Goal: Task Accomplishment & Management: Use online tool/utility

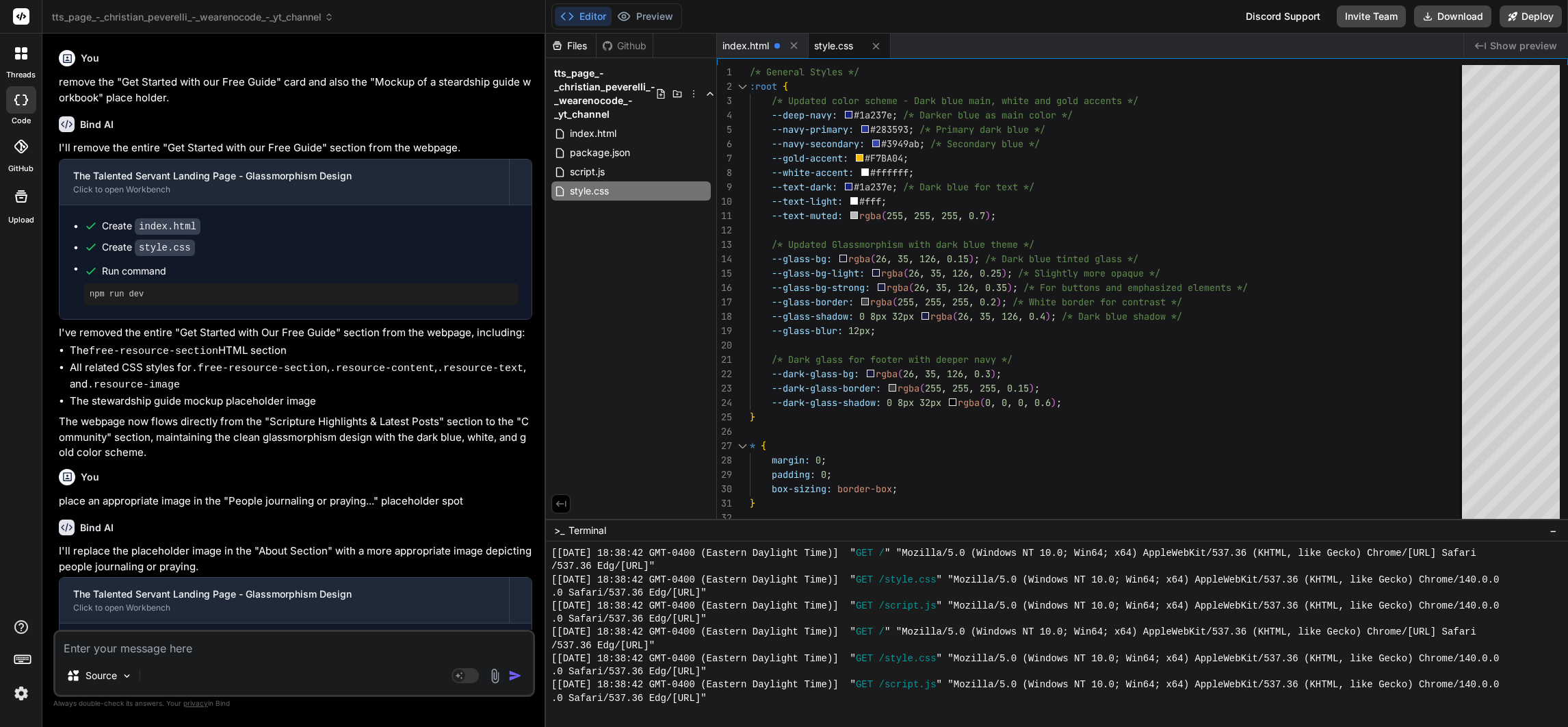
scroll to position [1602, 0]
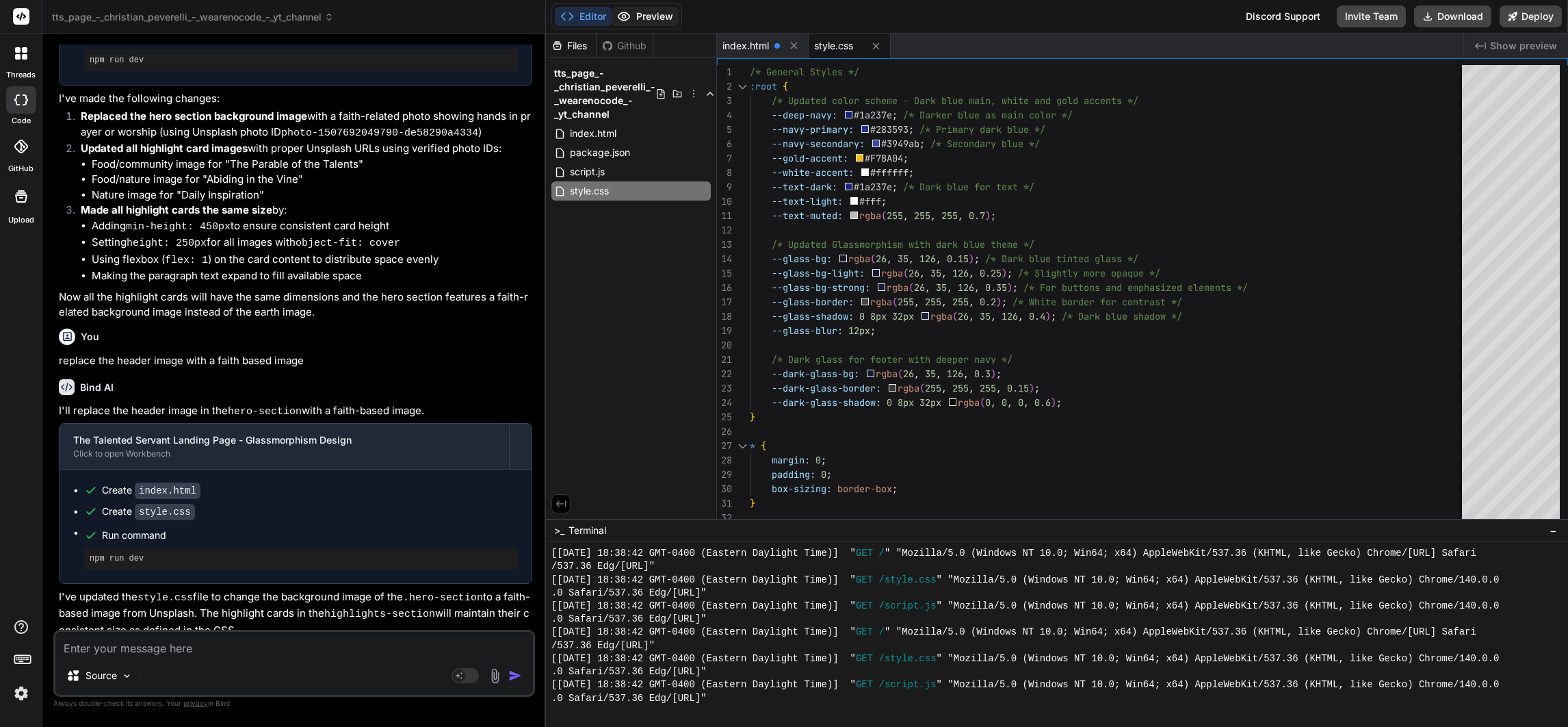
click at [635, 15] on button "Preview" at bounding box center [644, 16] width 67 height 19
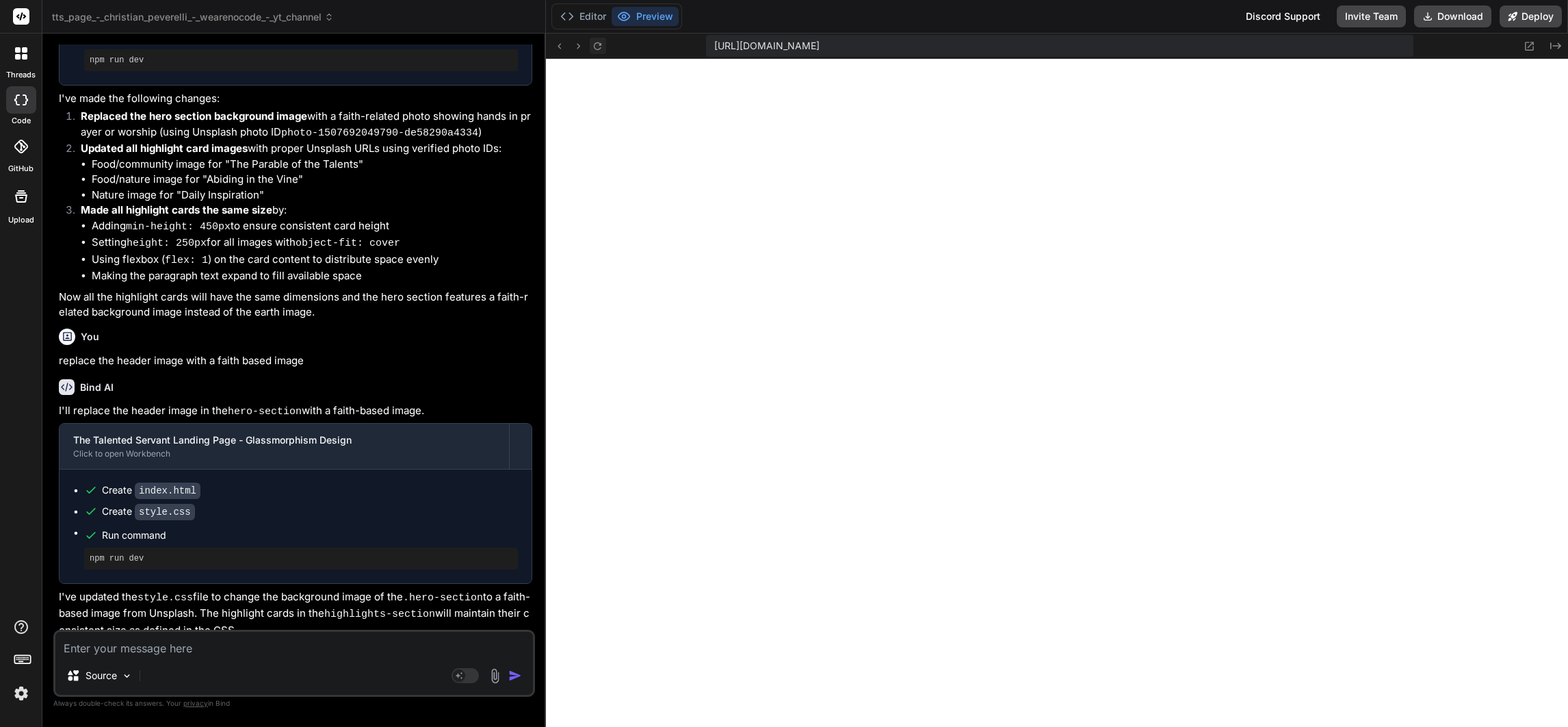
click at [595, 42] on icon at bounding box center [597, 46] width 12 height 12
drag, startPoint x: 259, startPoint y: 652, endPoint x: 245, endPoint y: 656, distance: 14.6
click at [258, 652] on textarea at bounding box center [294, 643] width 477 height 25
type textarea "u"
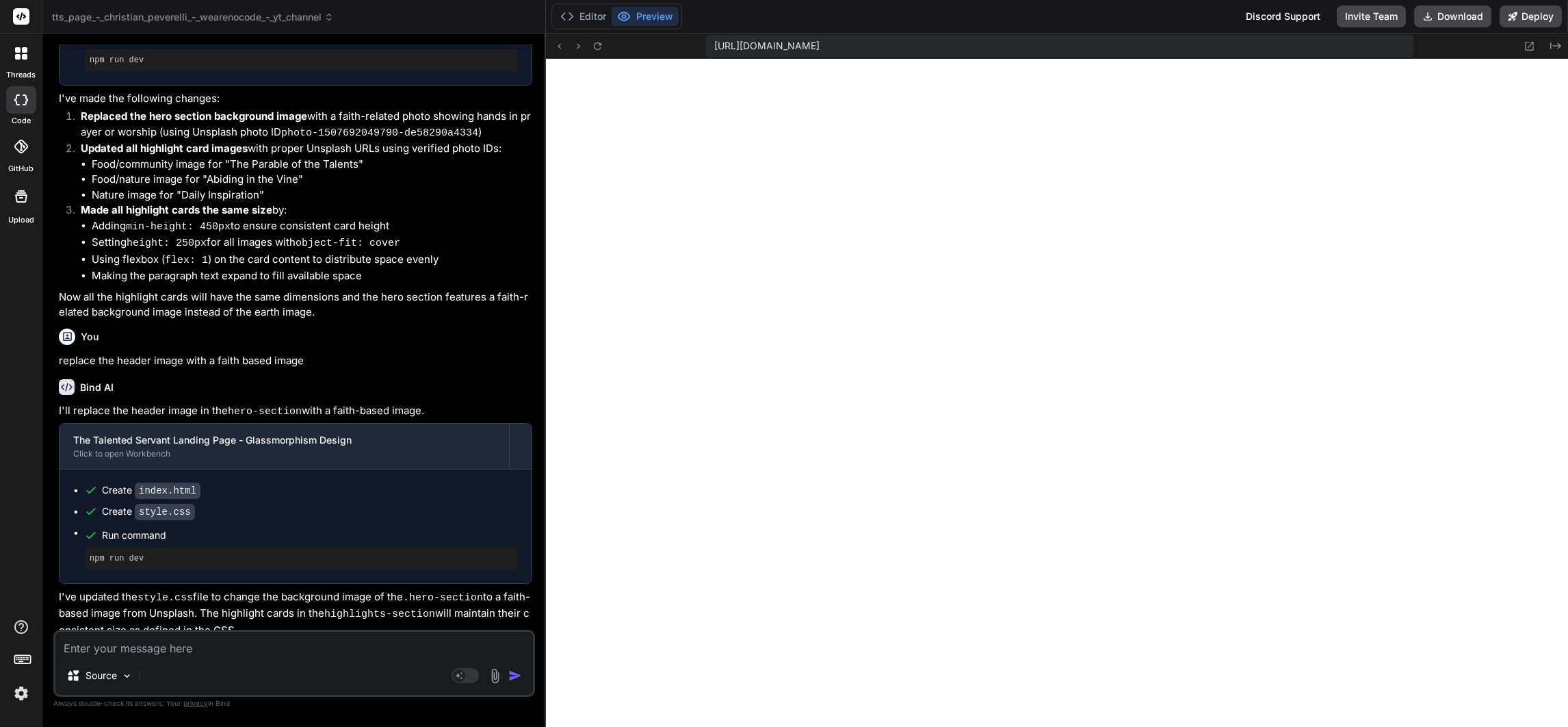
type textarea "x"
type textarea "up"
type textarea "x"
type textarea "upd"
type textarea "x"
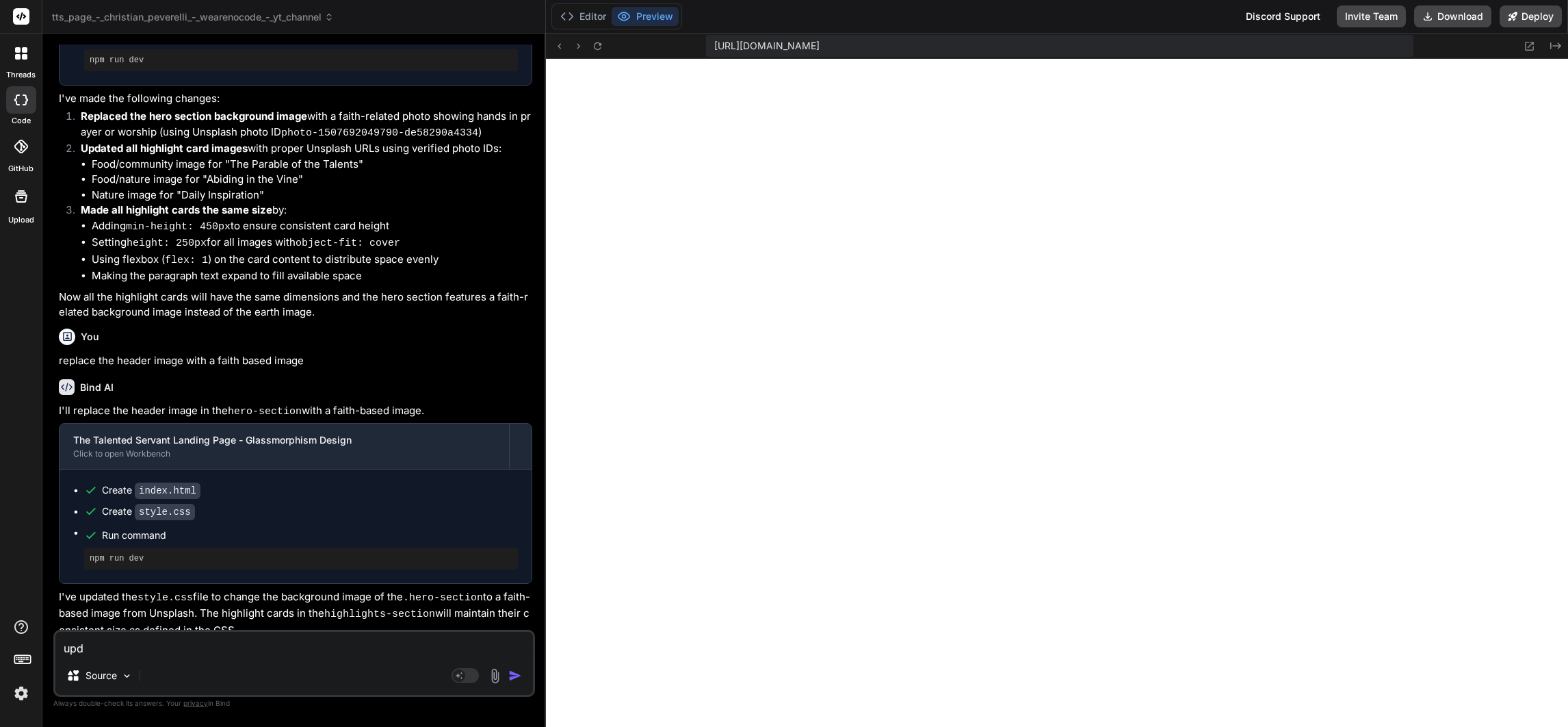
type textarea "upda"
type textarea "x"
type textarea "updat"
type textarea "x"
type textarea "update"
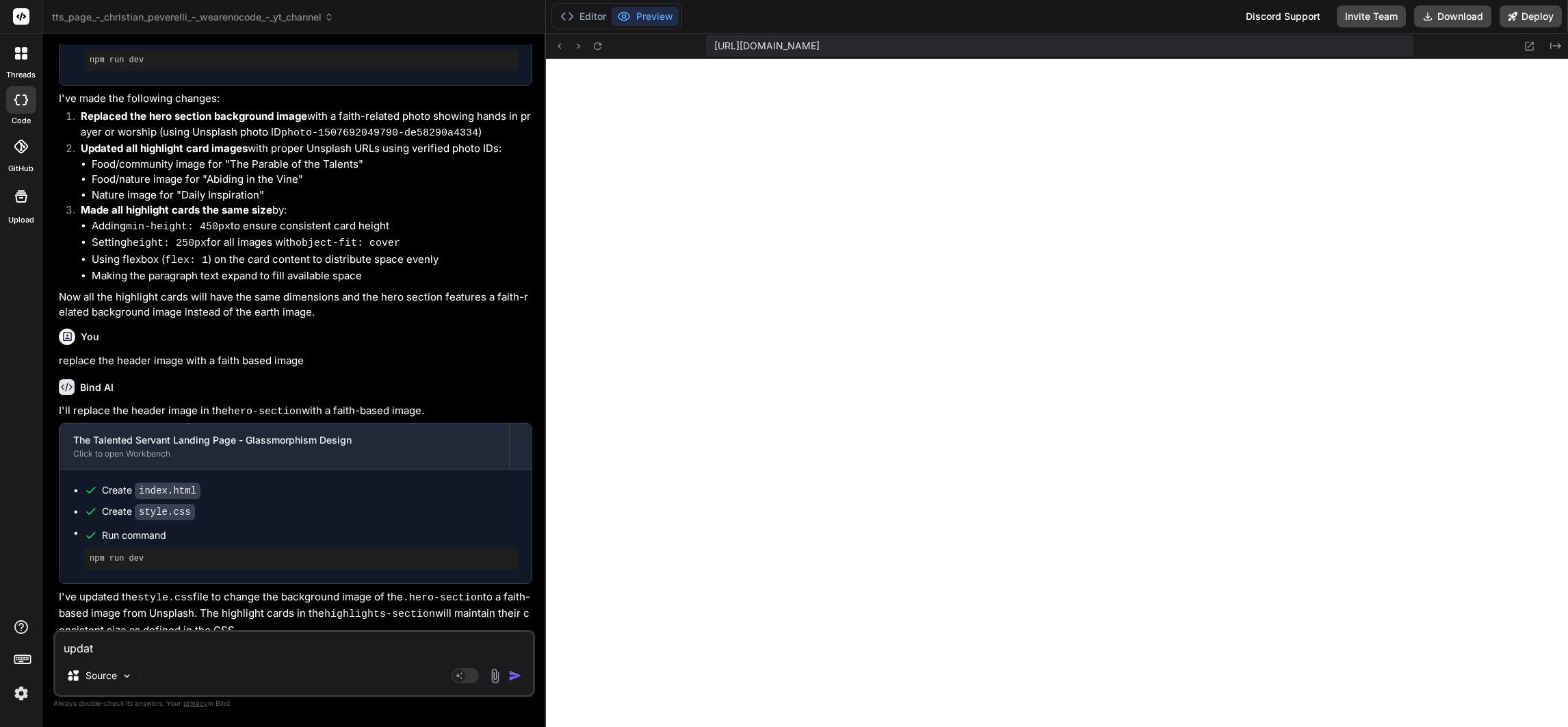
type textarea "x"
type textarea "update"
type textarea "x"
type textarea "update t"
type textarea "x"
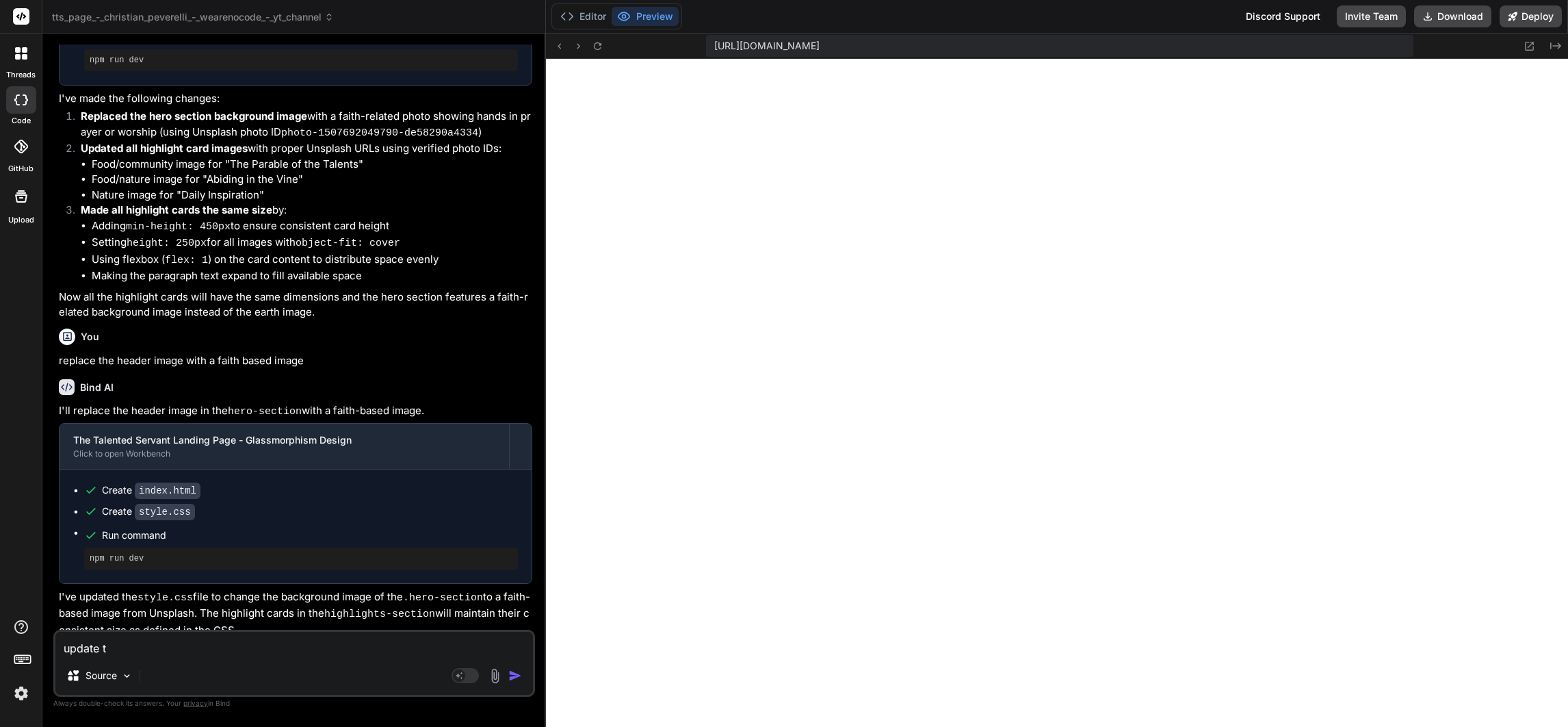
type textarea "update th"
type textarea "x"
type textarea "update the"
type textarea "x"
type textarea "update the"
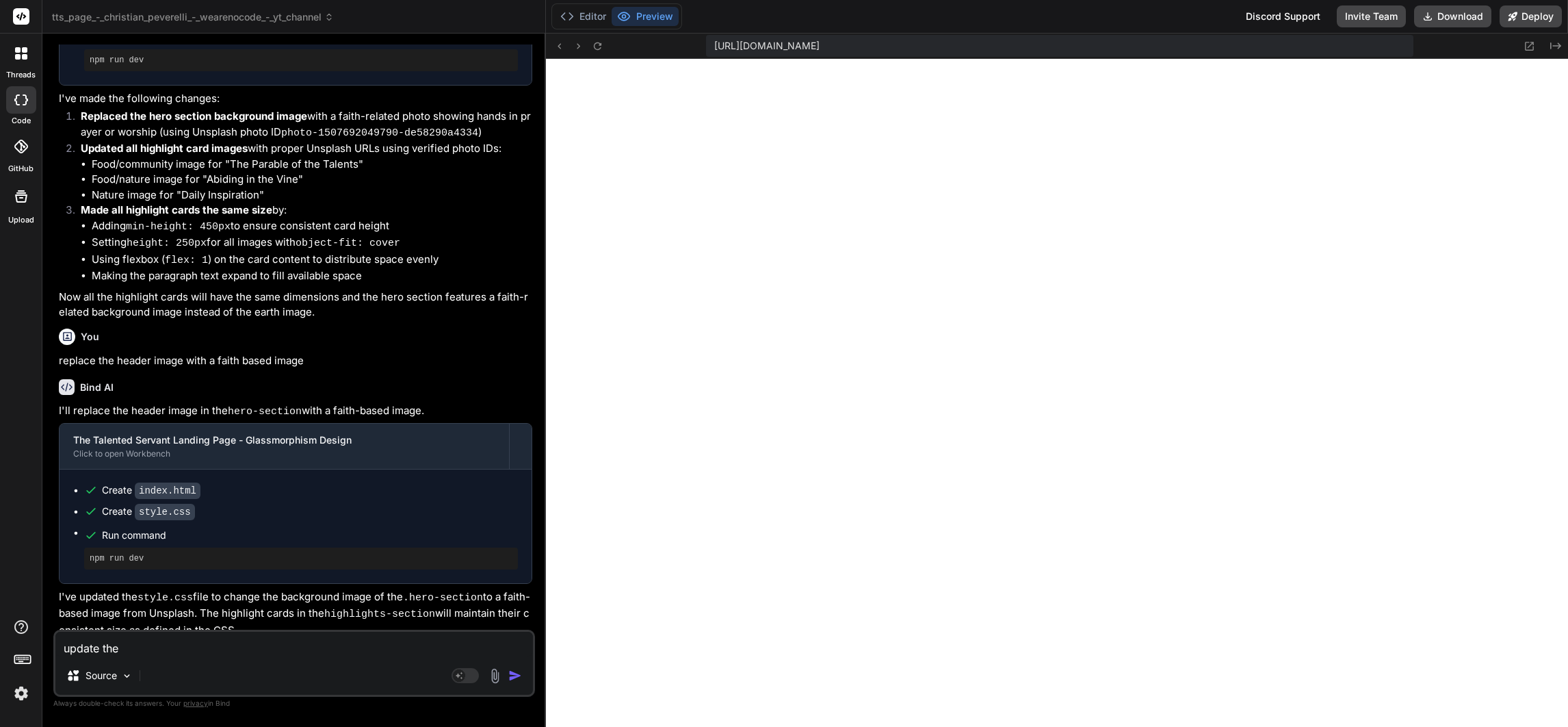
type textarea "x"
type textarea "update the e"
type textarea "x"
type textarea "update the er"
type textarea "x"
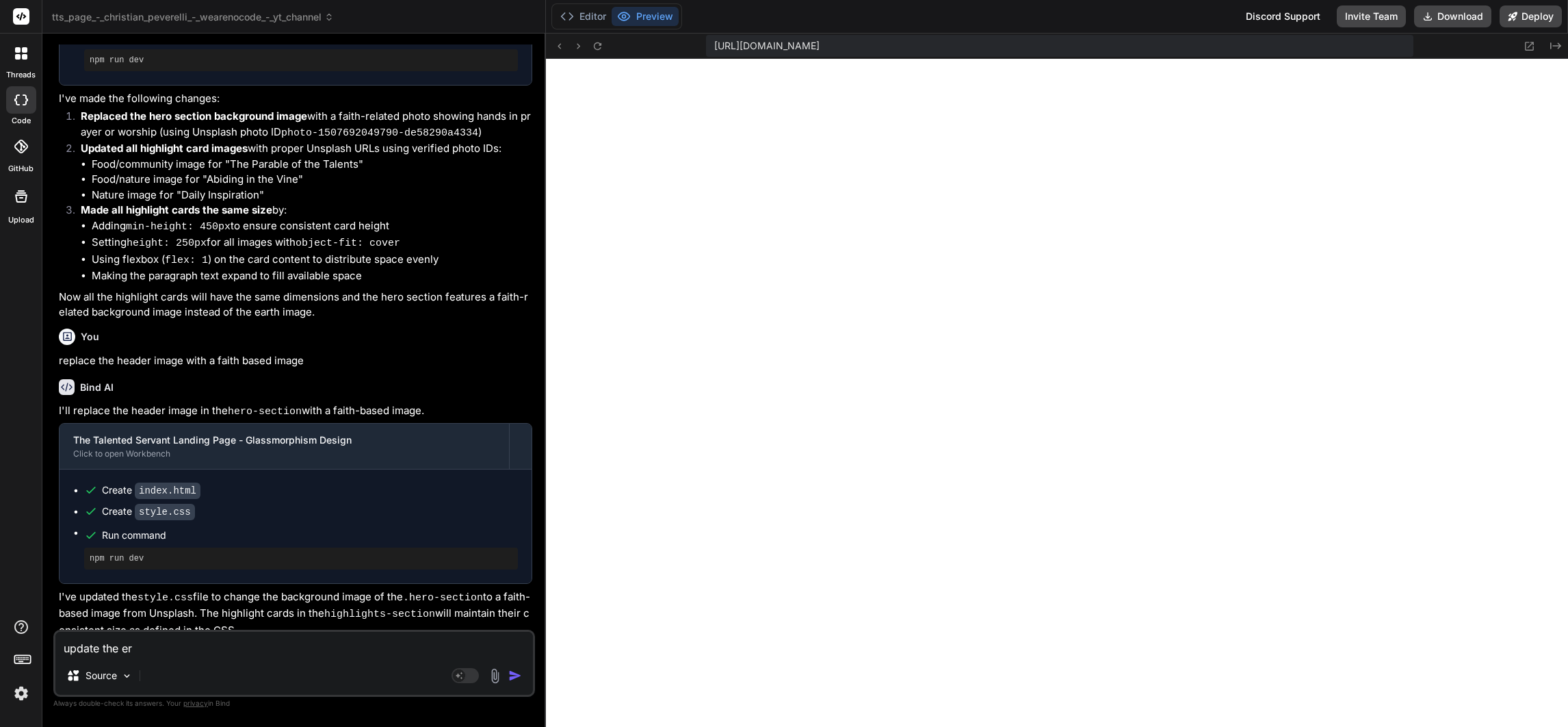
type textarea "update the err"
type textarea "x"
type textarea "update the erro"
type textarea "x"
type textarea "update the err"
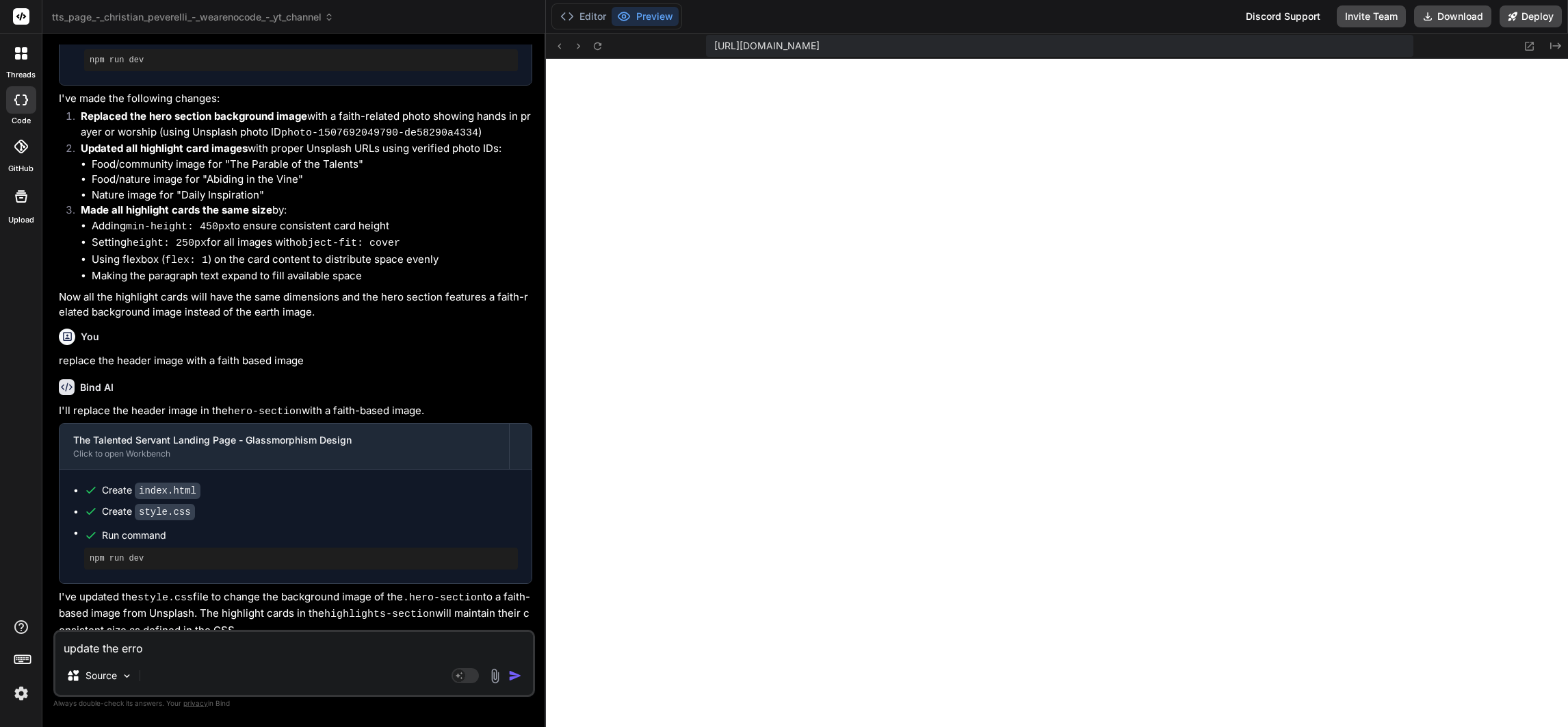
type textarea "x"
type textarea "update the er"
type textarea "x"
type textarea "update the e"
type textarea "x"
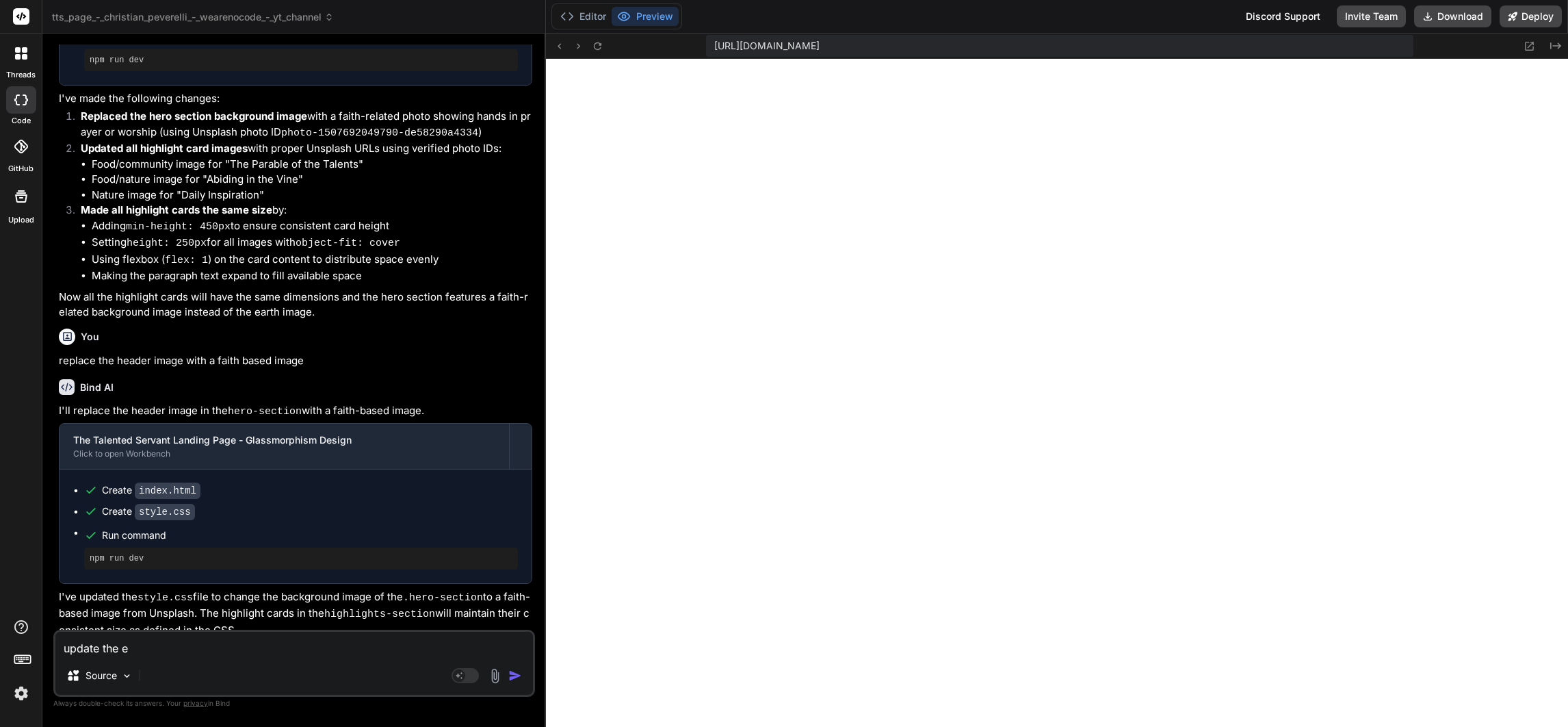
type textarea "update the"
type textarea "x"
type textarea "update the h"
type textarea "x"
type textarea "update the he"
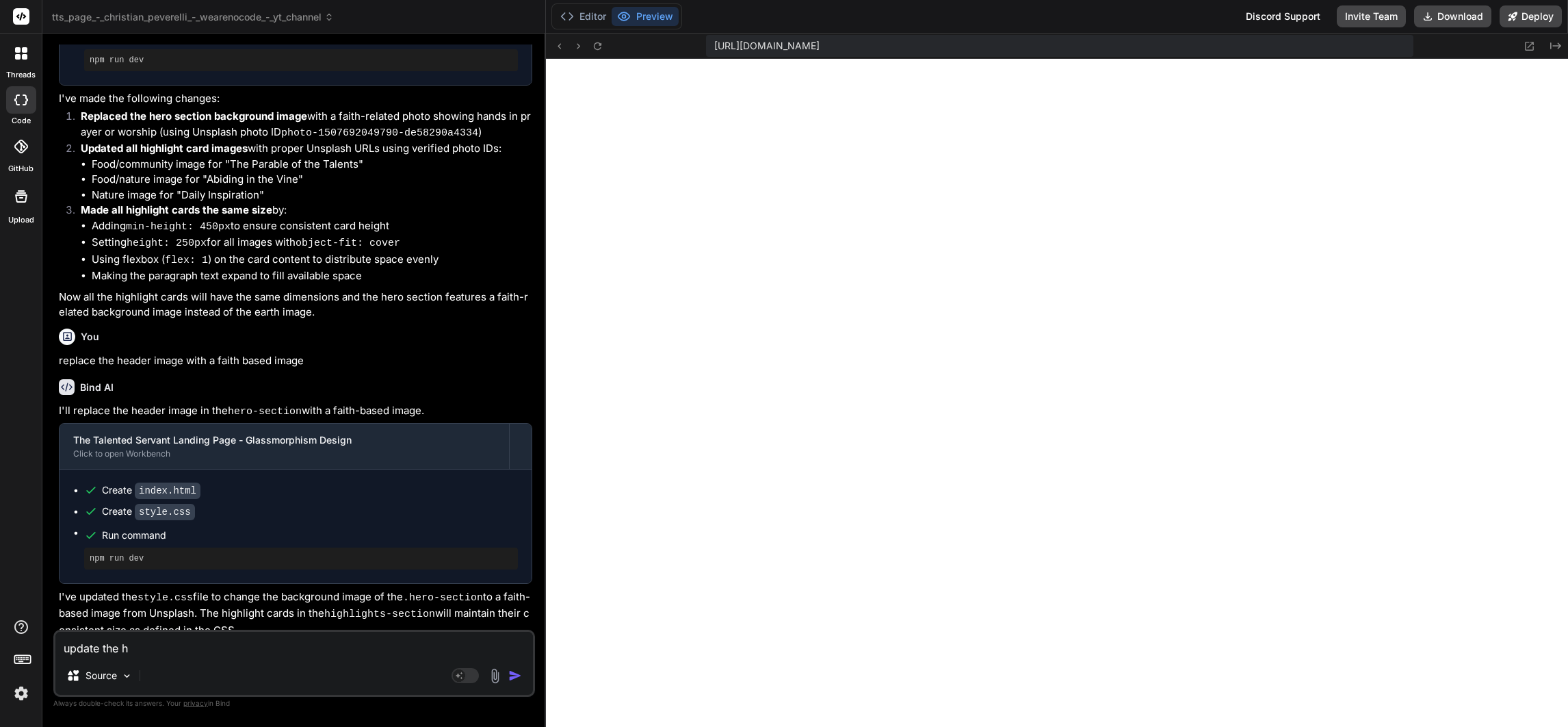
type textarea "x"
type textarea "update the her"
type textarea "x"
type textarea "update the hero"
type textarea "x"
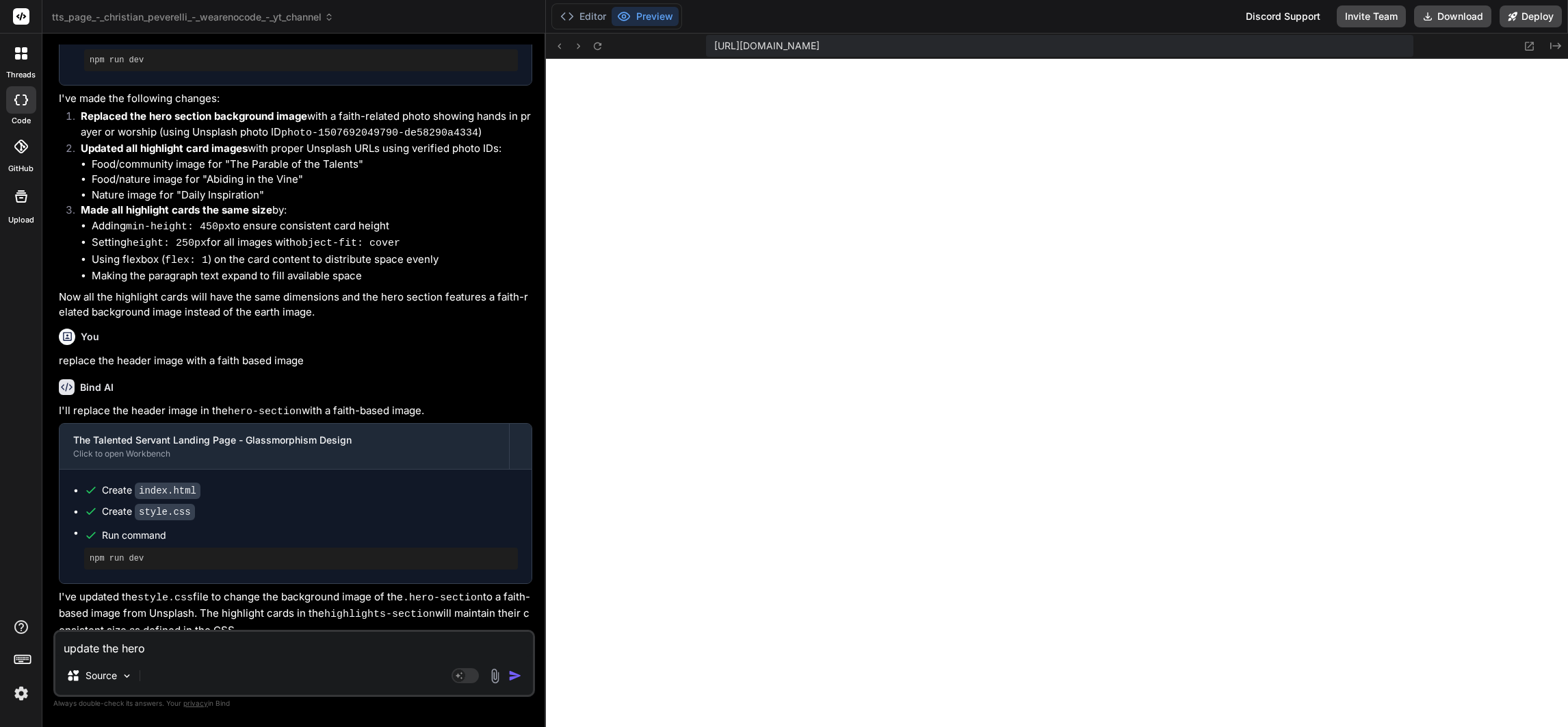
type textarea "update the hero"
type textarea "x"
type textarea "update the hero i"
type textarea "x"
type textarea "update the hero im"
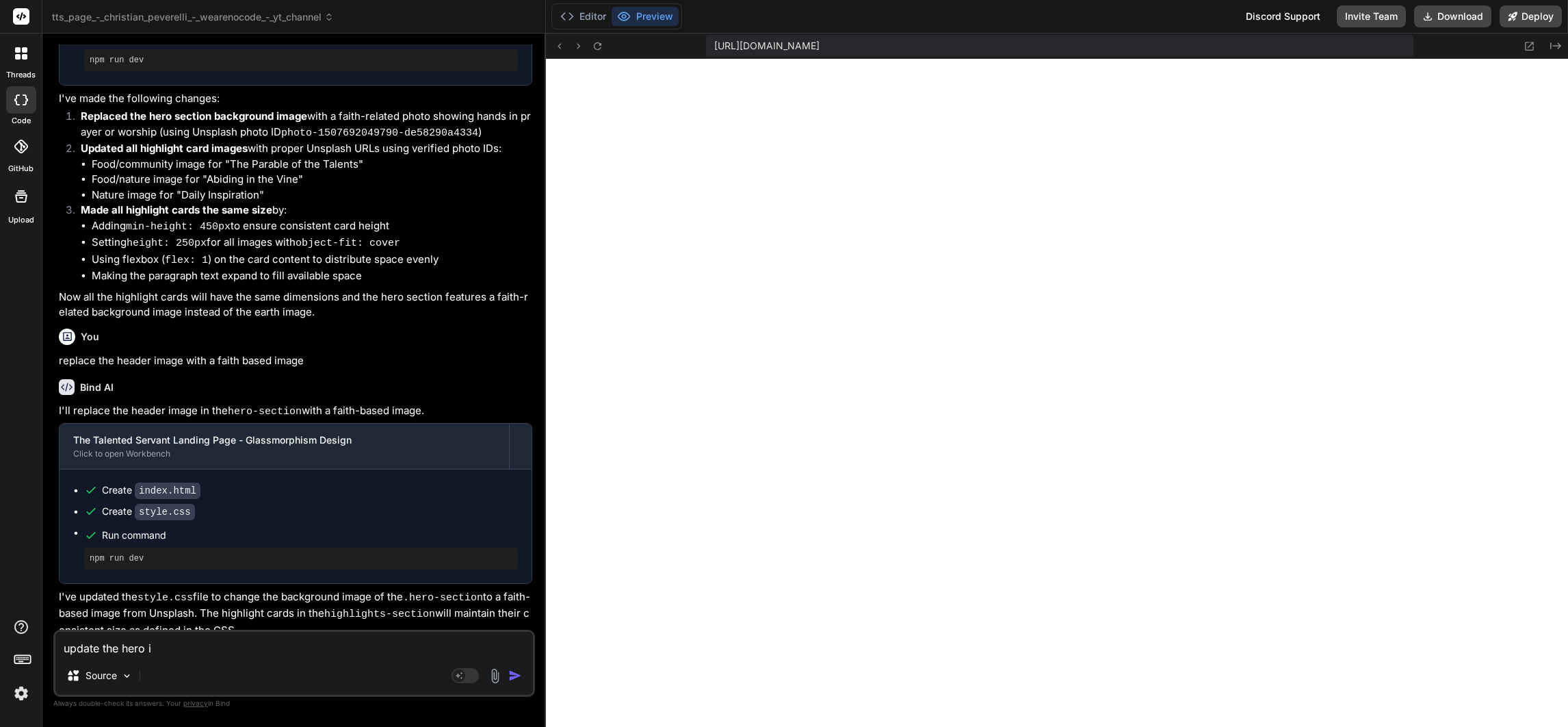
type textarea "x"
type textarea "update the hero ima"
type textarea "x"
type textarea "update the hero imag"
type textarea "x"
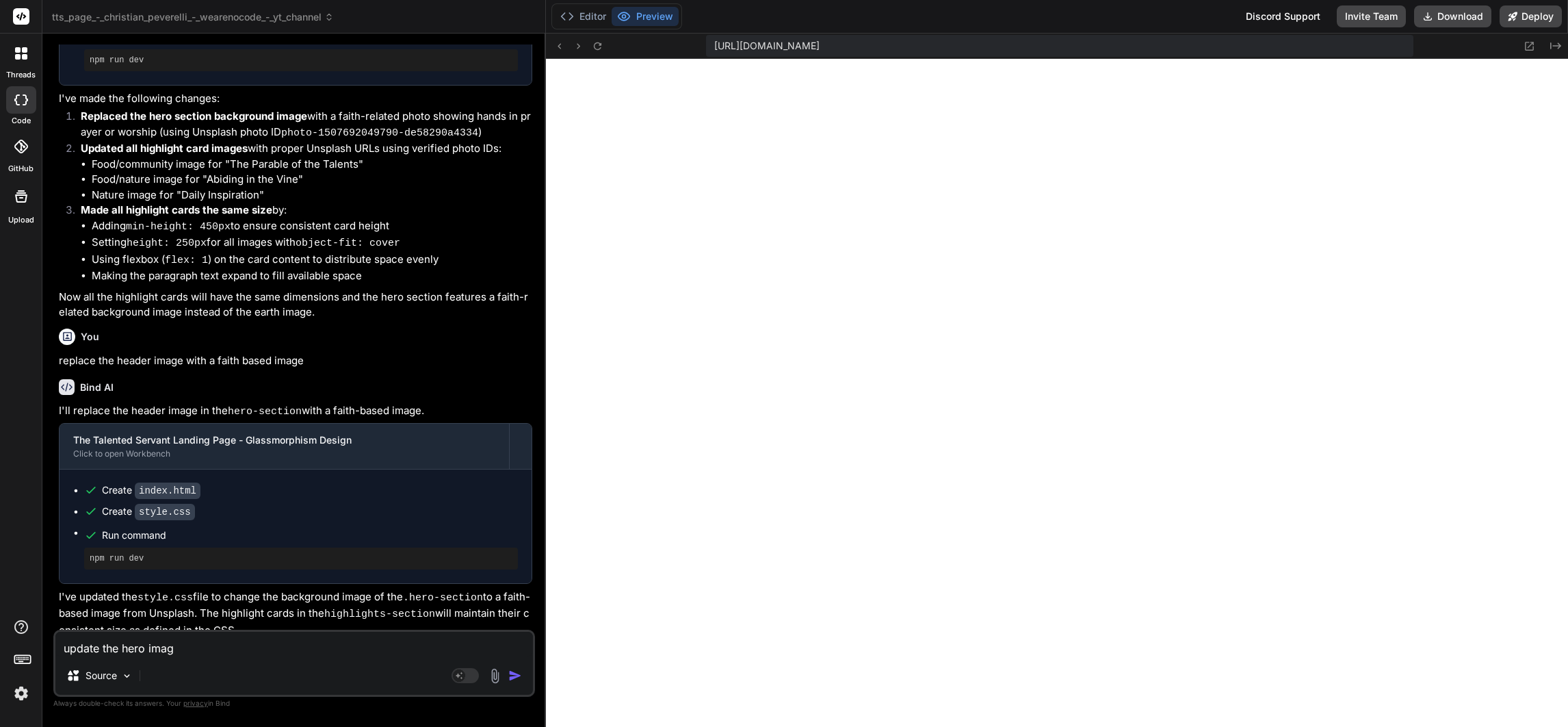
type textarea "update the hero image"
type textarea "x"
type textarea "update the hero image"
type textarea "x"
type textarea "update the hero image t"
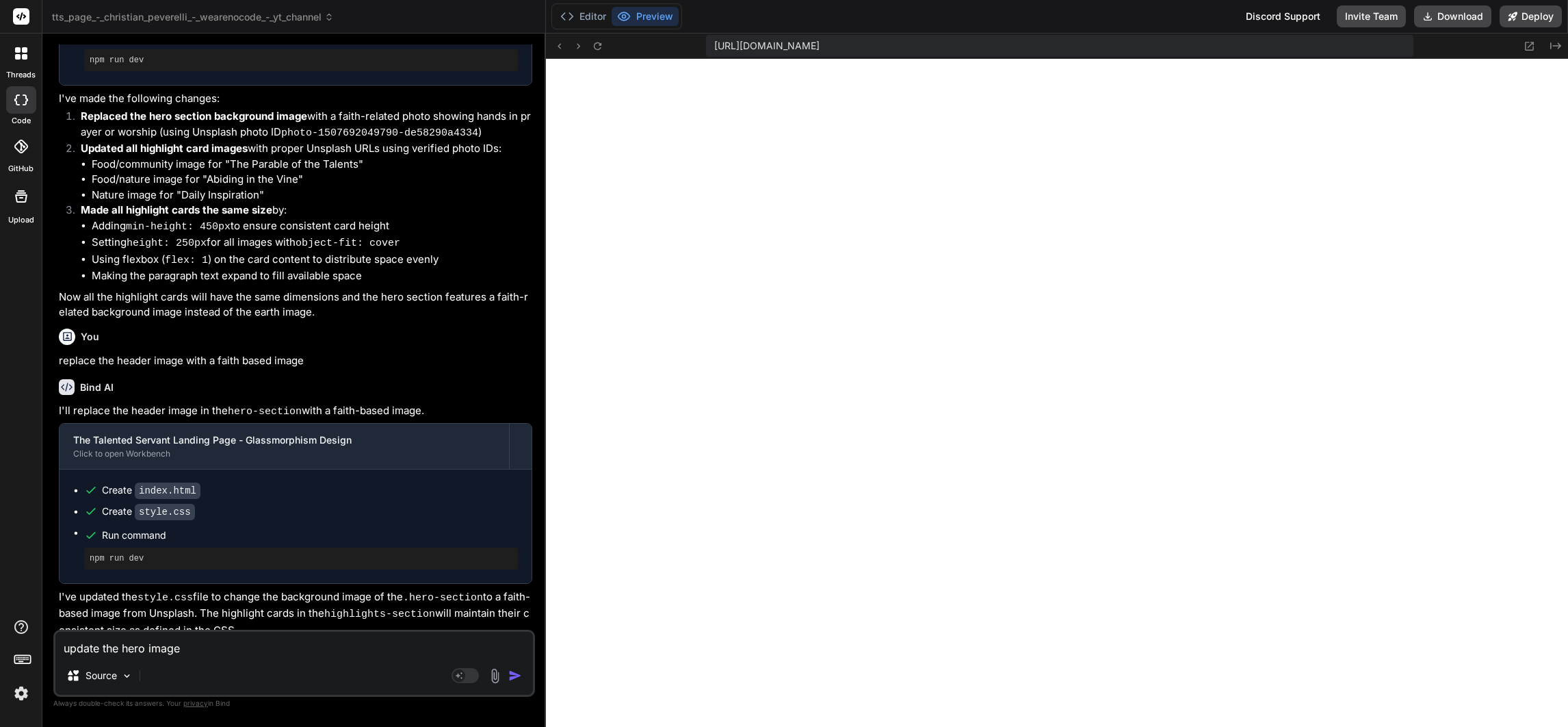
type textarea "x"
type textarea "update the hero image to"
type textarea "x"
type textarea "update the hero image to"
type textarea "x"
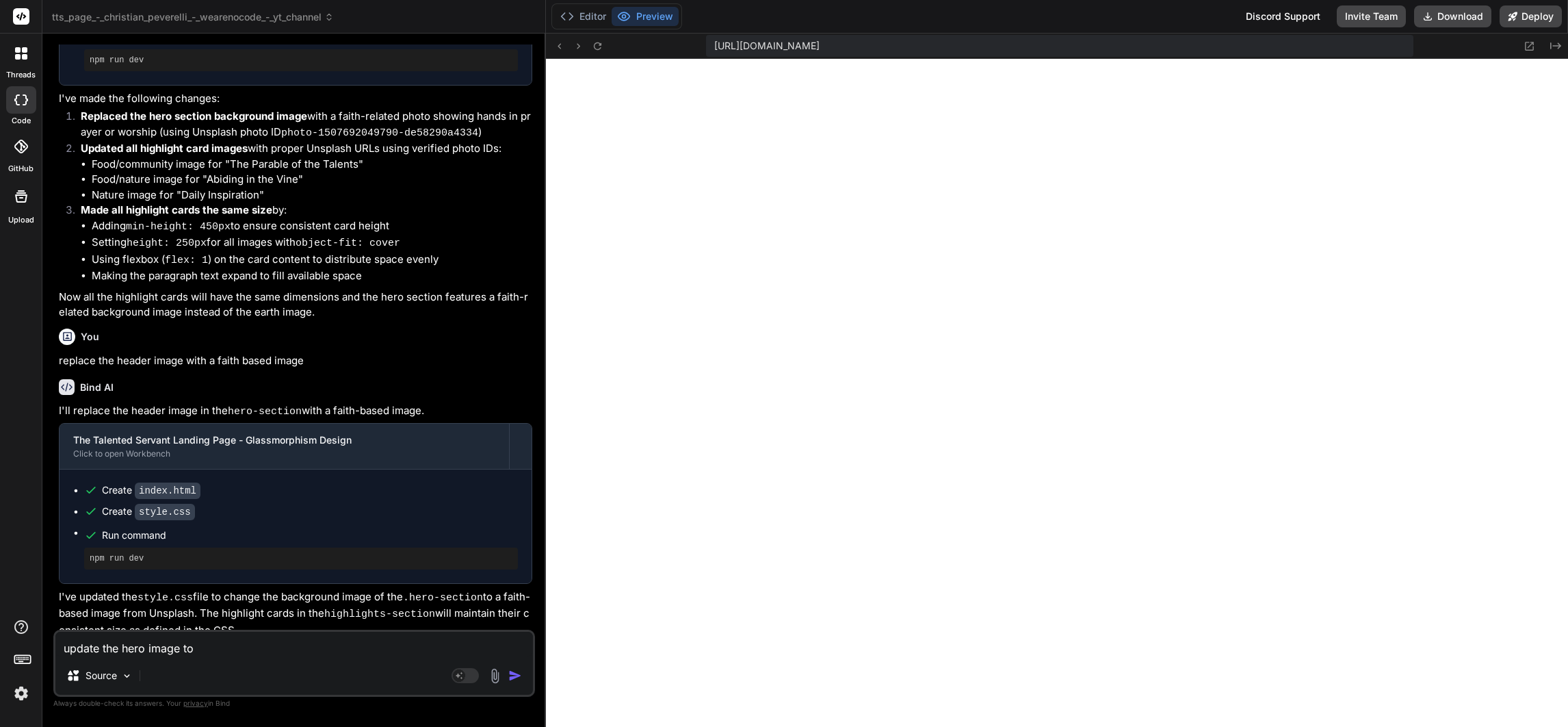
type textarea "update the hero image to u"
type textarea "x"
type textarea "update the hero image to us"
type textarea "x"
type textarea "update the hero image to use"
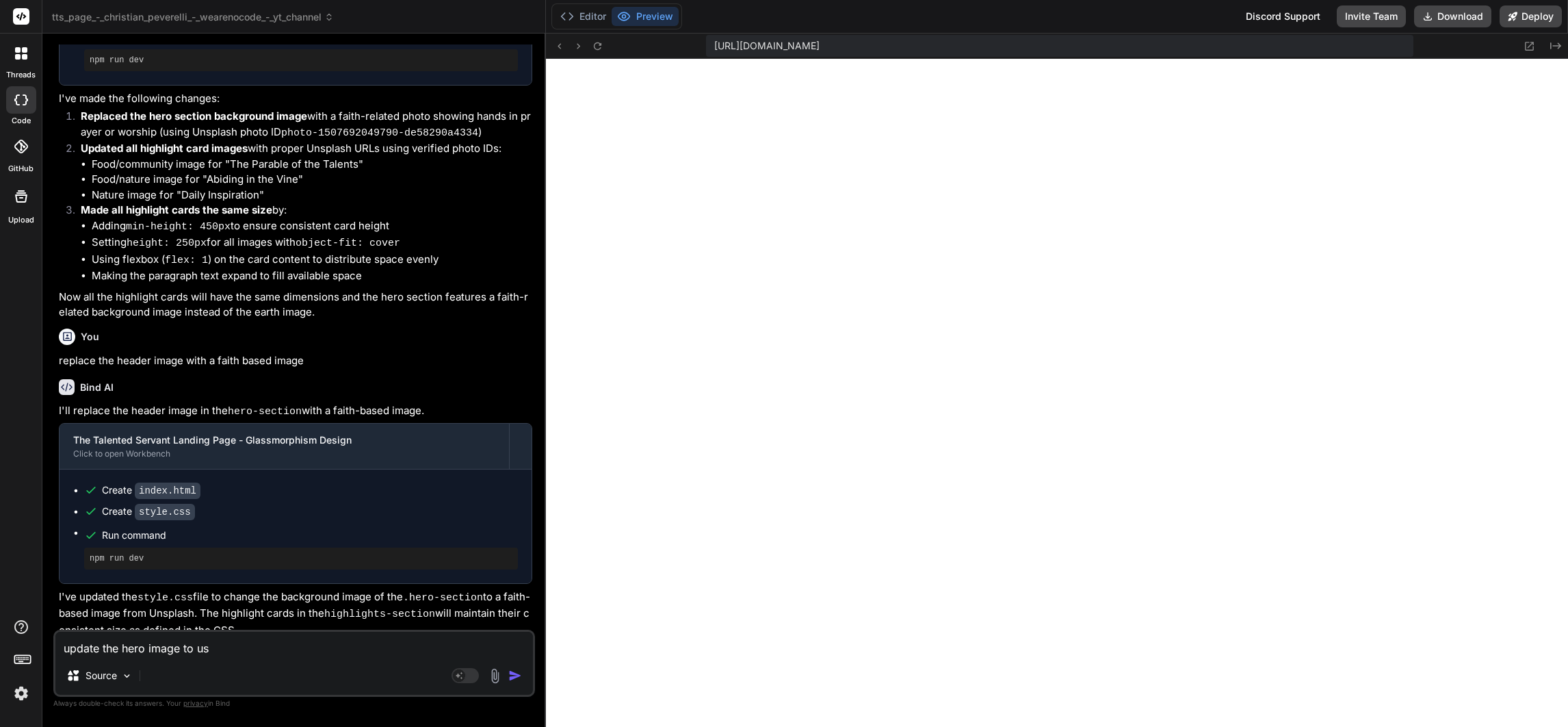
type textarea "x"
type textarea "update the hero image to use"
type textarea "x"
paste textarea "[URL][DOMAIN_NAME]"
type textarea "update the hero image to use [URL][DOMAIN_NAME]"
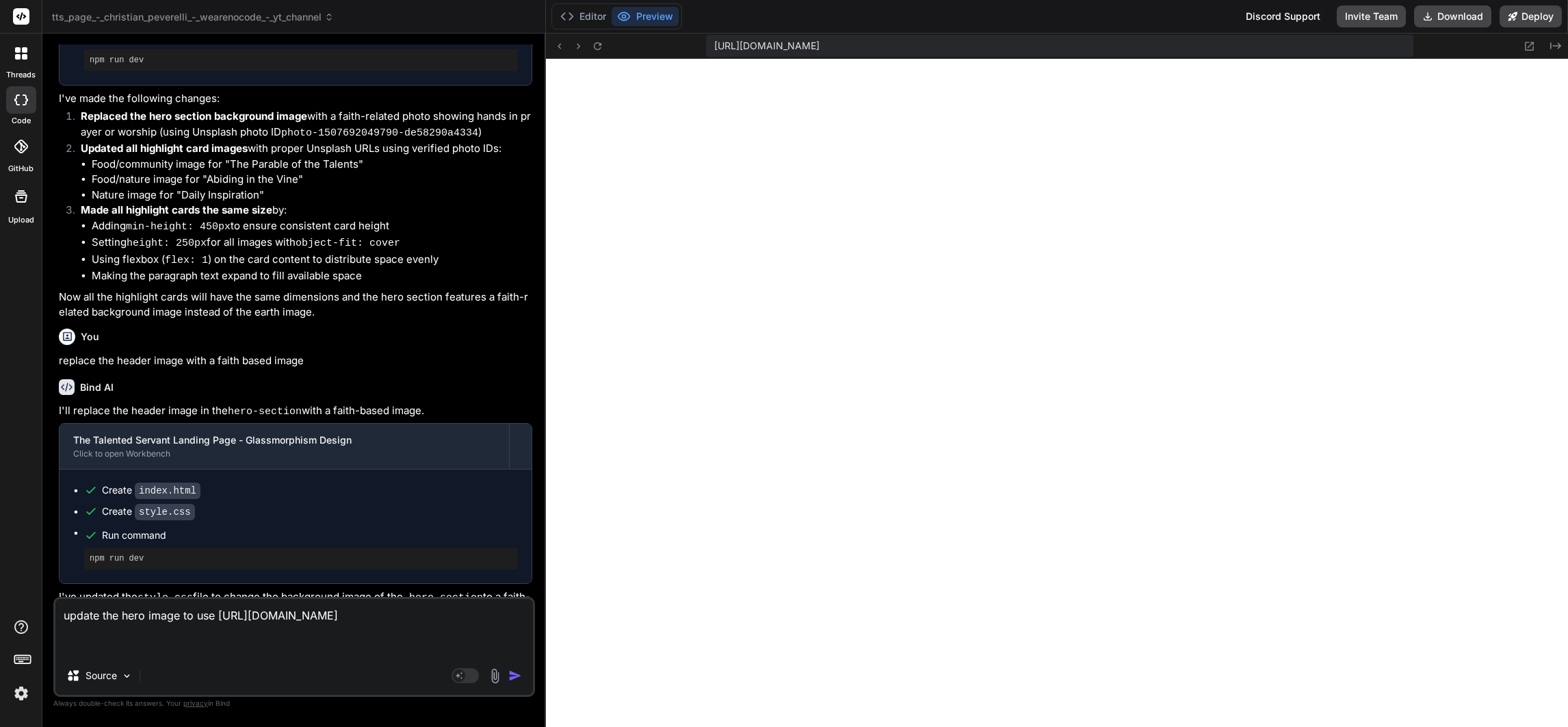
type textarea "x"
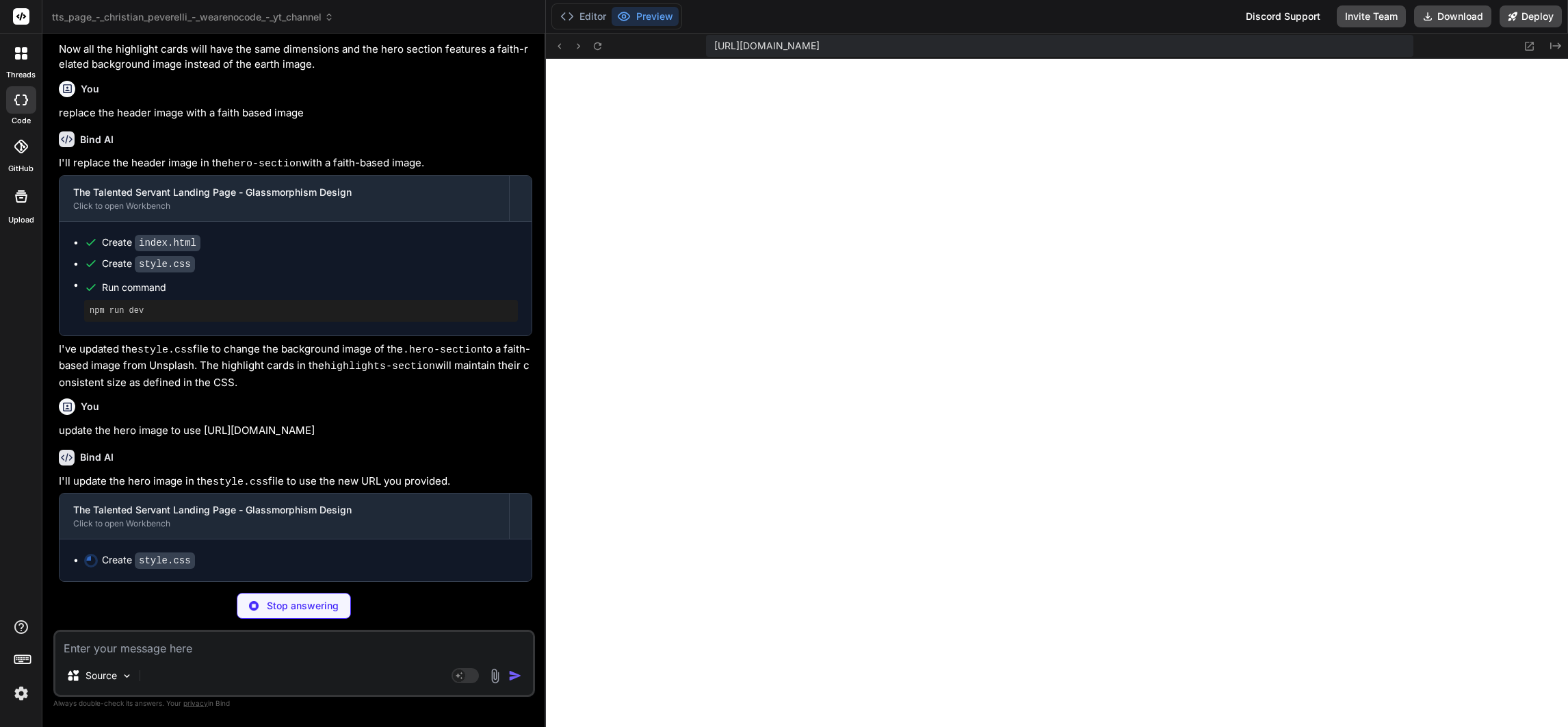
scroll to position [2140, 0]
type textarea "x"
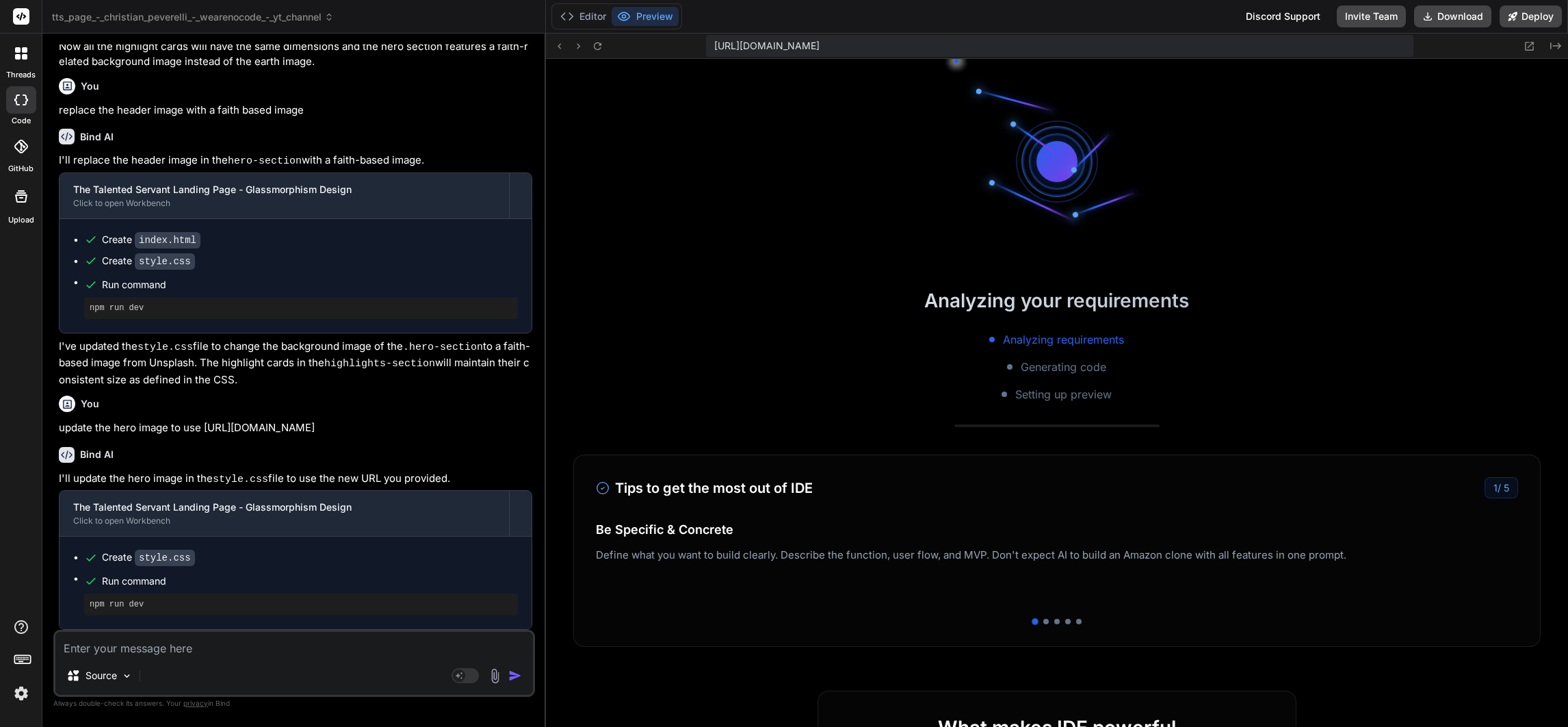
scroll to position [2272, 0]
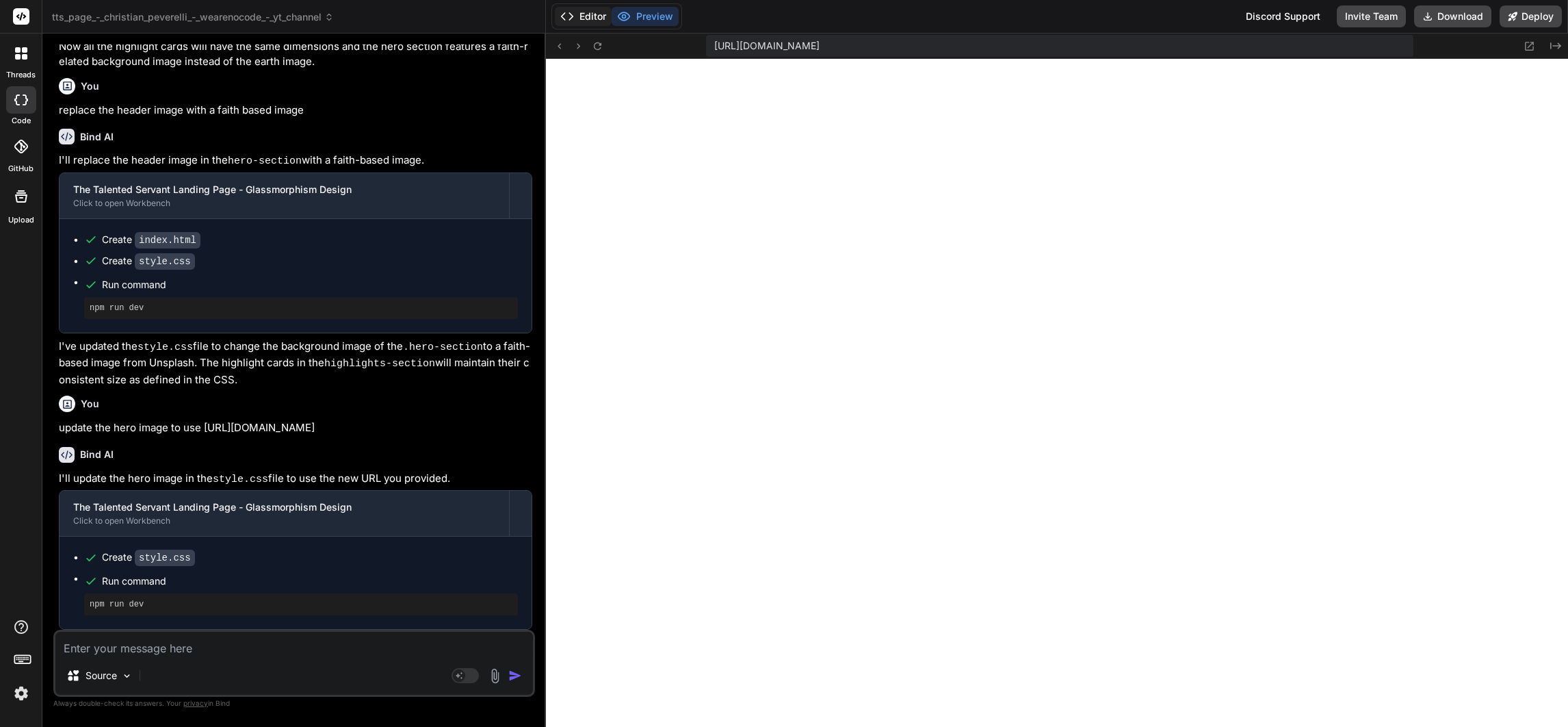
click at [602, 13] on button "Editor" at bounding box center [583, 16] width 57 height 19
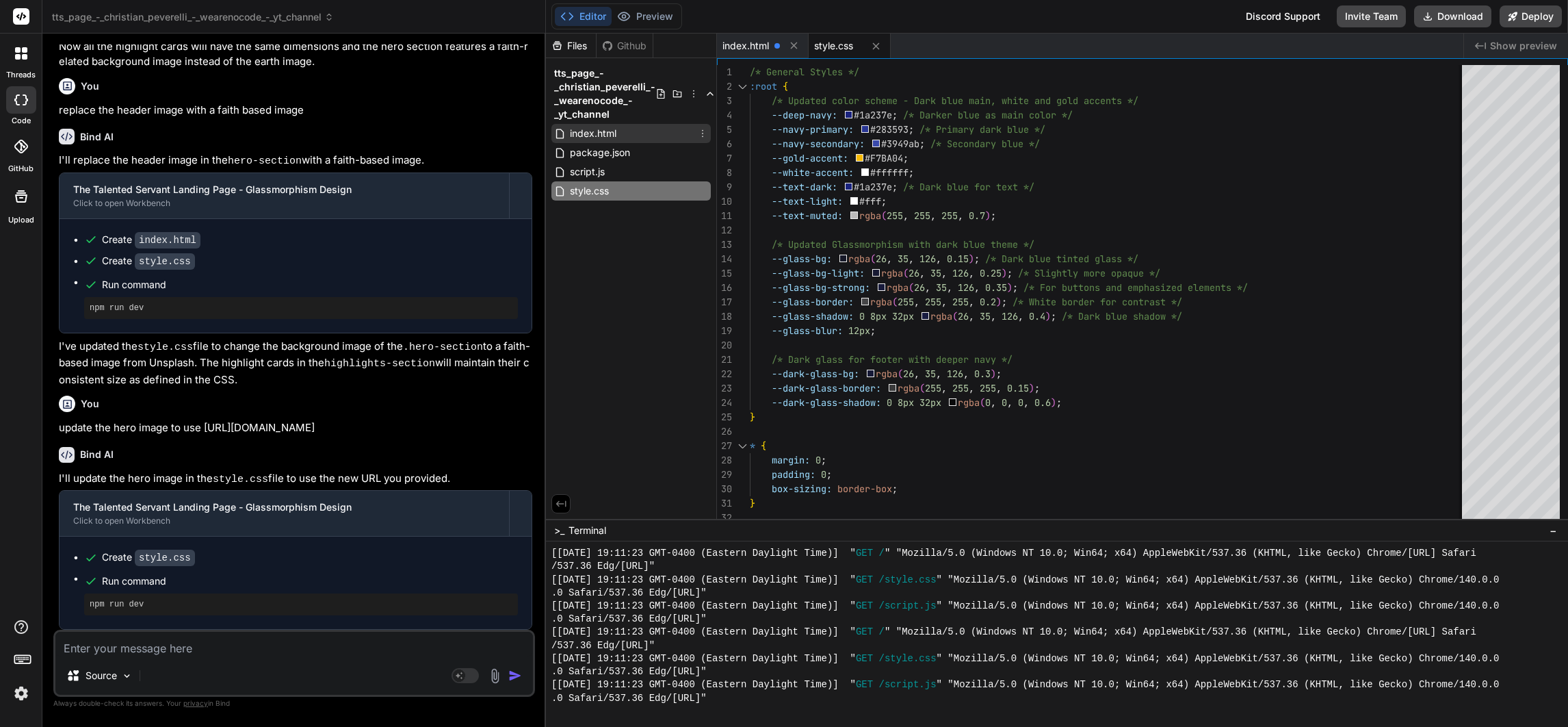
click at [585, 129] on span "index.html" at bounding box center [593, 133] width 49 height 16
type textarea "</body> </html>"
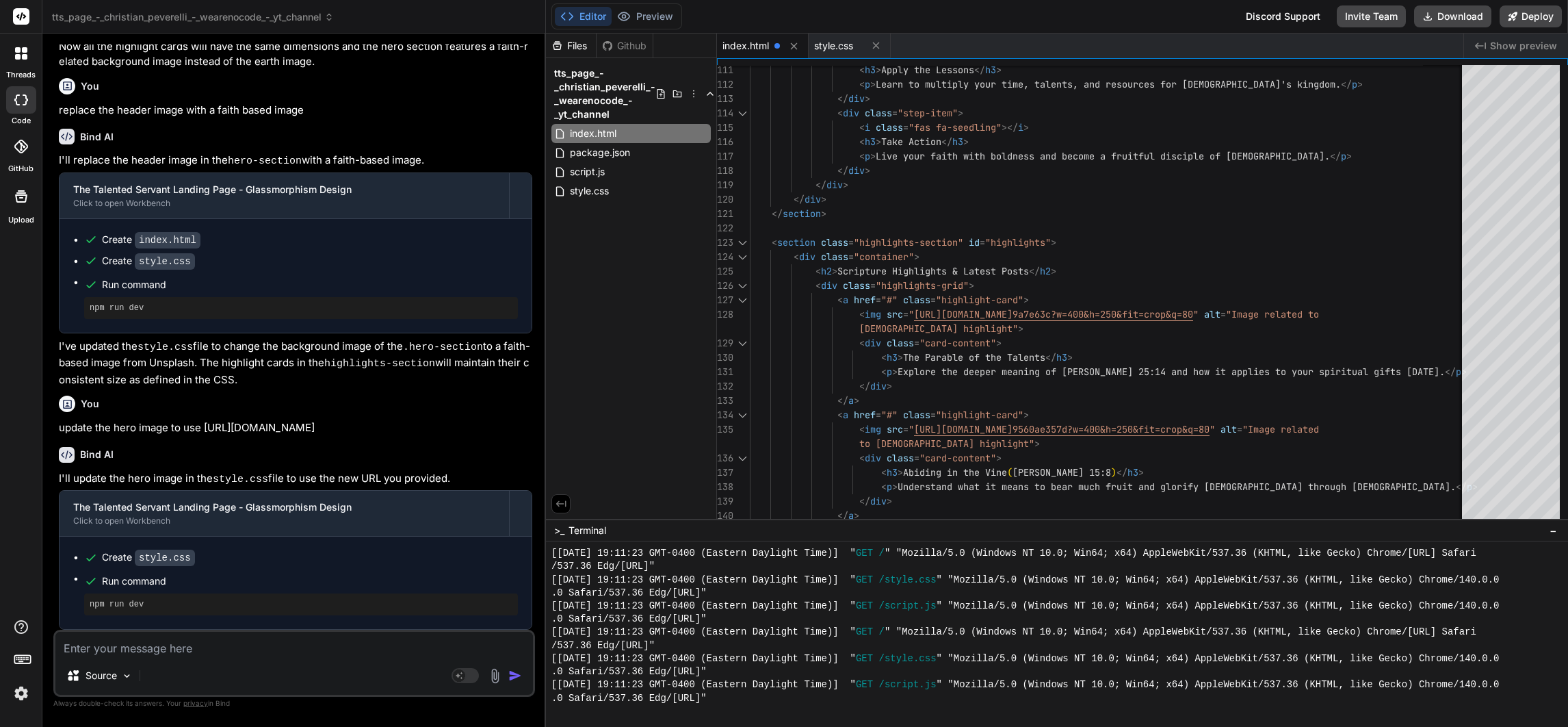
click at [176, 648] on textarea at bounding box center [294, 643] width 477 height 25
type textarea "u"
type textarea "x"
type textarea "up"
type textarea "x"
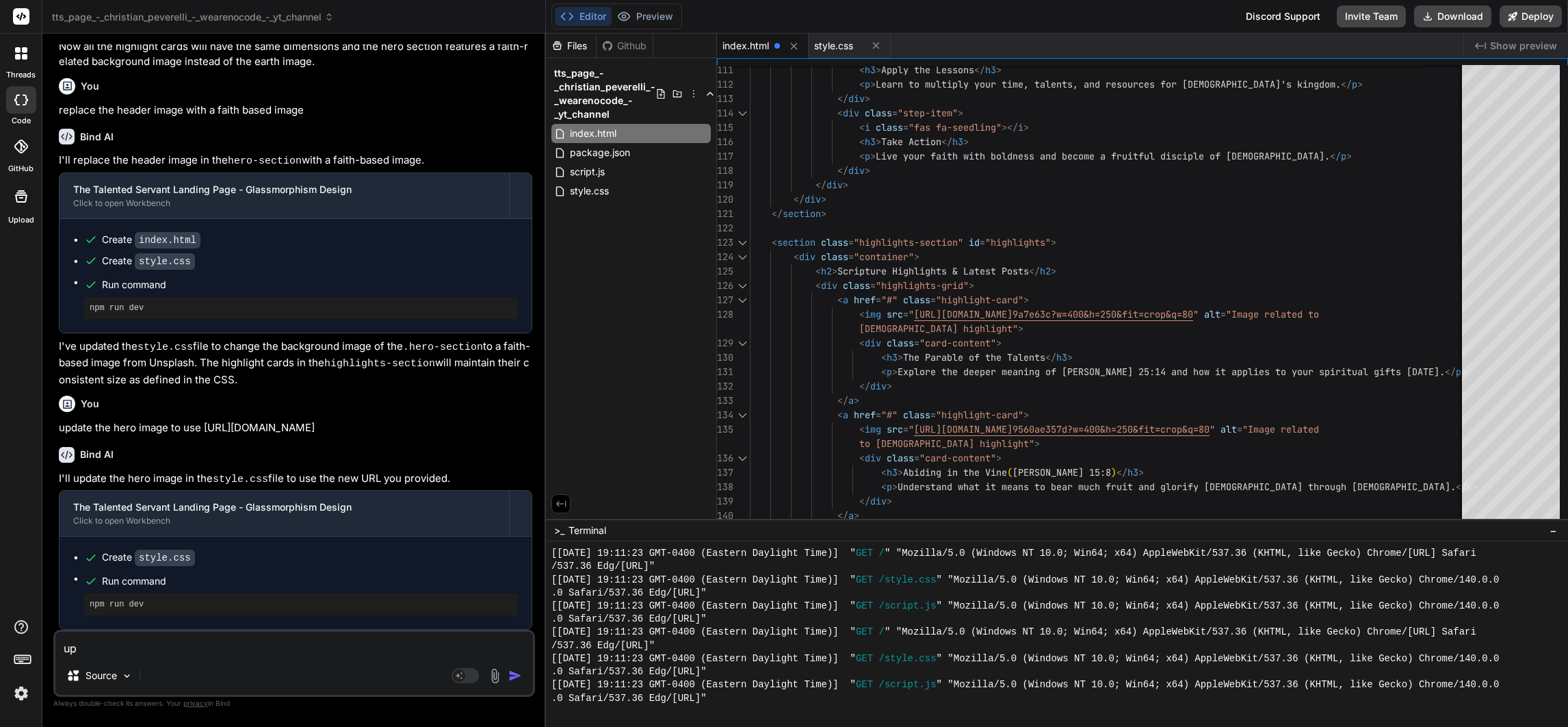
type textarea "upd"
type textarea "x"
type textarea "upda"
type textarea "x"
type textarea "updat"
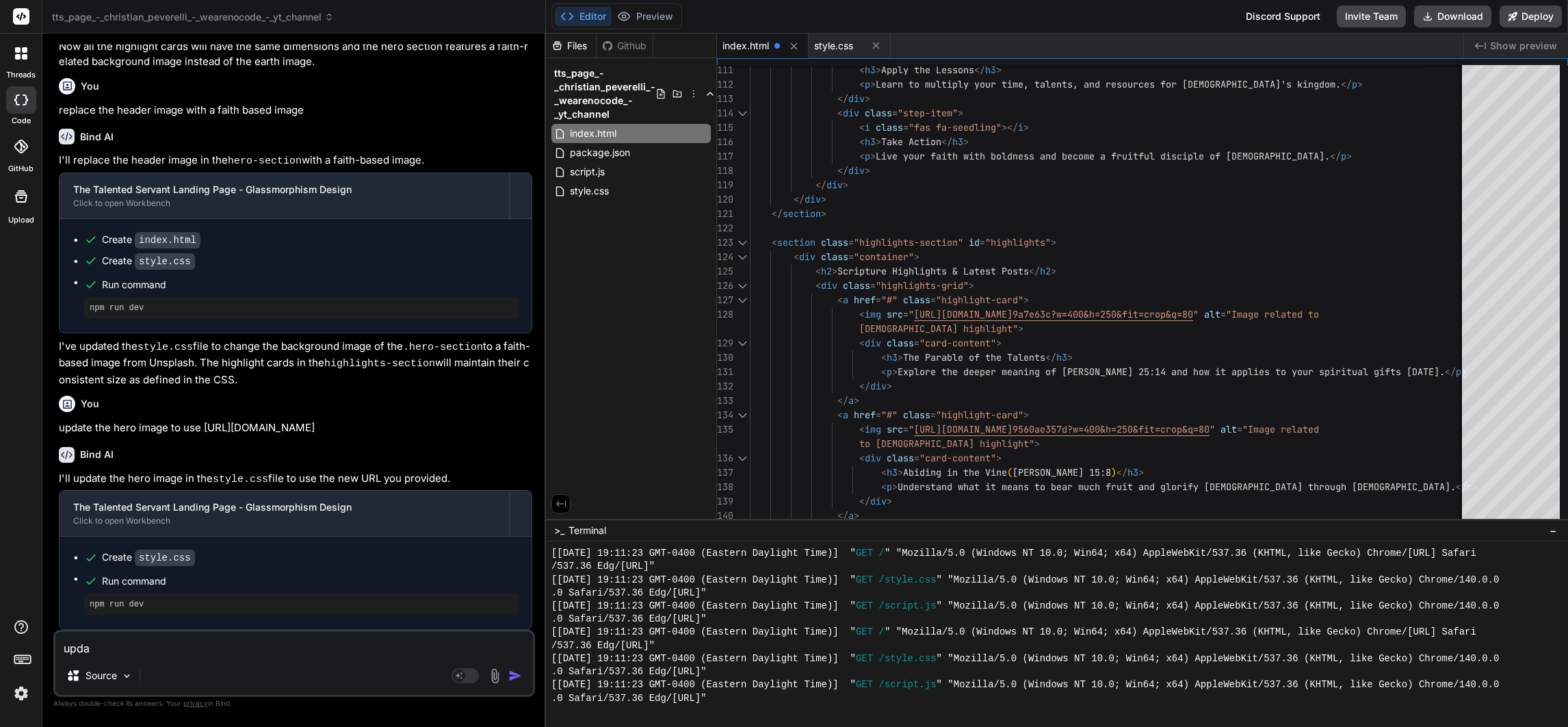
type textarea "x"
type textarea "update"
type textarea "x"
type textarea "update"
type textarea "x"
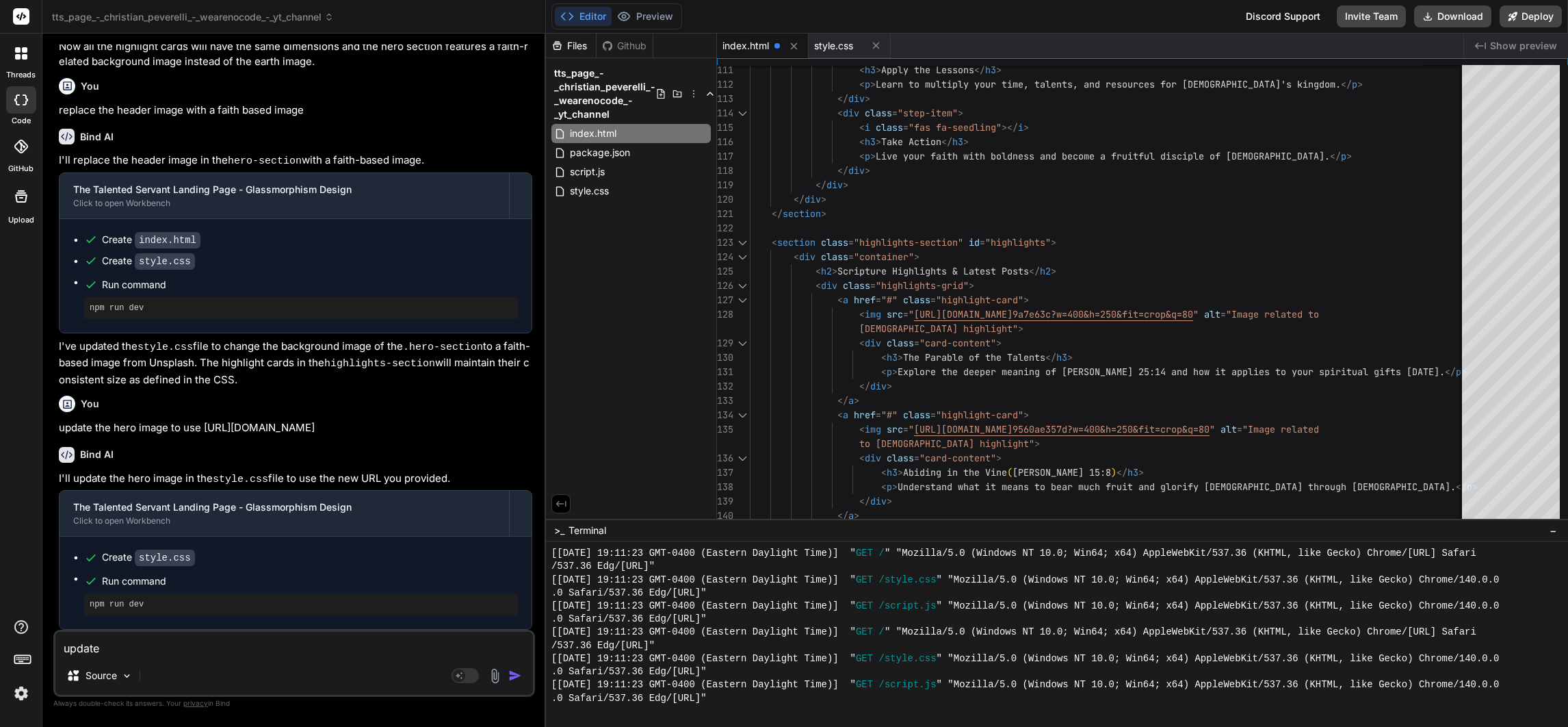
type textarea "update i"
type textarea "x"
type textarea "update im"
type textarea "x"
type textarea "update ima"
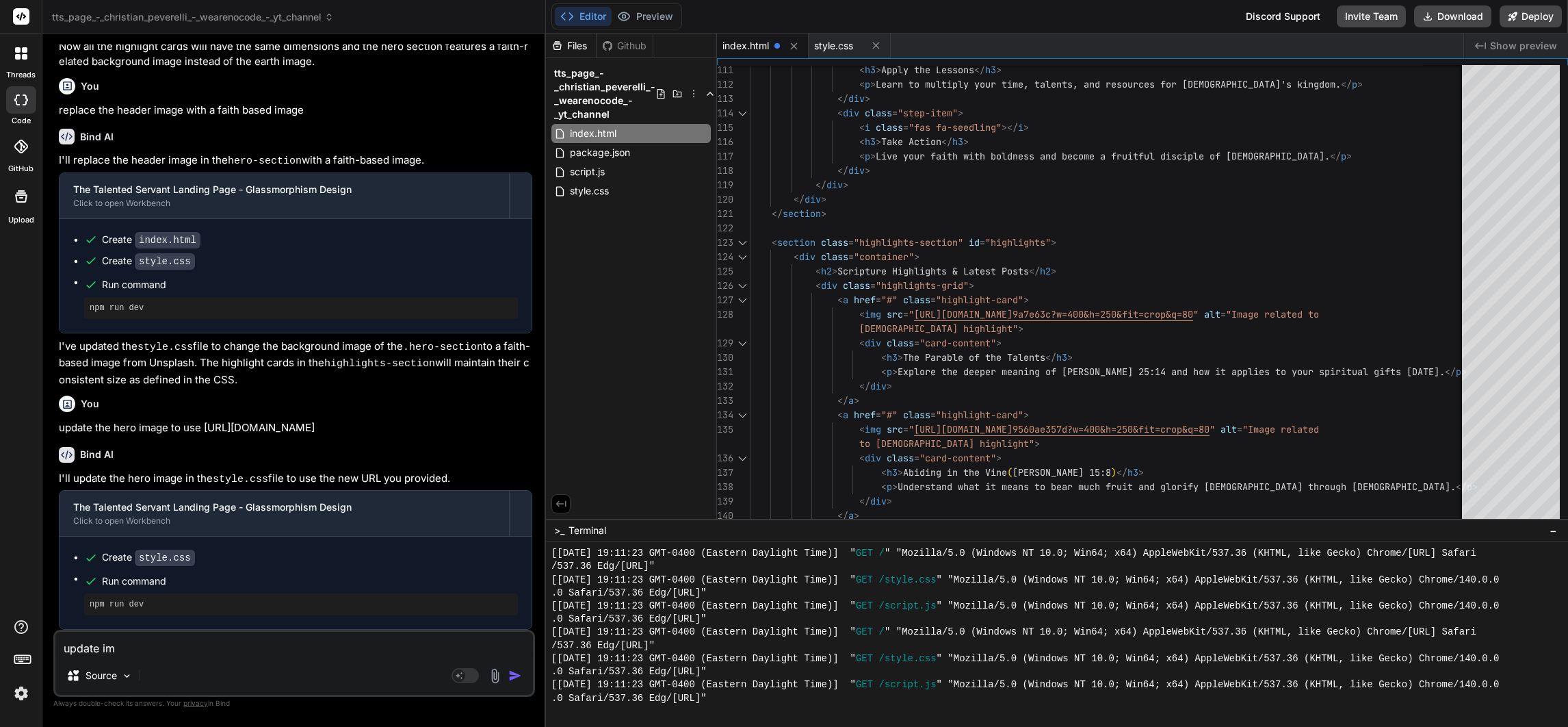
type textarea "x"
type textarea "update imag"
type textarea "x"
type textarea "update image"
type textarea "x"
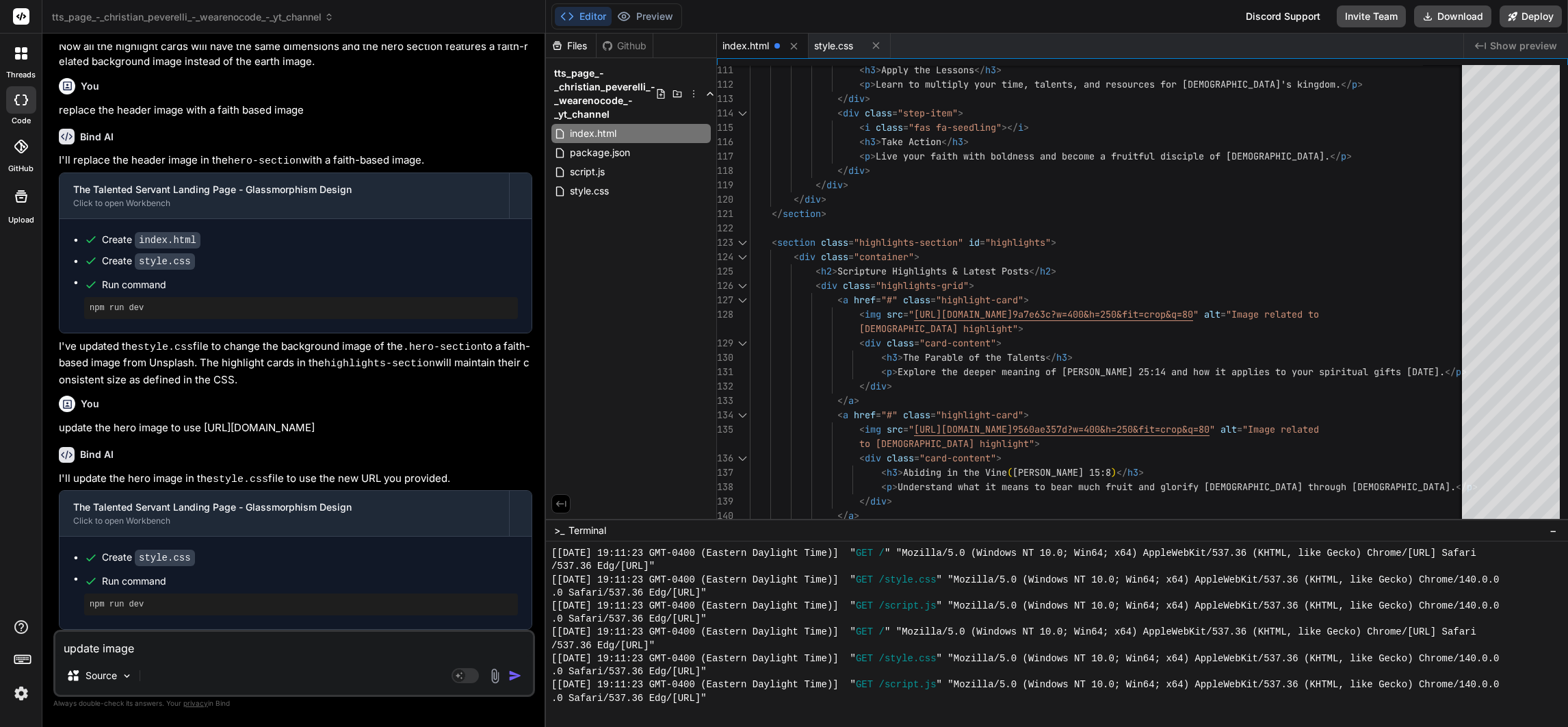
type textarea "update image"
type textarea "x"
type textarea "update image"
type textarea "x"
type textarea "update imag"
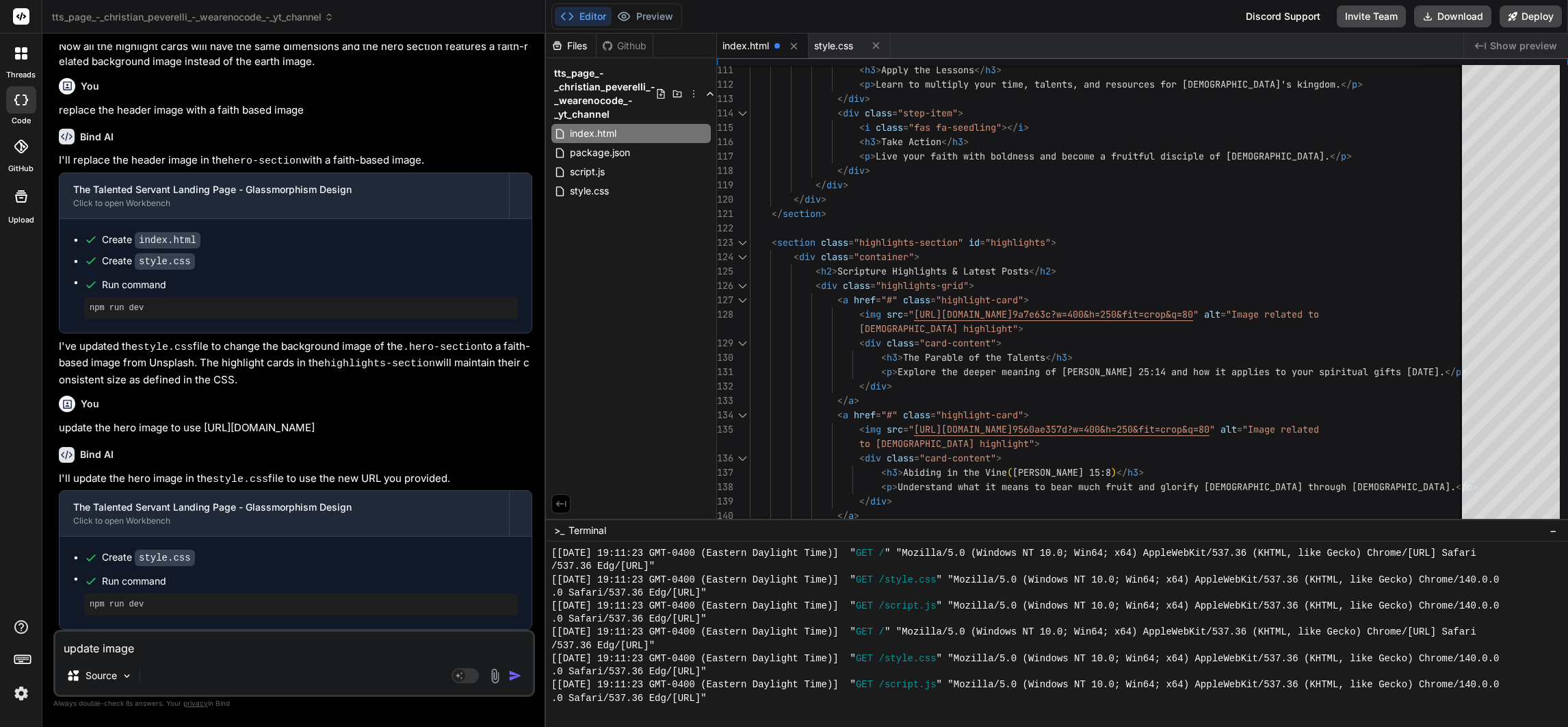
type textarea "x"
type textarea "update ima"
type textarea "x"
type textarea "update im"
type textarea "x"
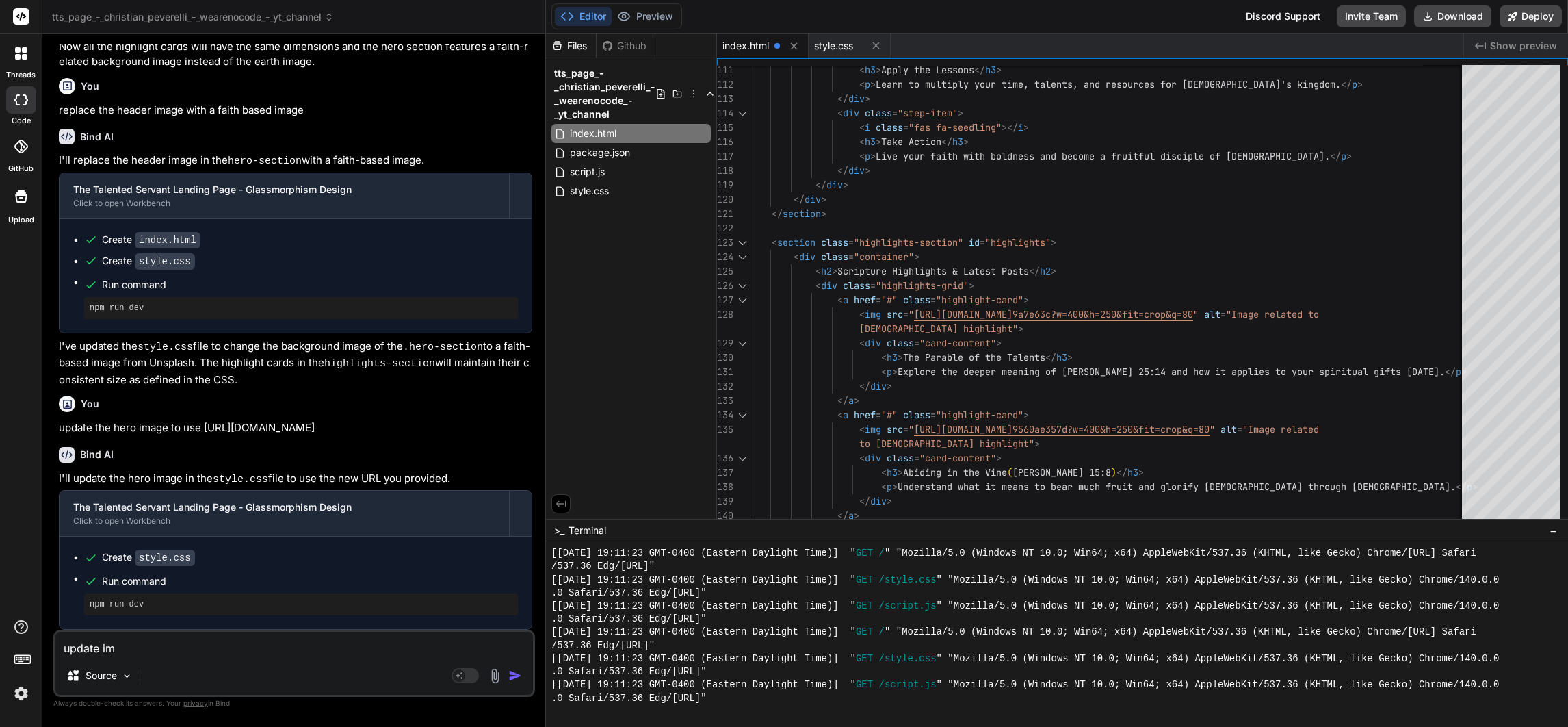
type textarea "update i"
type textarea "x"
type textarea "update"
type textarea "x"
type textarea "update h"
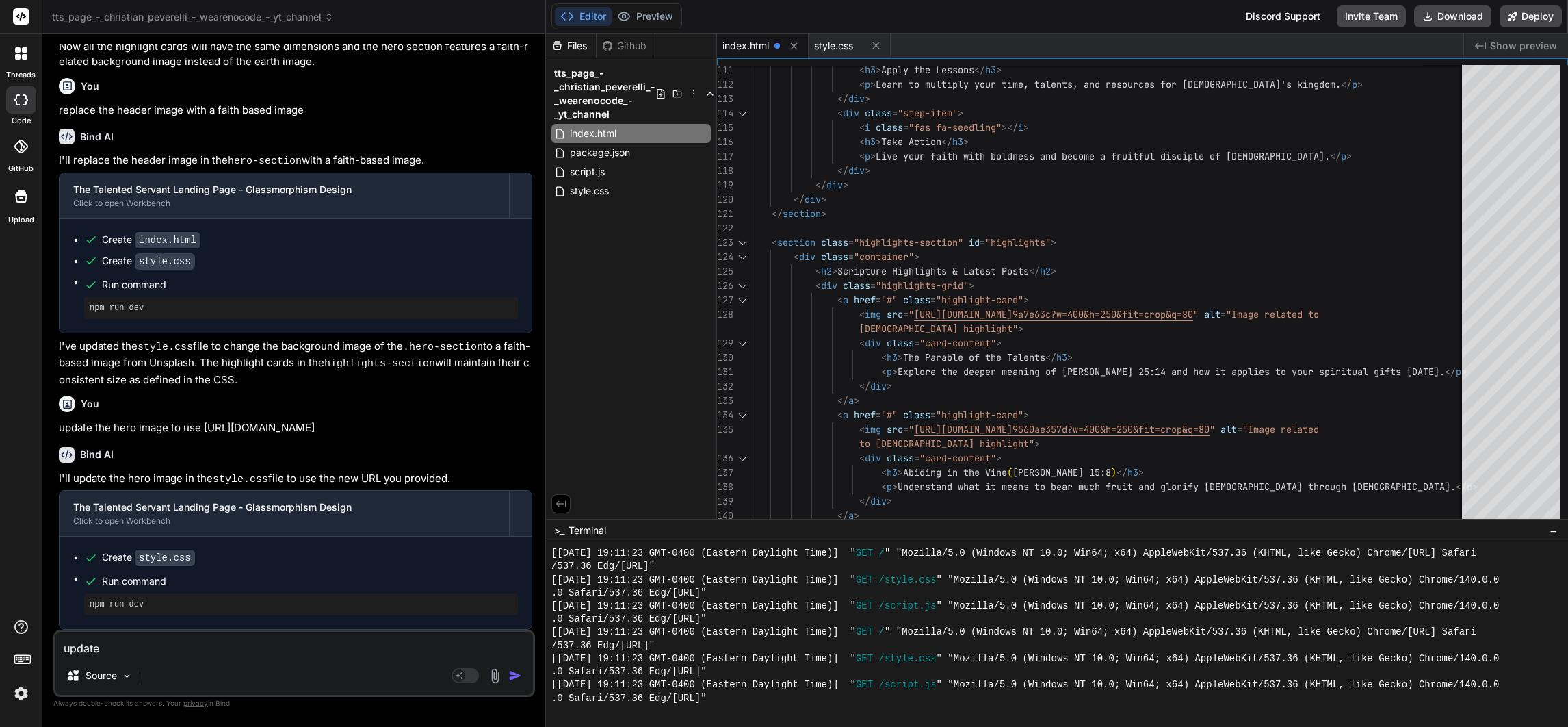
type textarea "x"
type textarea "update he"
type textarea "x"
type textarea "update her"
type textarea "x"
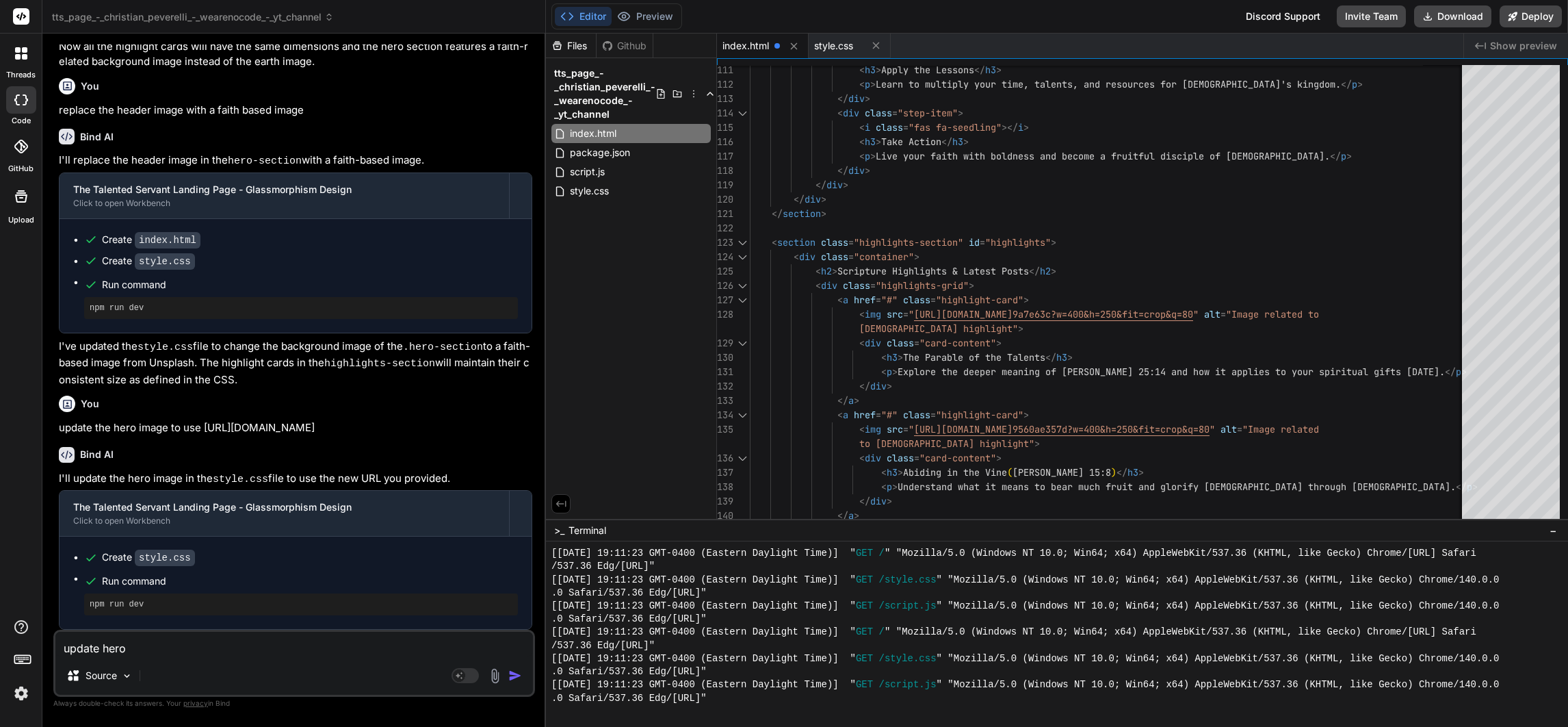
type textarea "update hero"
type textarea "x"
type textarea "update hero im"
type textarea "x"
type textarea "update hero ima"
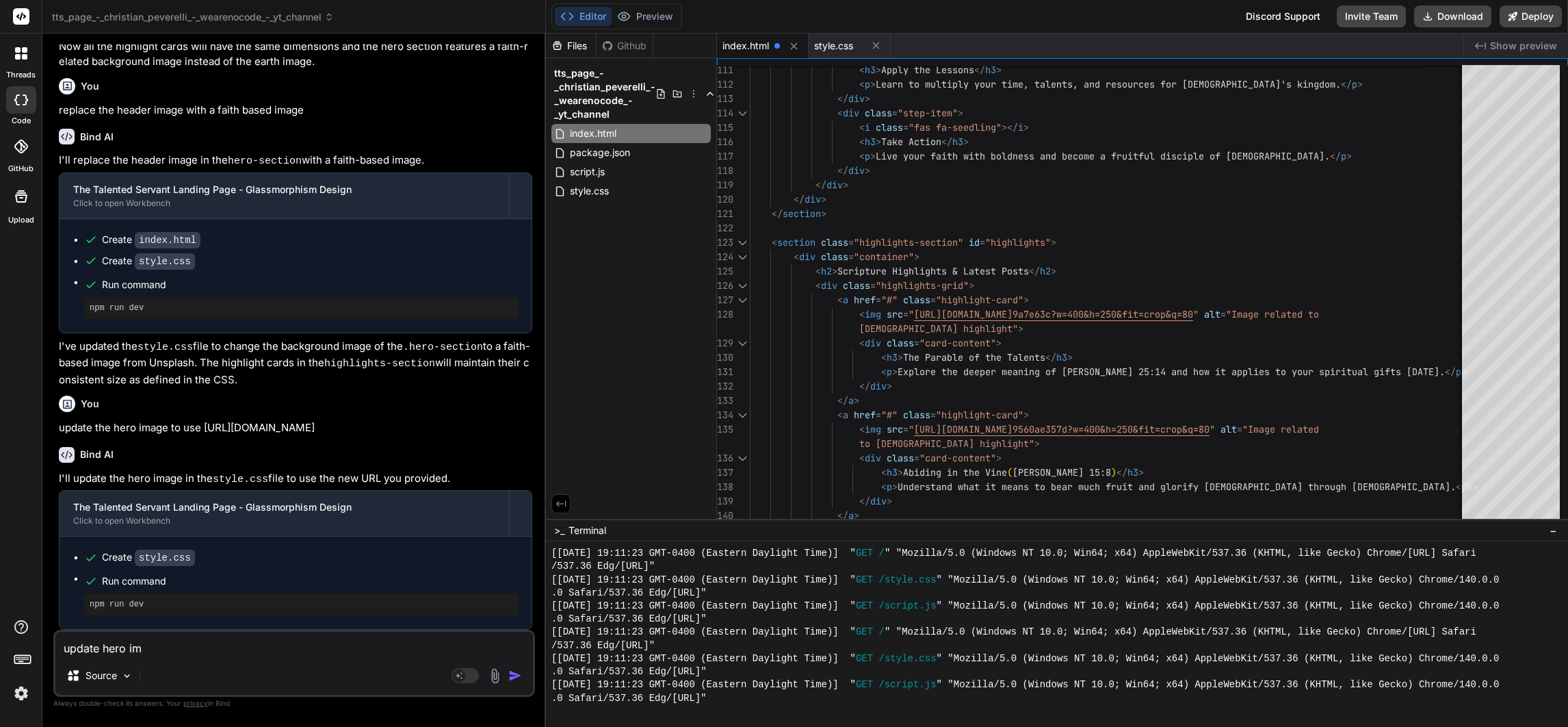
type textarea "x"
type textarea "update hero imag"
type textarea "x"
type textarea "update hero image"
type textarea "x"
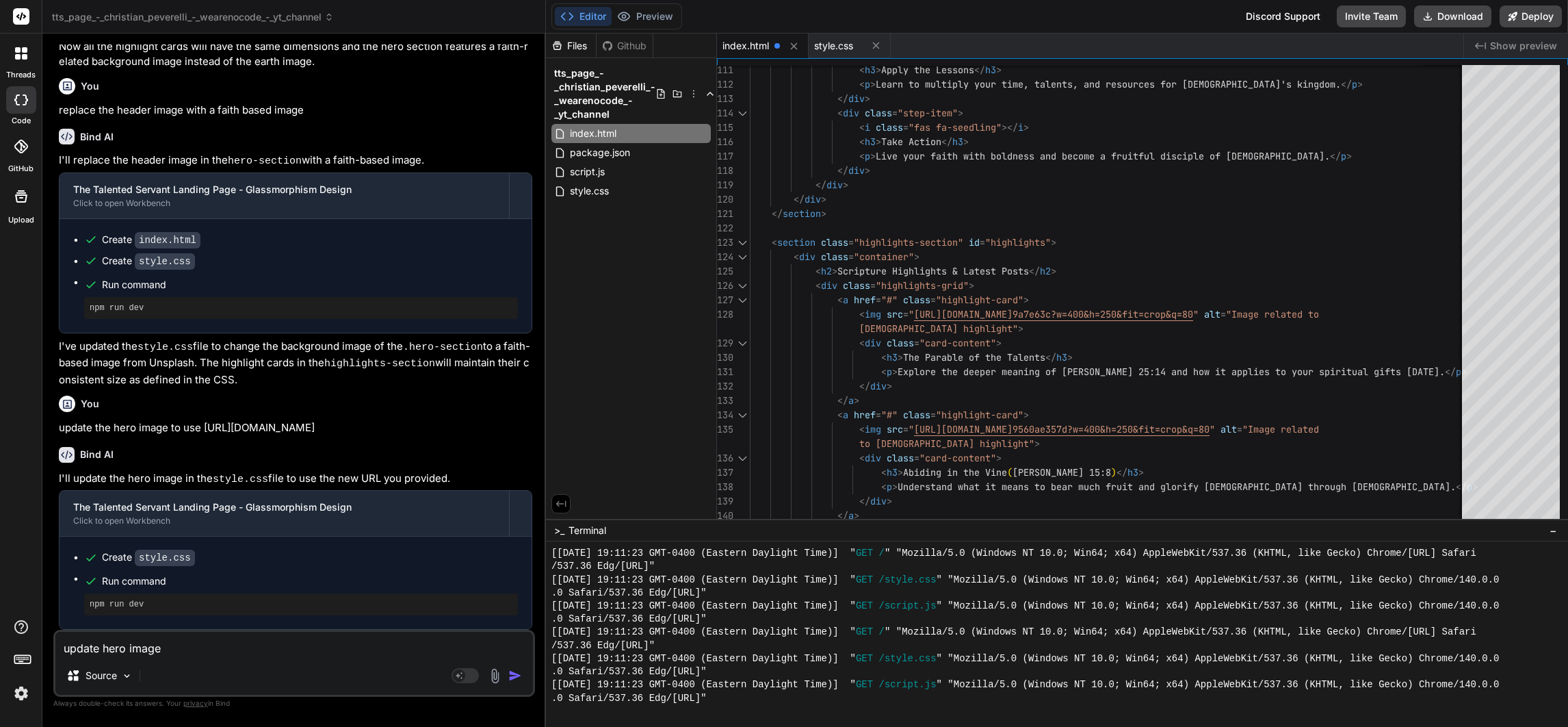
type textarea "update hero image"
type textarea "x"
type textarea "update hero image t"
type textarea "x"
type textarea "update hero image to"
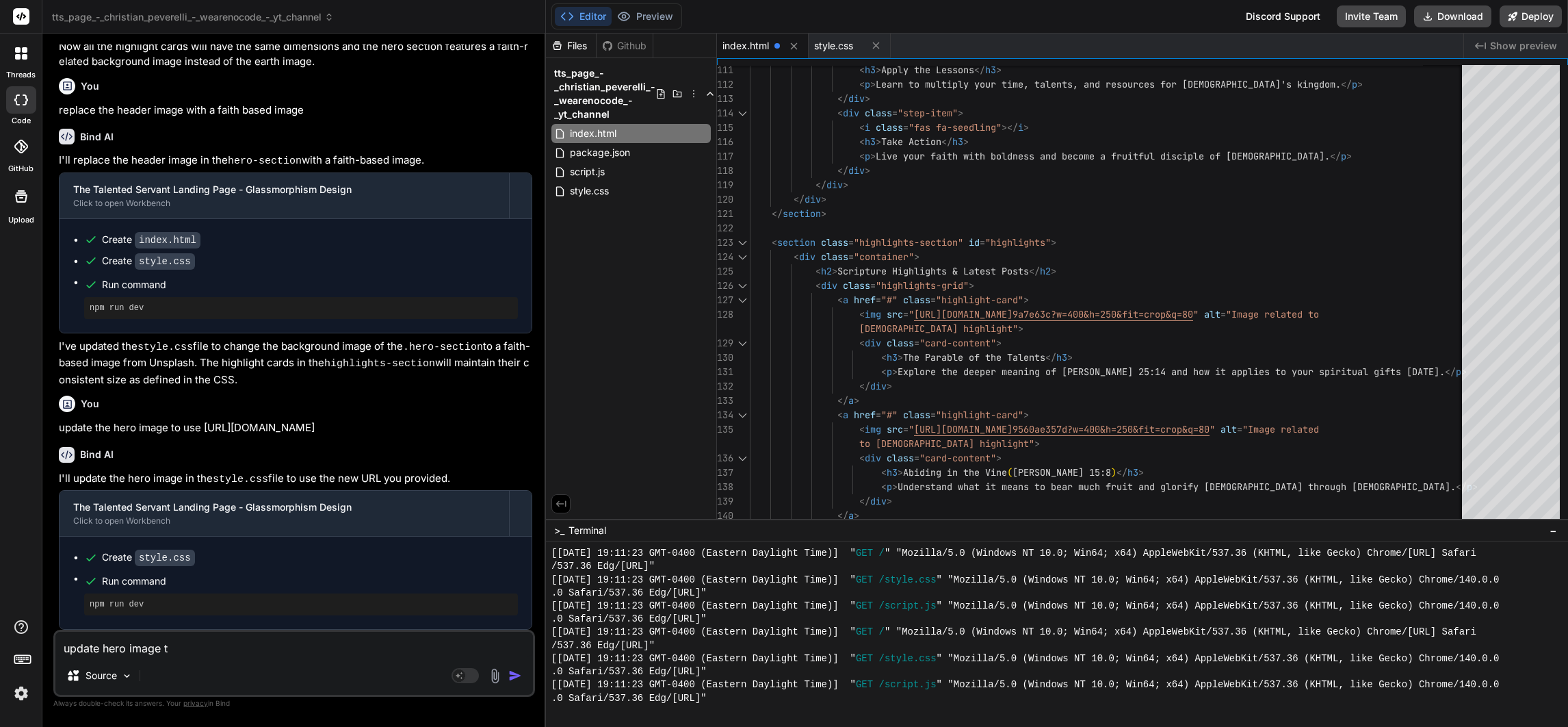
type textarea "x"
type textarea "update hero image to"
type textarea "x"
paste textarea "[URL][DOMAIN_NAME]"
type textarea "update hero image to [URL][DOMAIN_NAME]"
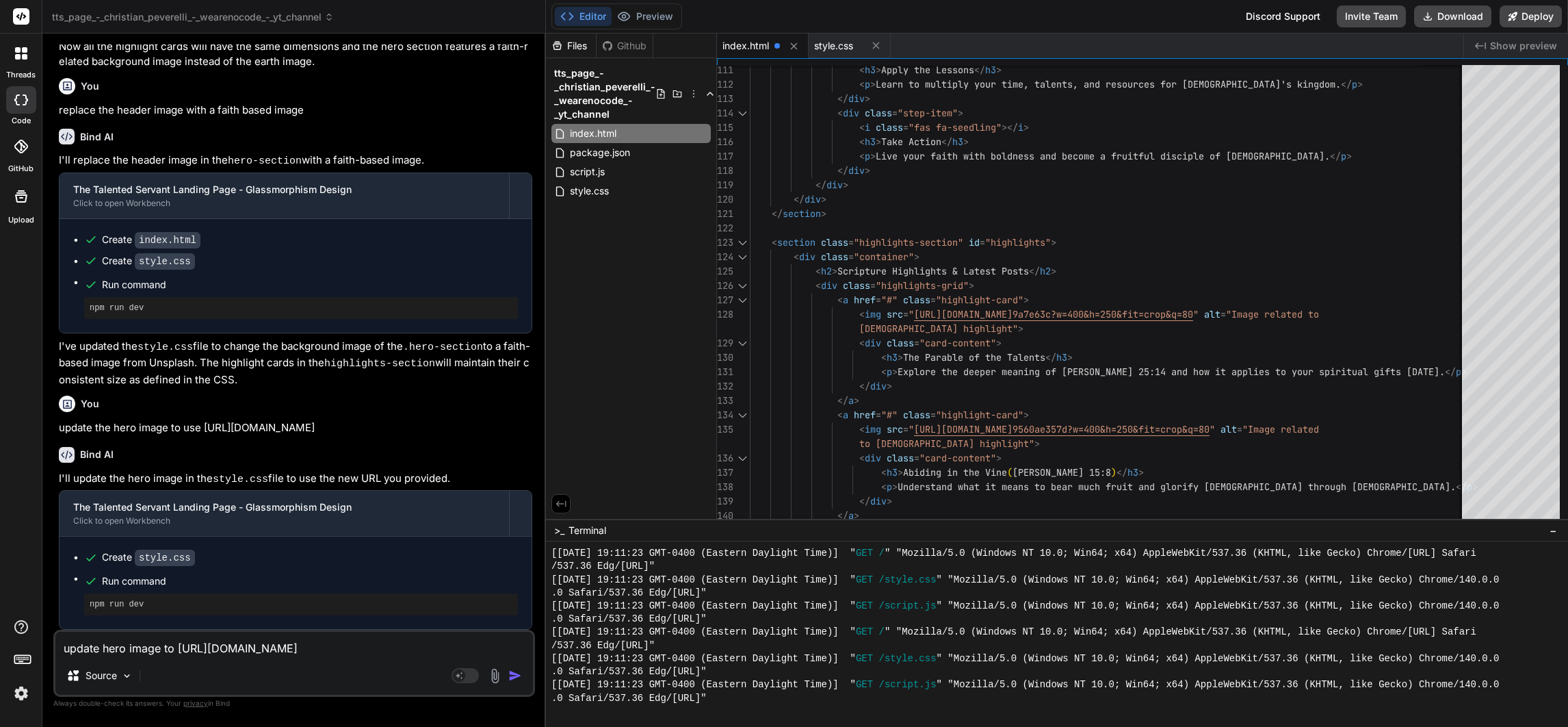
type textarea "x"
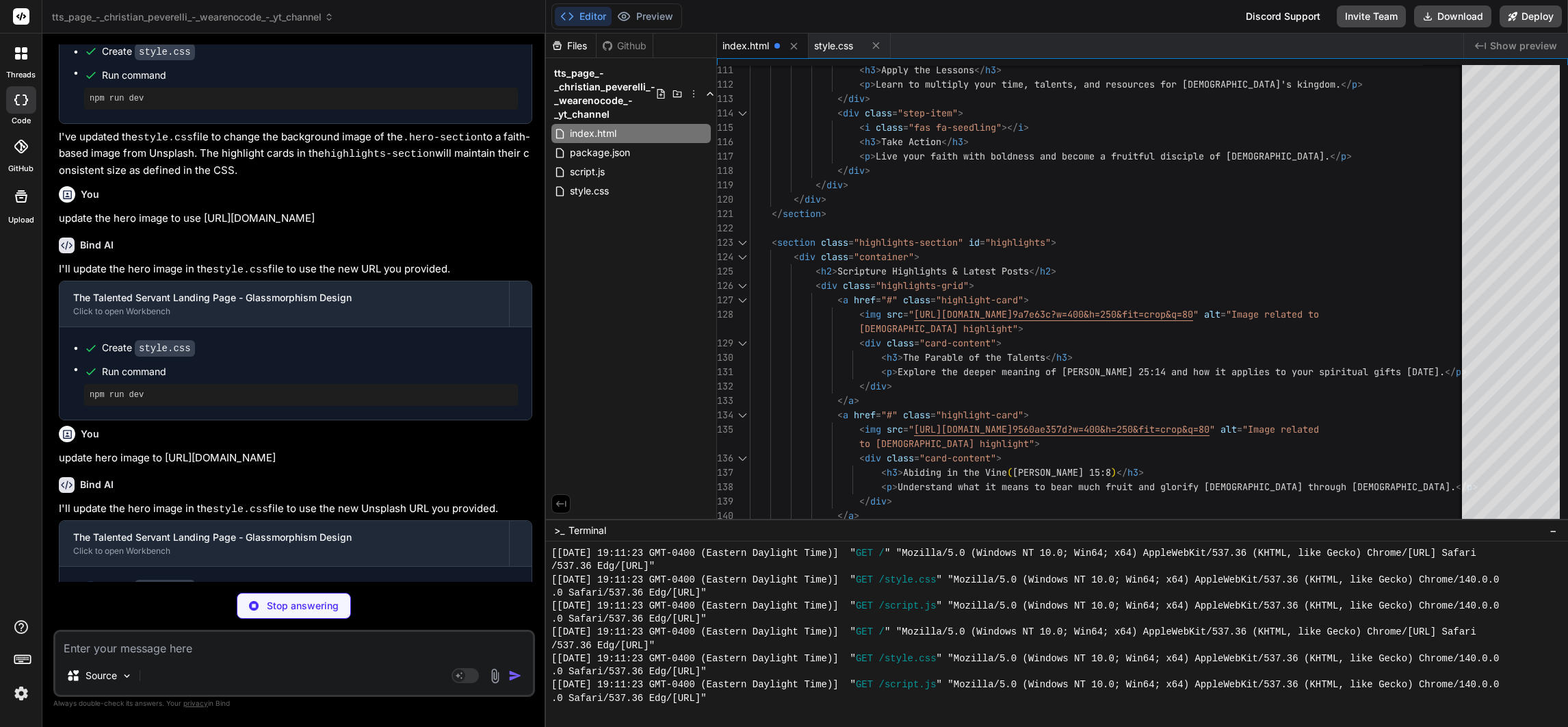
scroll to position [2393, 0]
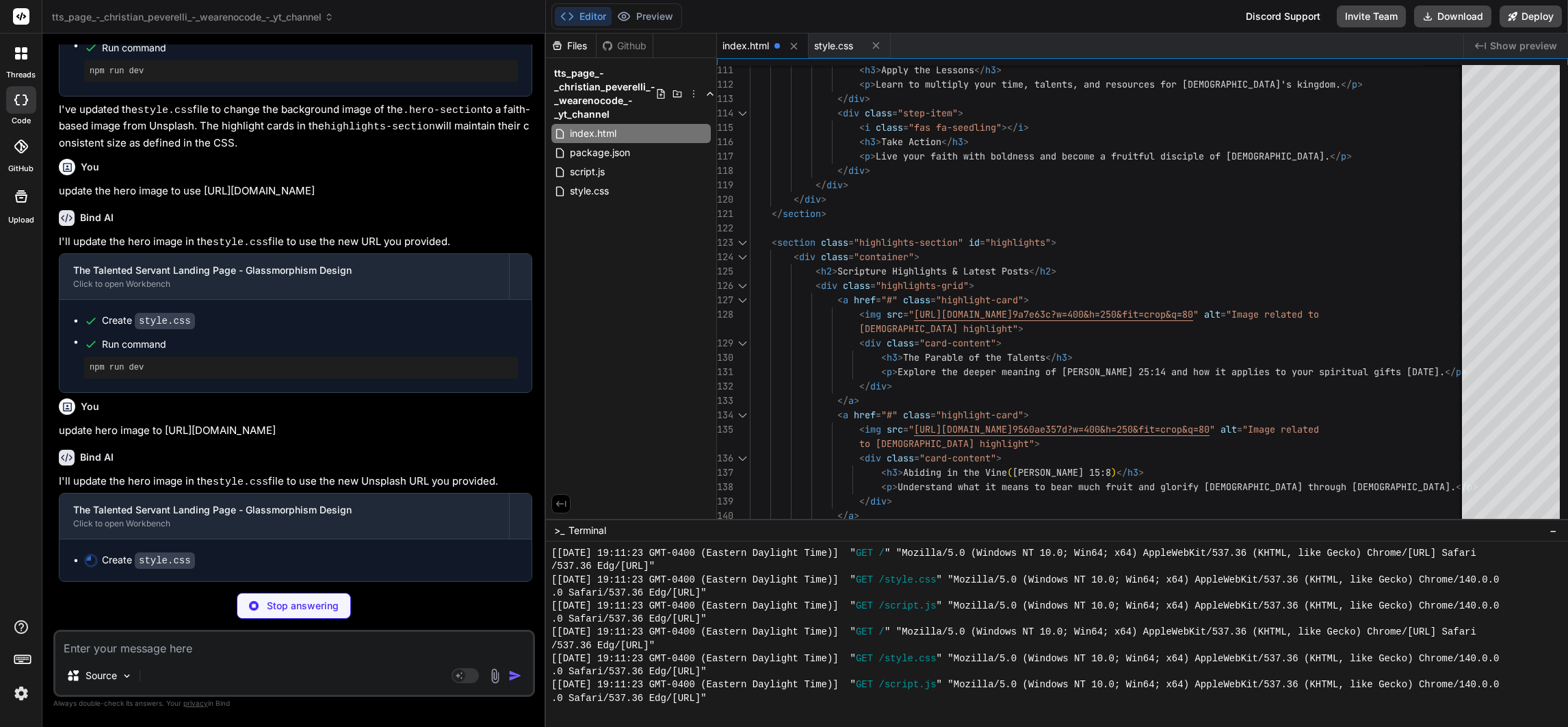
type textarea "x"
type textarea "padding: 20px; } .highlight-card h3 { font-size: 1.3rem; } }"
type textarea "x"
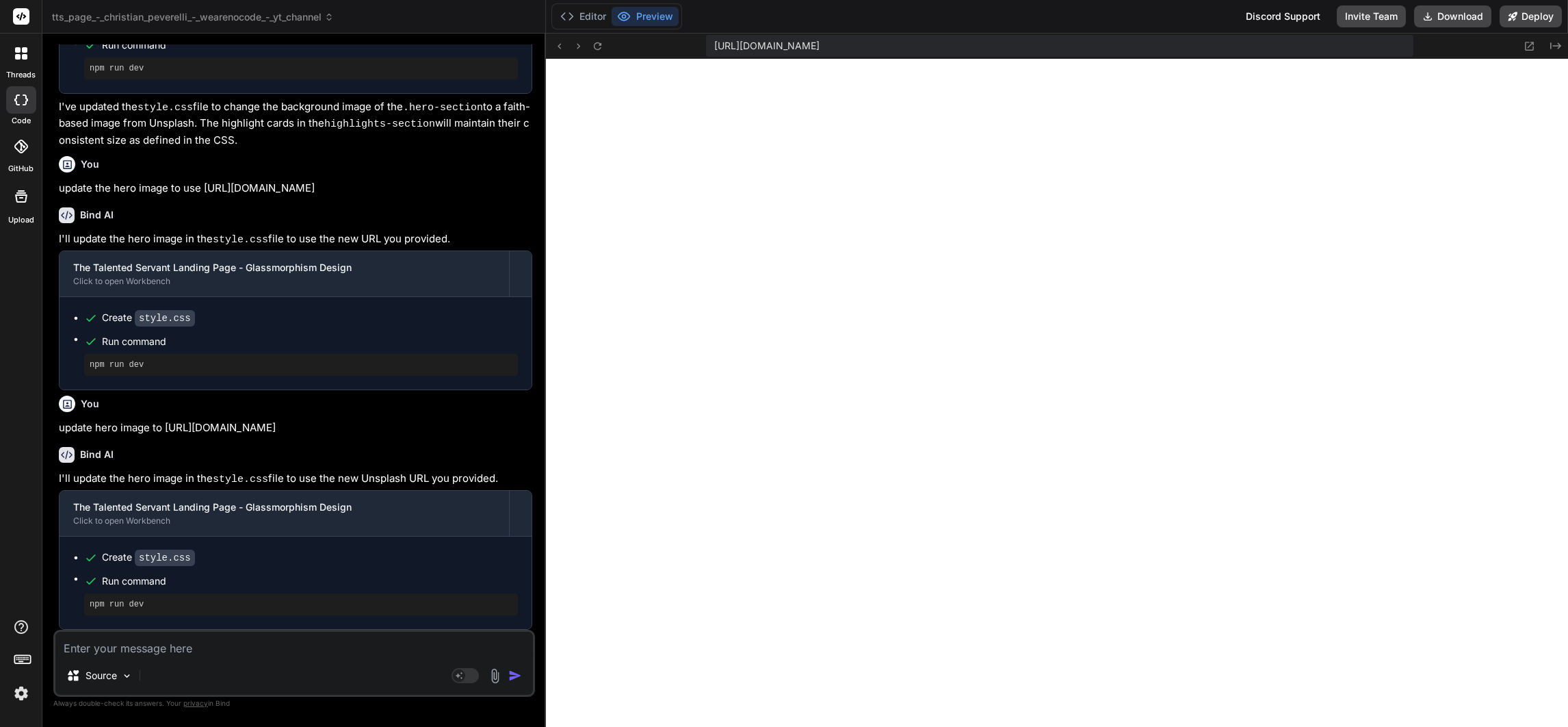
scroll to position [2785, 0]
click at [601, 44] on icon at bounding box center [597, 45] width 8 height 8
click at [592, 44] on icon at bounding box center [597, 46] width 12 height 12
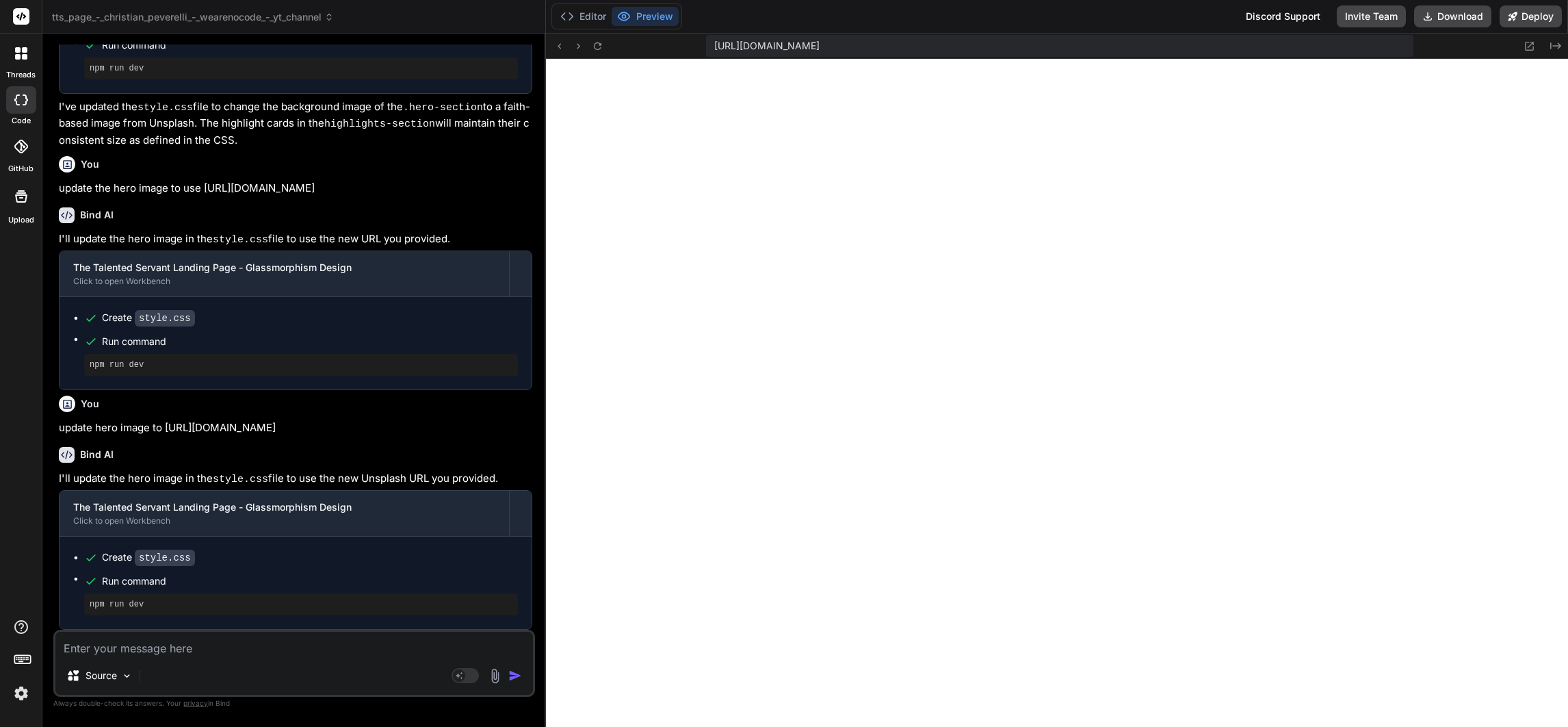
click at [298, 644] on textarea at bounding box center [294, 643] width 477 height 25
click at [592, 13] on button "Editor" at bounding box center [583, 16] width 57 height 19
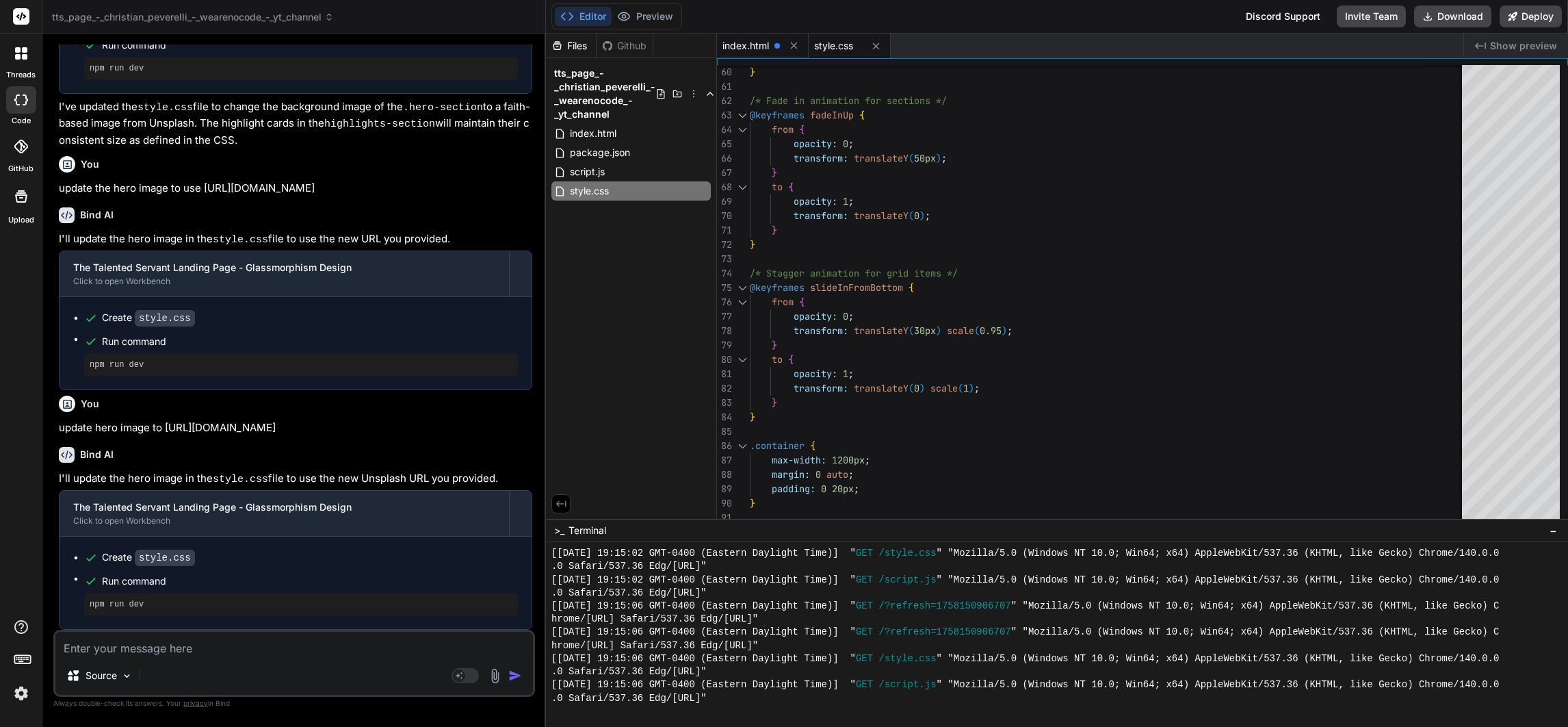
click at [751, 44] on span "index.html" at bounding box center [746, 45] width 46 height 13
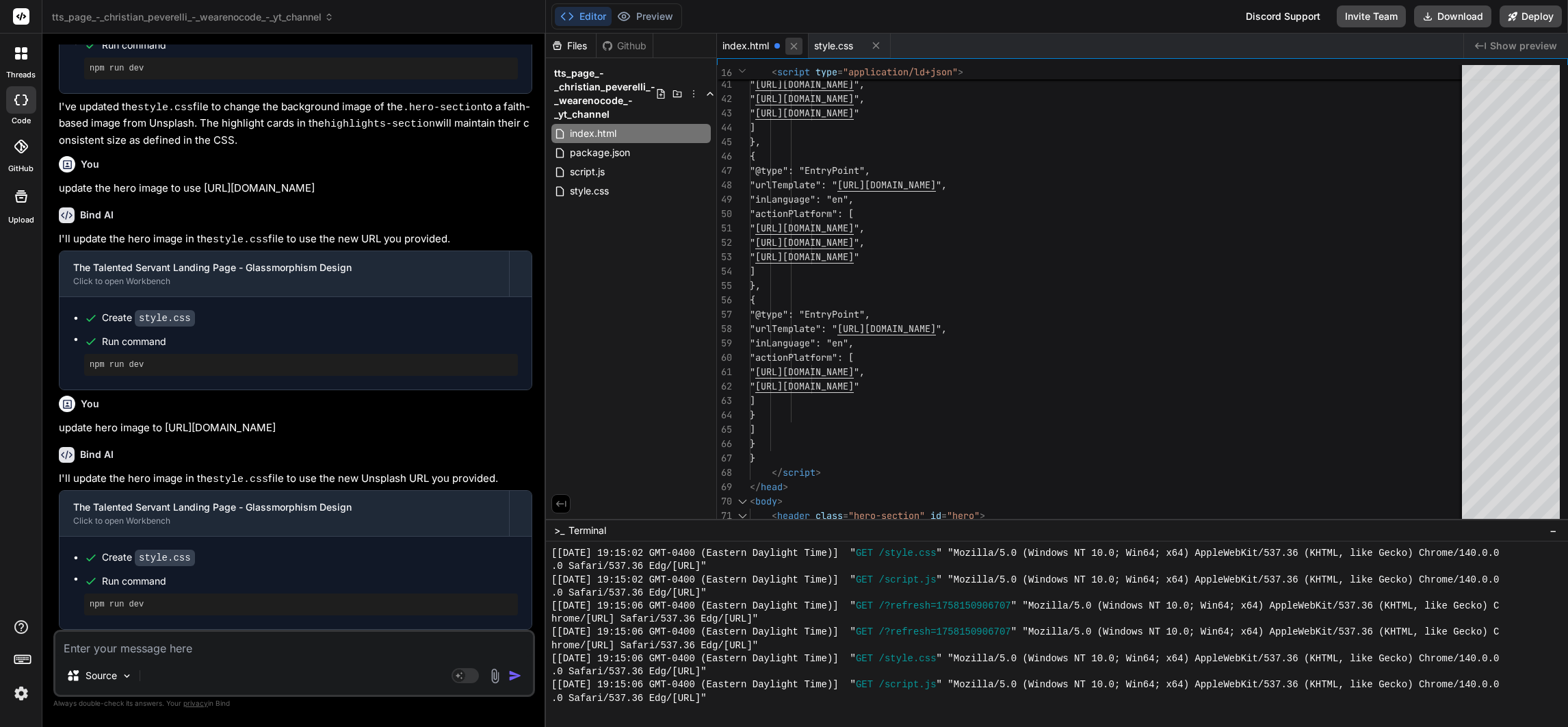
click at [795, 42] on icon at bounding box center [793, 46] width 12 height 12
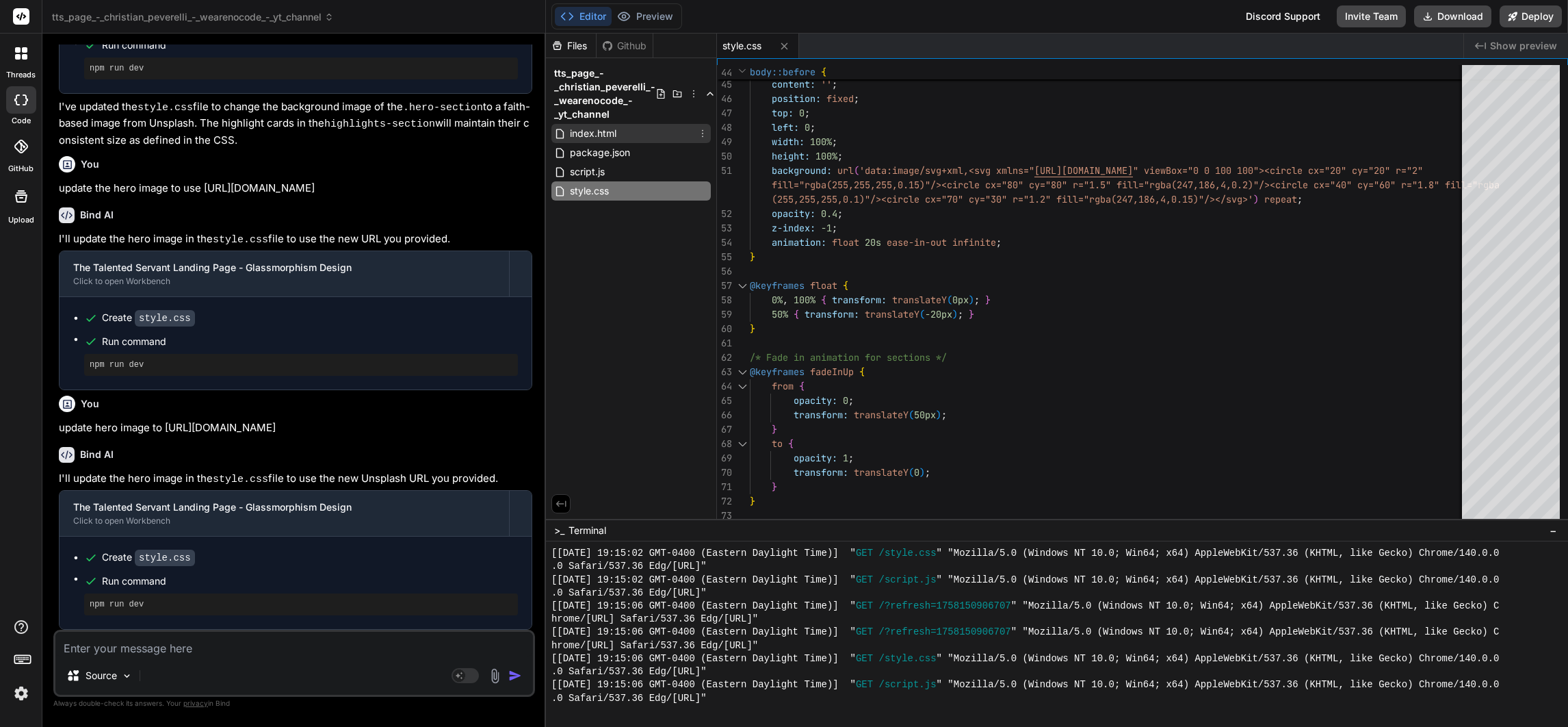
click at [623, 128] on div "index.html" at bounding box center [630, 133] width 160 height 19
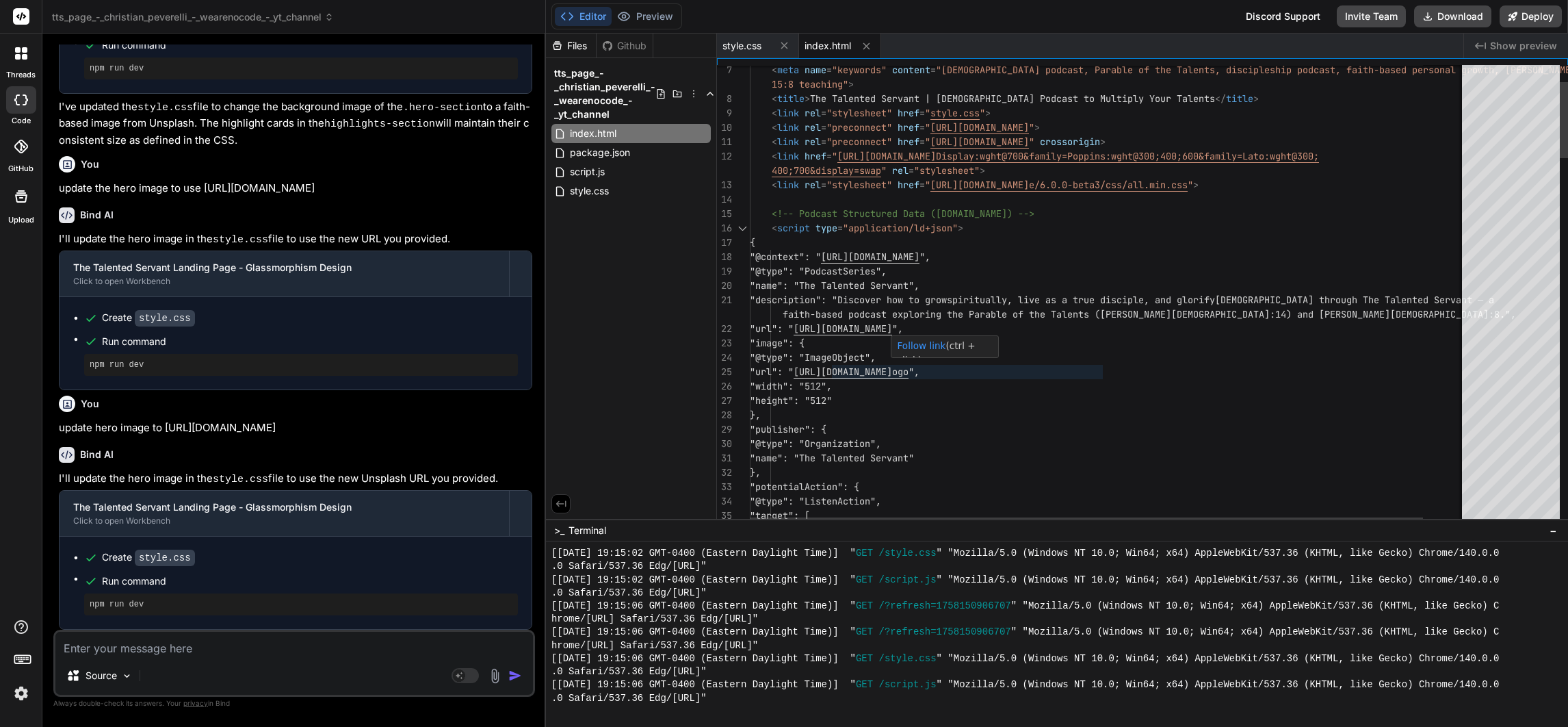
scroll to position [0, 0]
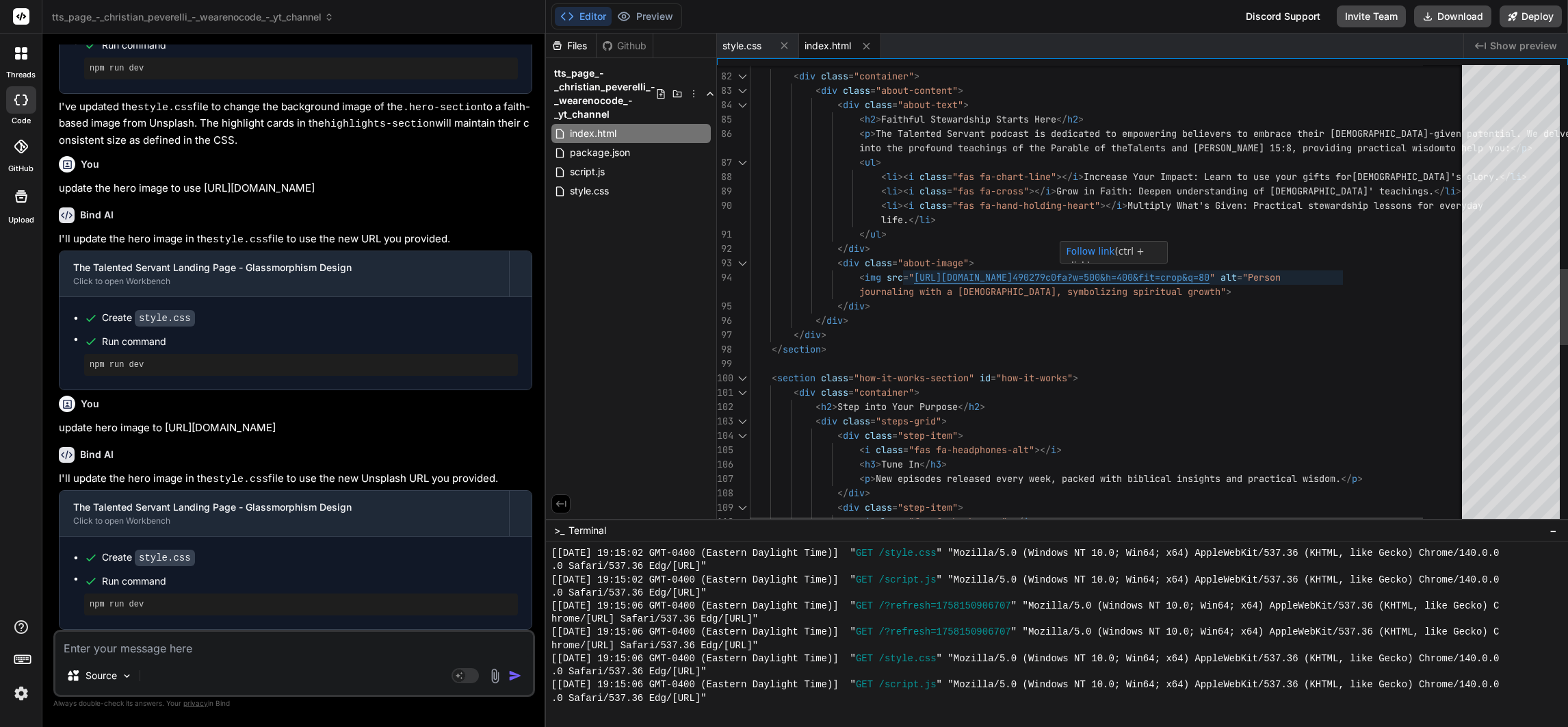
type textarea "<img src="[URL][DOMAIN_NAME]" alt="Person journaling with a [DEMOGRAPHIC_DATA],…"
click at [1195, 276] on div "< section class = "about-section" id = "about" > < div class = "container" > < …" at bounding box center [1130, 224] width 761 height 2781
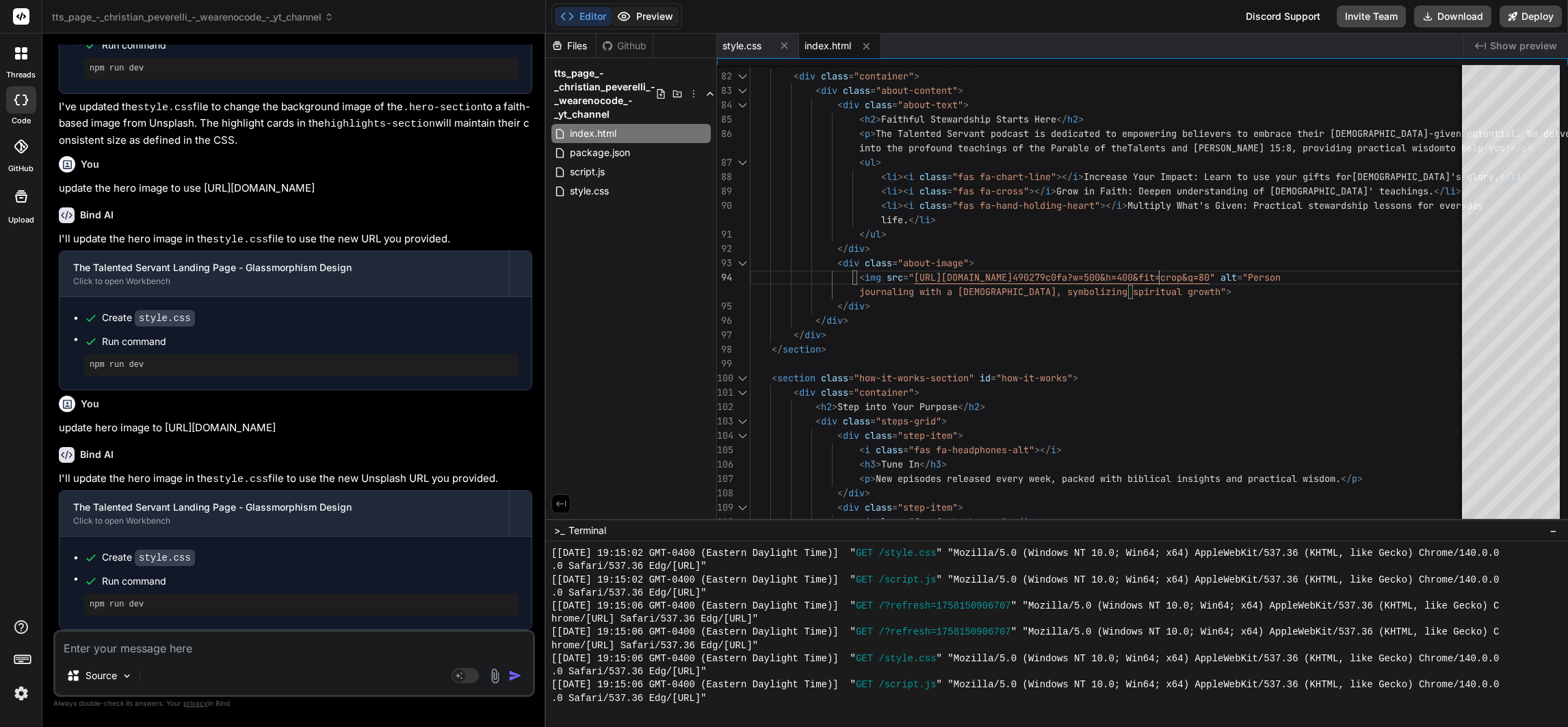
click at [654, 11] on button "Preview" at bounding box center [644, 16] width 67 height 19
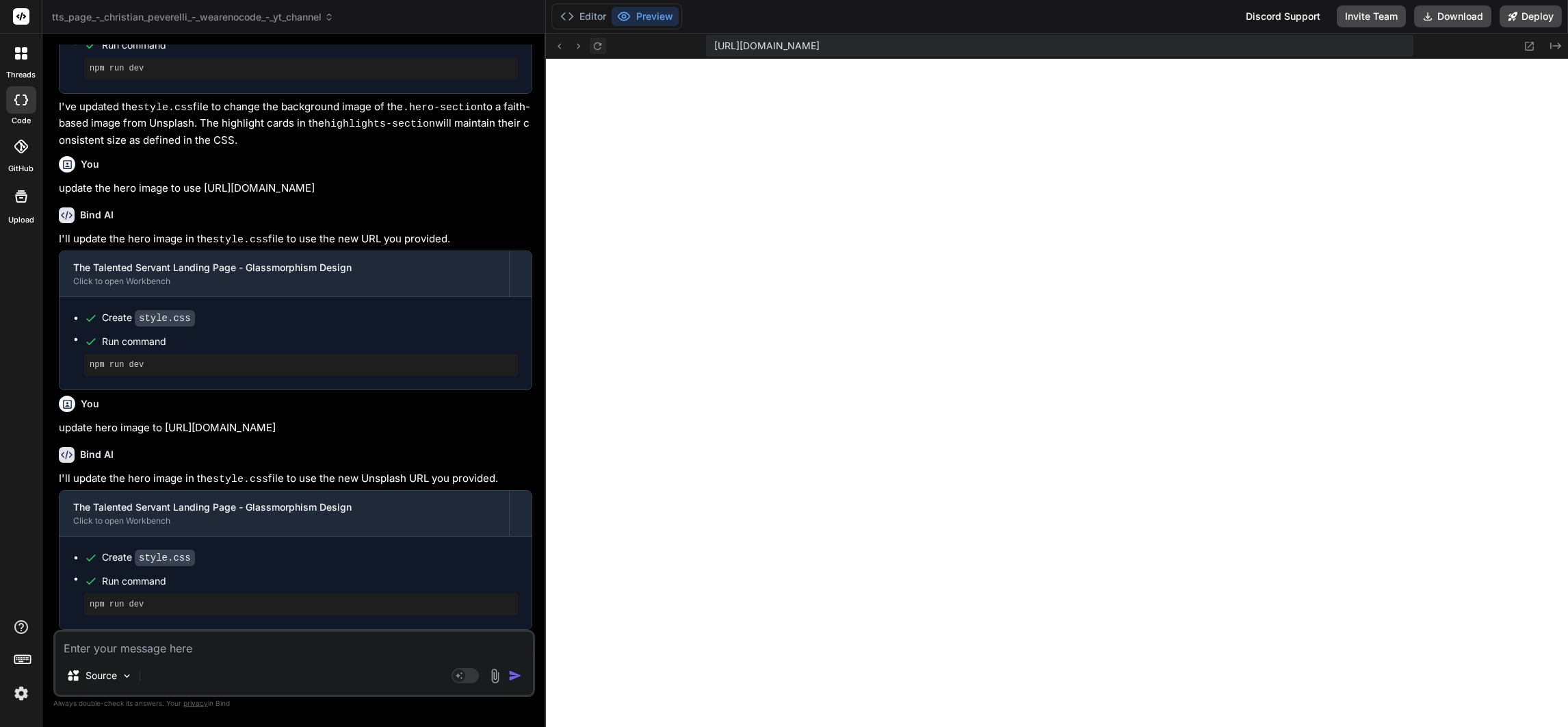
click at [593, 43] on icon at bounding box center [597, 46] width 12 height 12
click at [294, 648] on textarea at bounding box center [294, 643] width 477 height 25
click at [245, 647] on textarea at bounding box center [294, 643] width 477 height 25
paste textarea "[URL][DOMAIN_NAME]"
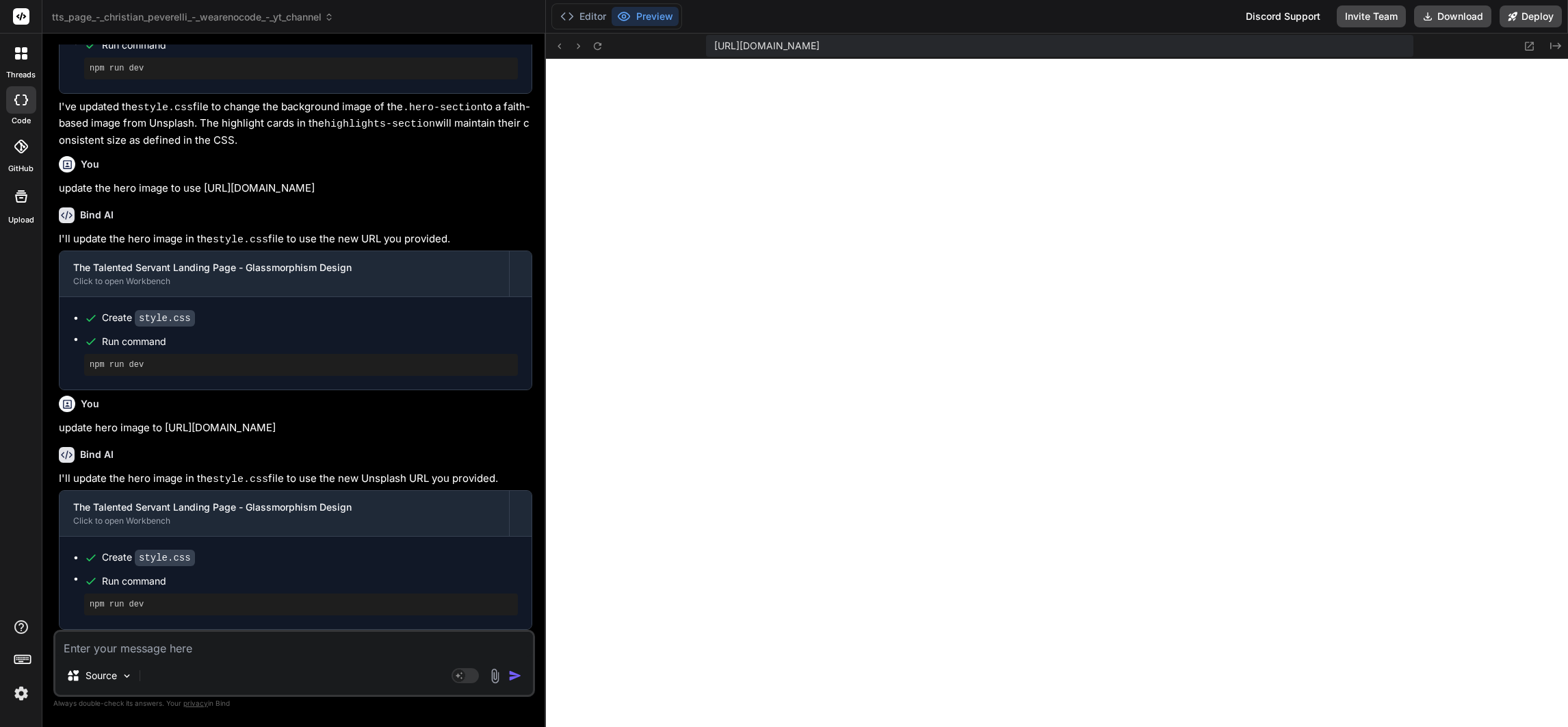
type textarea "[URL][DOMAIN_NAME]"
type textarea "x"
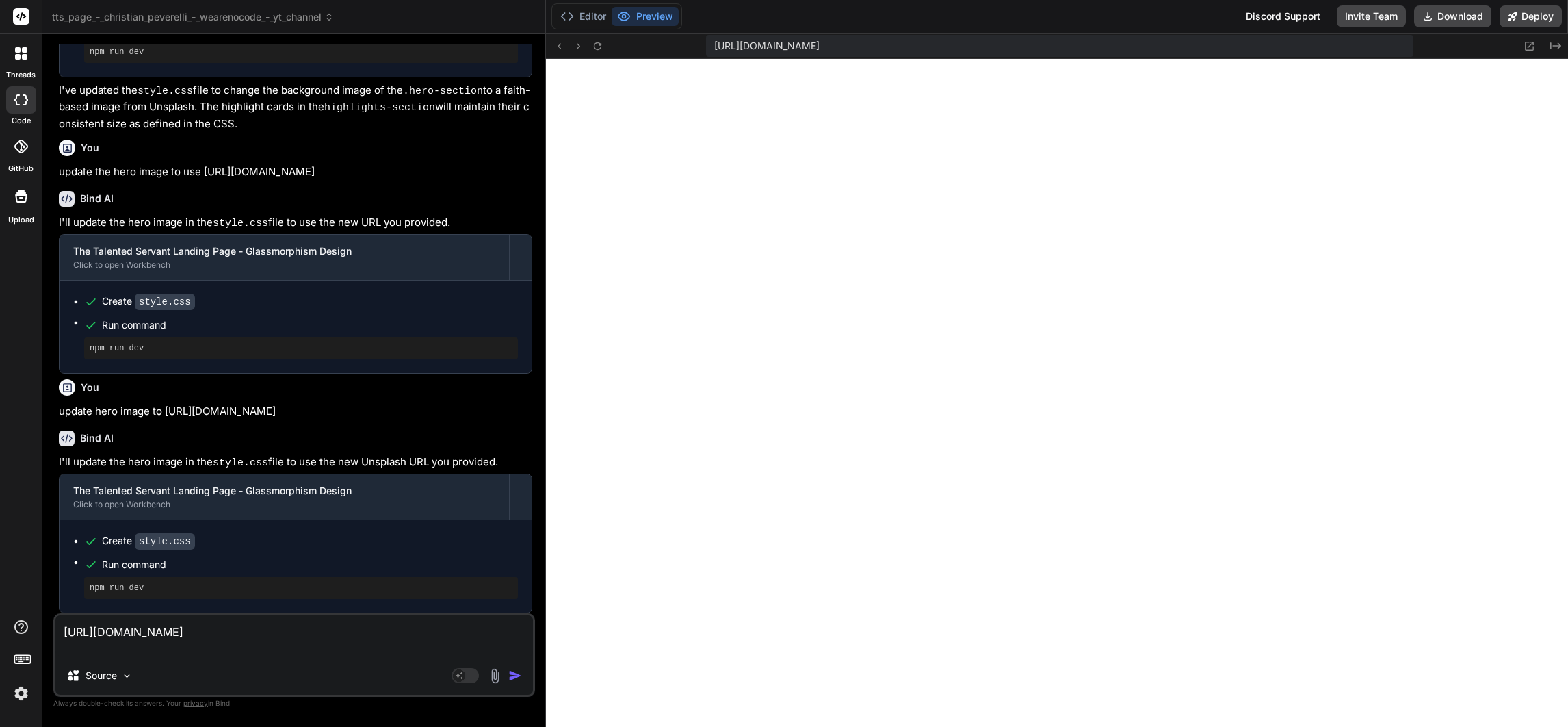
type textarea "[URL][DOMAIN_NAME]"
type textarea "x"
type textarea "[URL][DOMAIN_NAME]"
type textarea "x"
type textarea "[URL][DOMAIN_NAME] u"
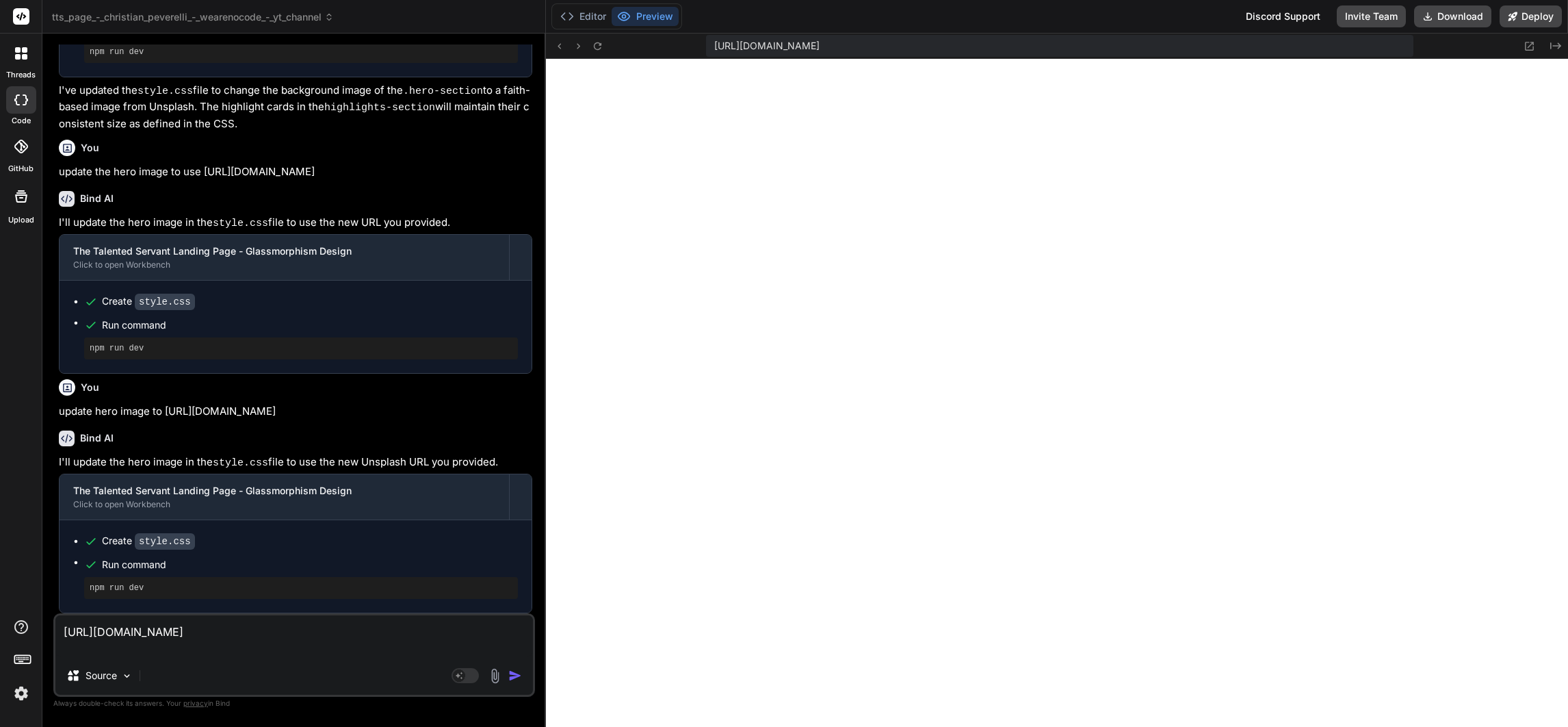
type textarea "x"
type textarea "[URL][DOMAIN_NAME] up"
type textarea "x"
type textarea "[URL][DOMAIN_NAME] upd"
type textarea "x"
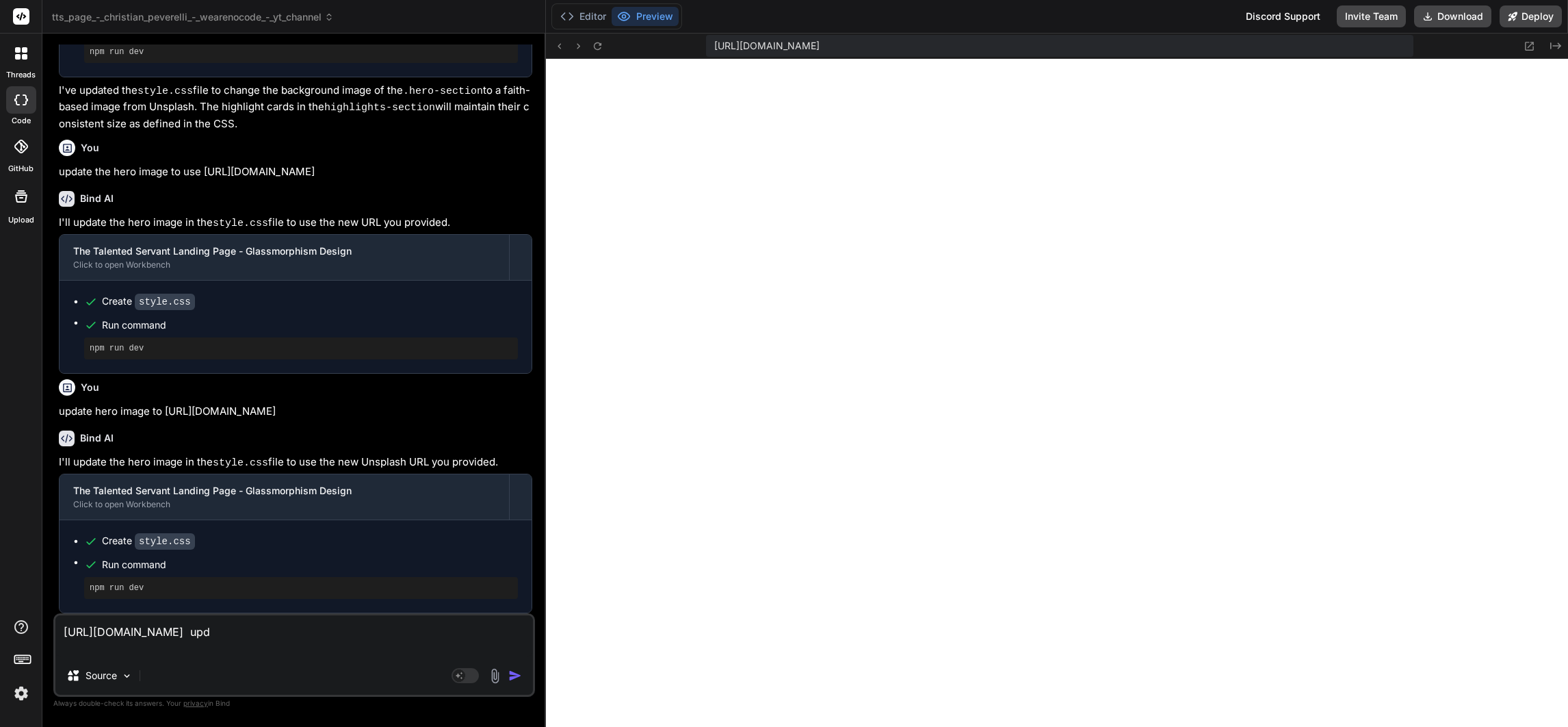
type textarea "[URL][DOMAIN_NAME] upda"
type textarea "x"
type textarea "[URL][DOMAIN_NAME] updat"
type textarea "x"
type textarea "[URL][DOMAIN_NAME] update"
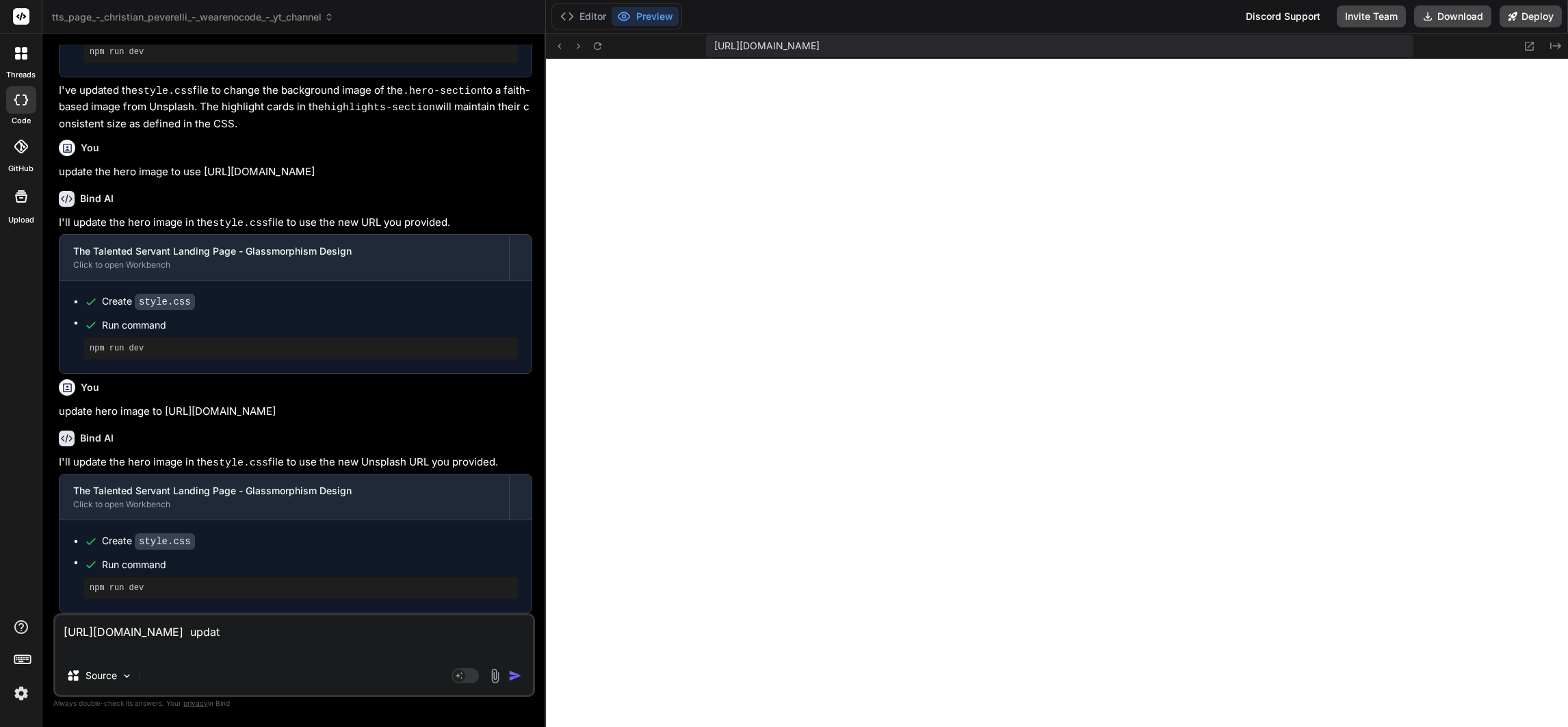
type textarea "x"
type textarea "[URL][DOMAIN_NAME] update"
type textarea "x"
type textarea "[URL][DOMAIN_NAME] update h"
type textarea "x"
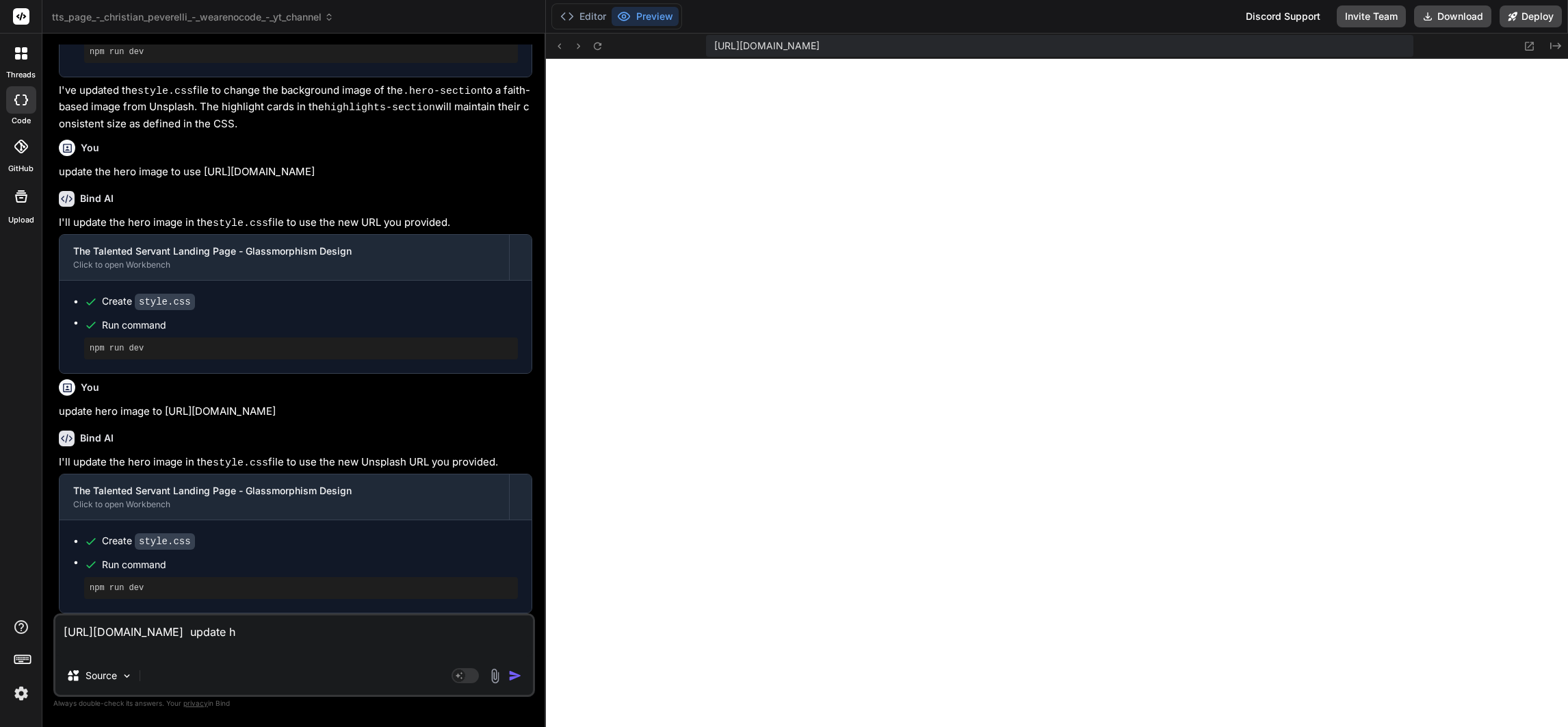
type textarea "[URL][DOMAIN_NAME] update he"
type textarea "x"
type textarea "[URL][DOMAIN_NAME] update her"
type textarea "x"
type textarea "[URL][DOMAIN_NAME] update hero"
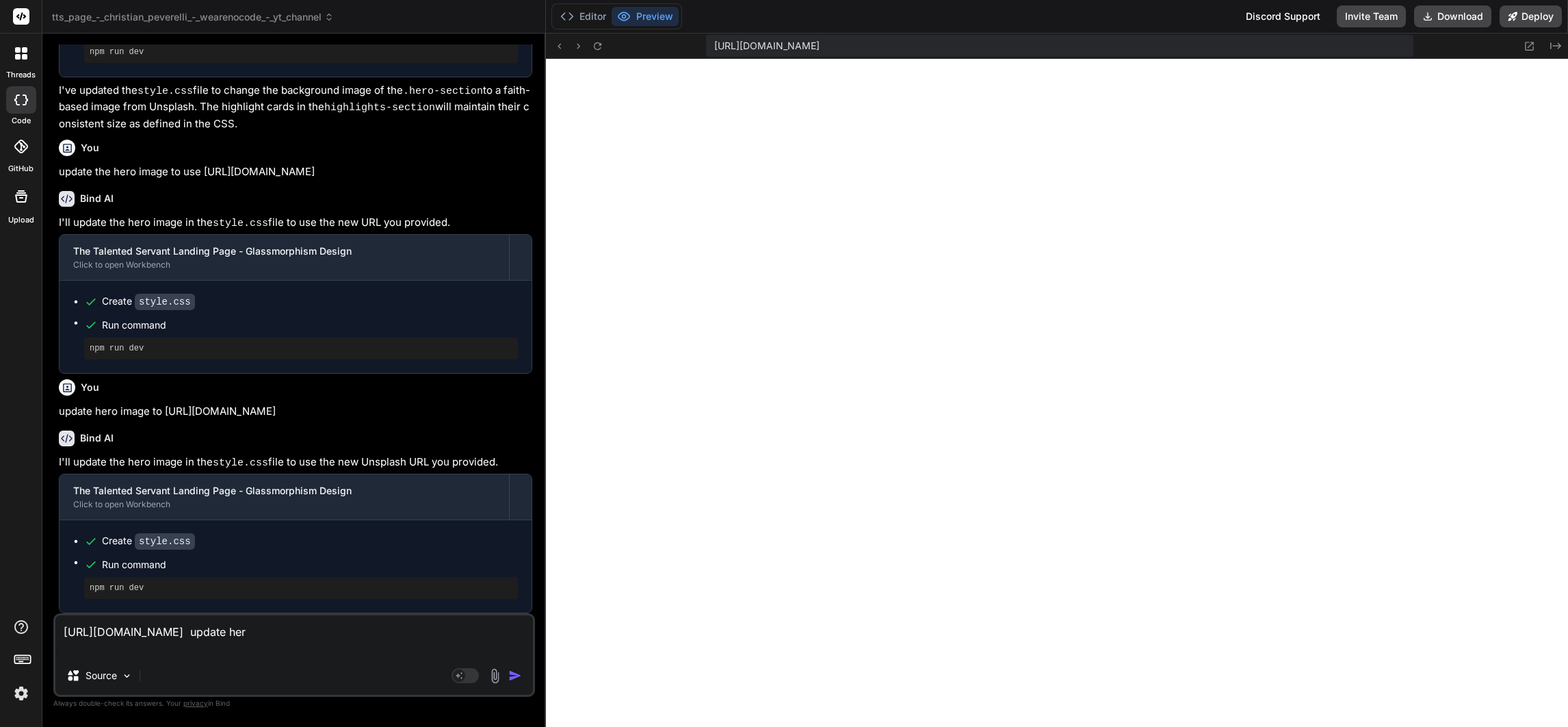
type textarea "x"
type textarea "[URL][DOMAIN_NAME] update hero"
type textarea "x"
type textarea "[URL][DOMAIN_NAME] update hero i"
type textarea "x"
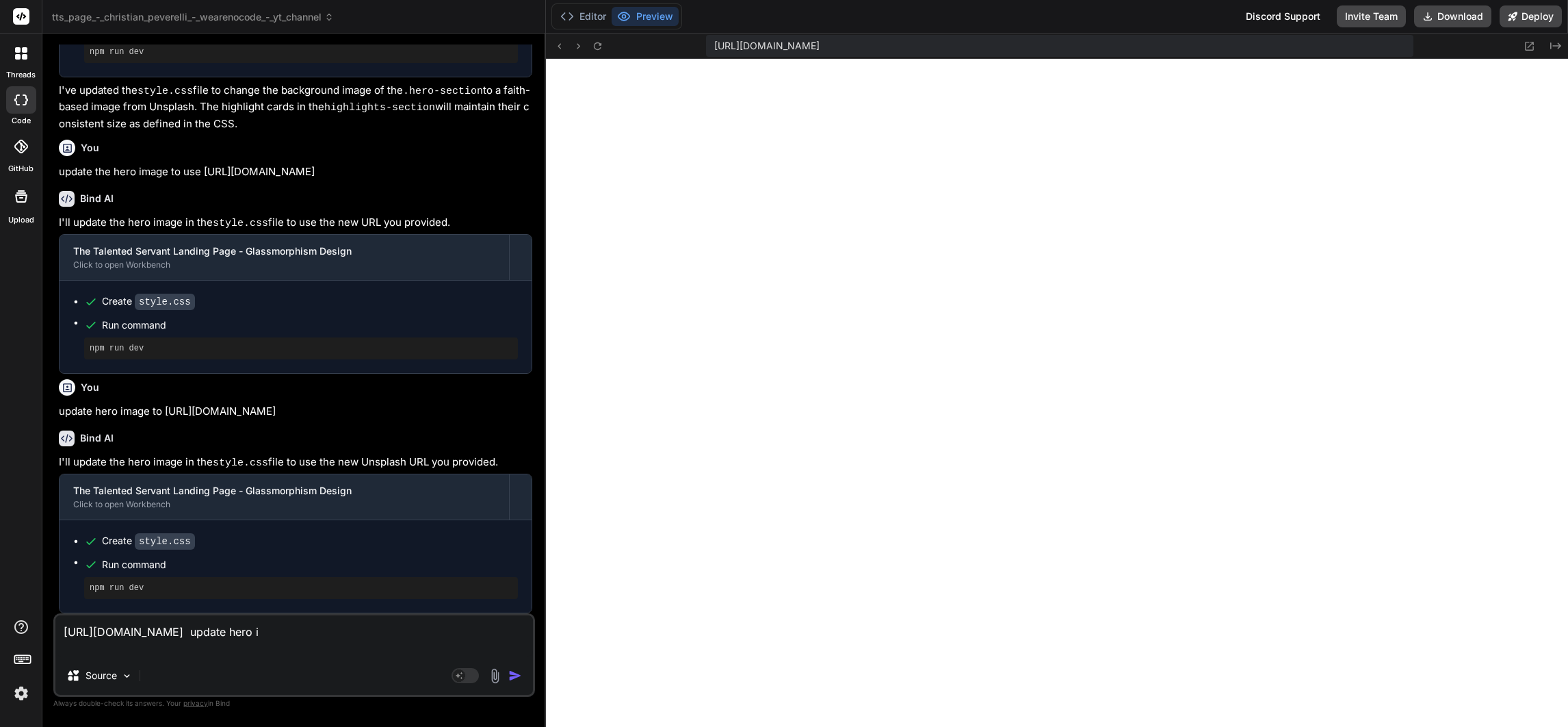
type textarea "[URL][DOMAIN_NAME] update hero im"
type textarea "x"
type textarea "[URL][DOMAIN_NAME] update hero ima"
type textarea "x"
type textarea "[URL][DOMAIN_NAME] update hero imag"
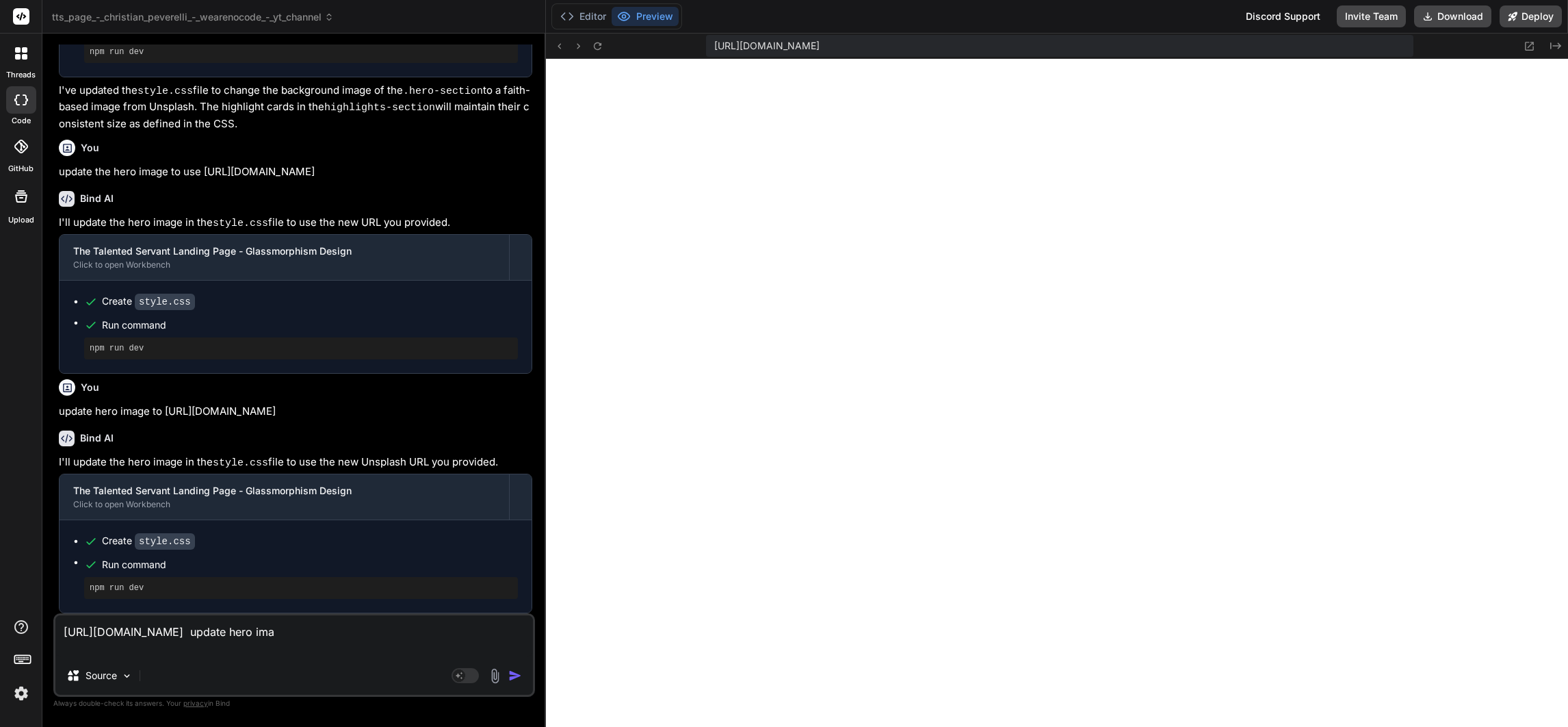
type textarea "x"
type textarea "[URL][DOMAIN_NAME] update hero image"
type textarea "x"
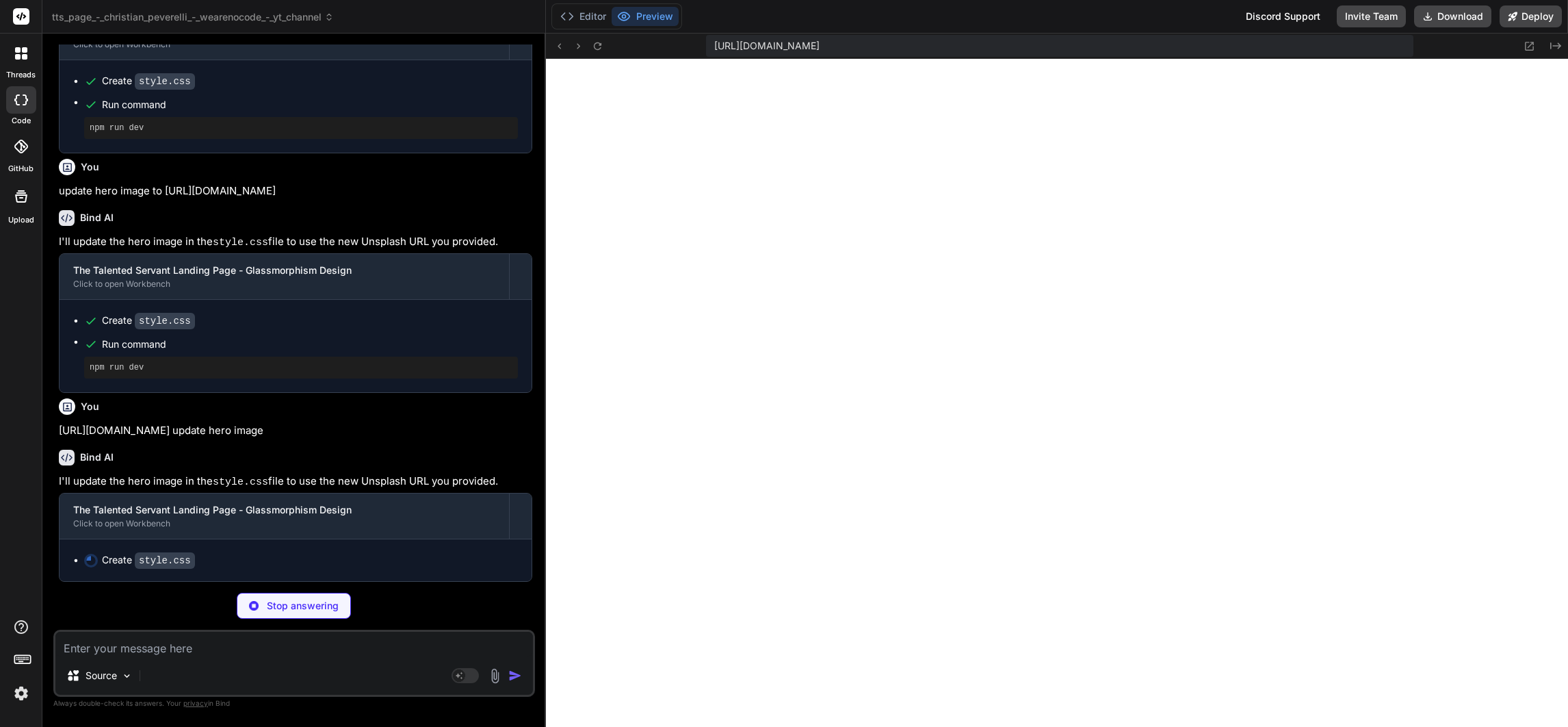
scroll to position [2646, 0]
type textarea "x"
click at [593, 13] on button "Editor" at bounding box center [583, 16] width 57 height 19
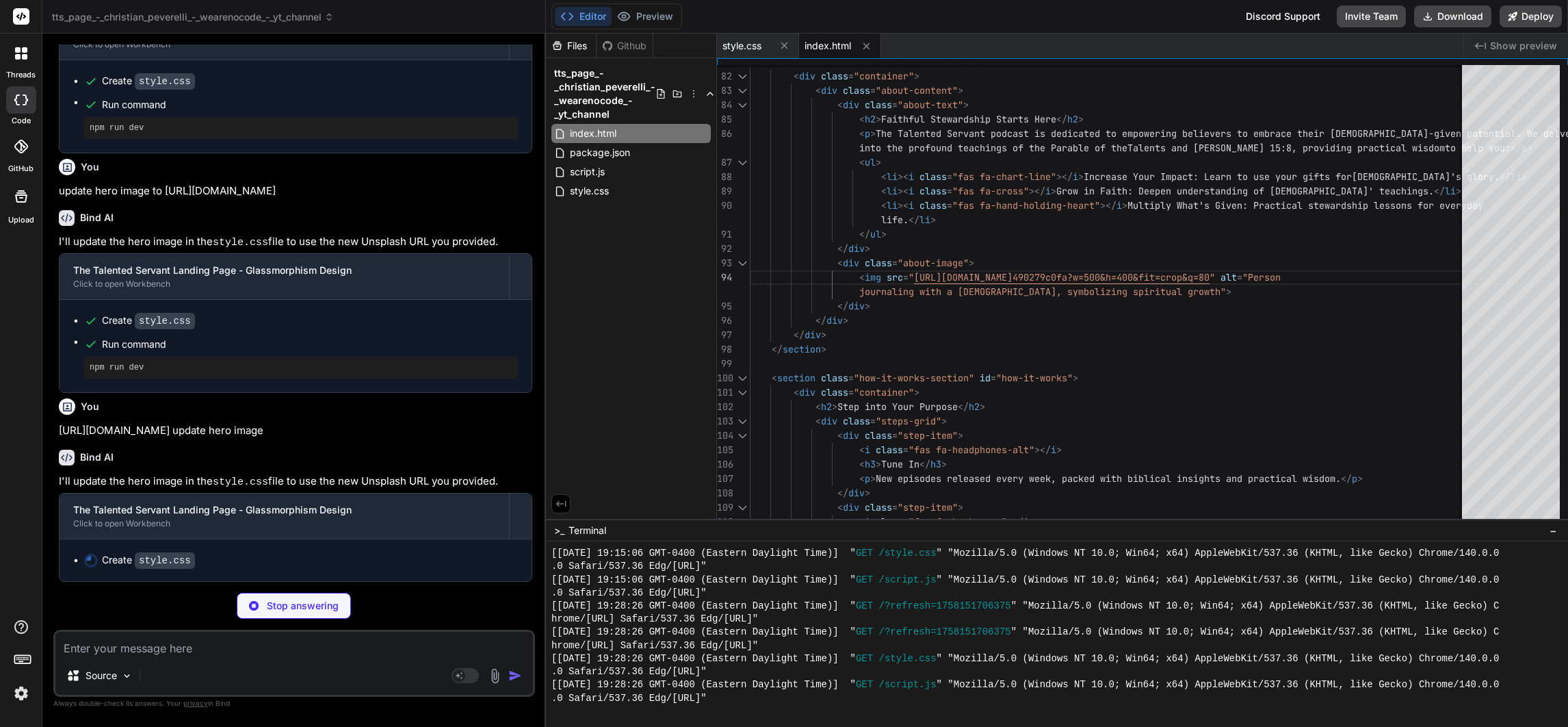
type textarea "x"
type textarea "padding: 20px; } .highlight-card h3 { font-size: 1.3rem; } }"
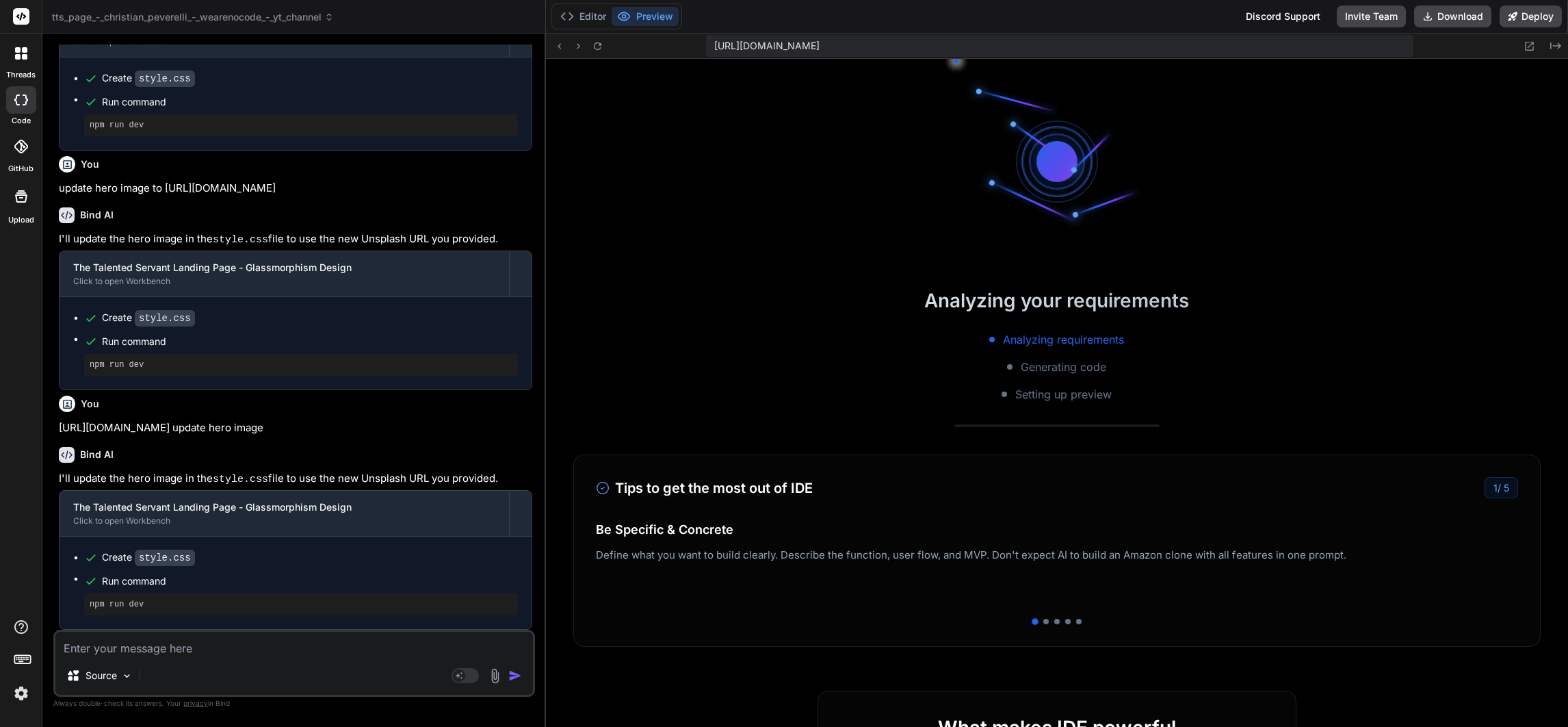
scroll to position [3692, 0]
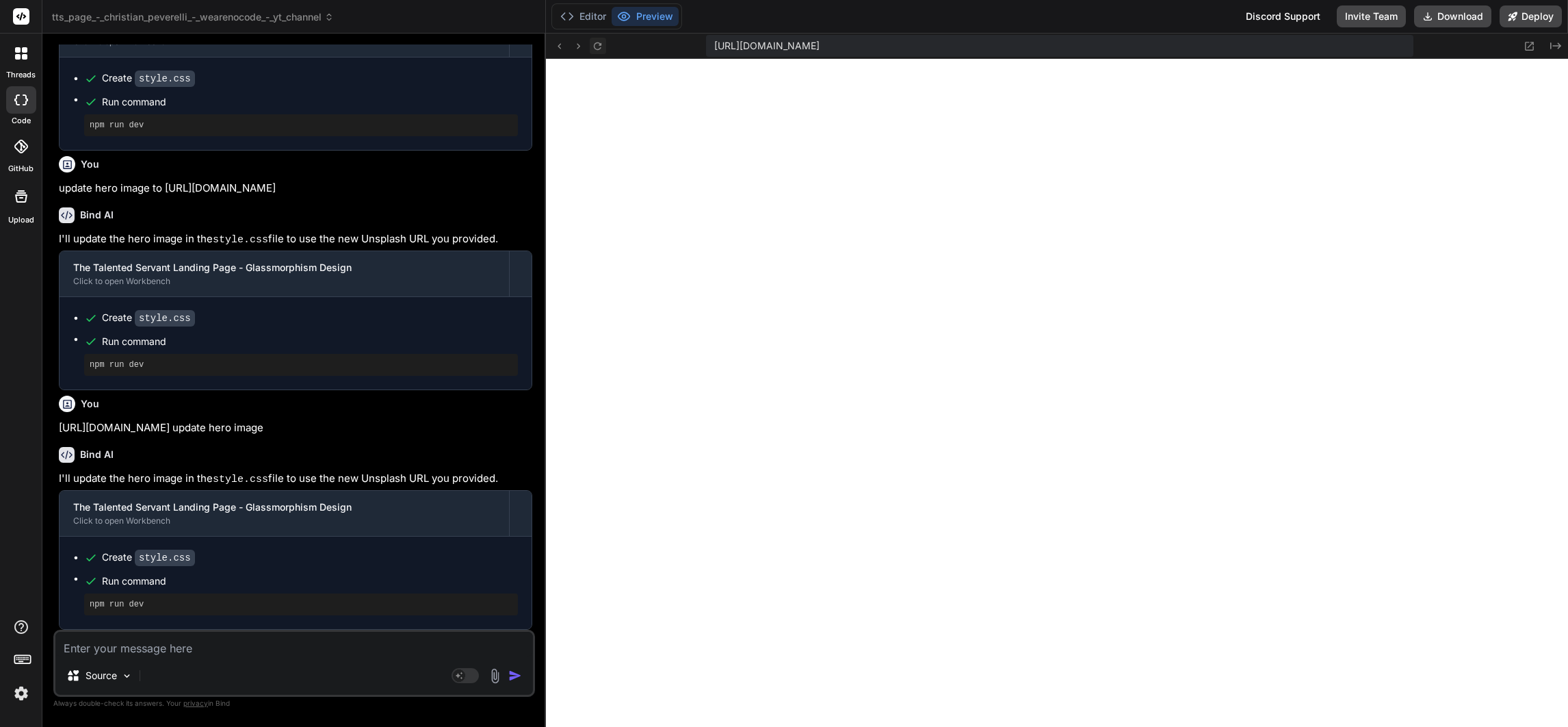
click at [596, 44] on icon at bounding box center [597, 46] width 12 height 12
click at [614, 49] on div "[URL][DOMAIN_NAME] Created with Pixso." at bounding box center [1057, 46] width 1022 height 25
drag, startPoint x: 161, startPoint y: 427, endPoint x: 51, endPoint y: 413, distance: 110.9
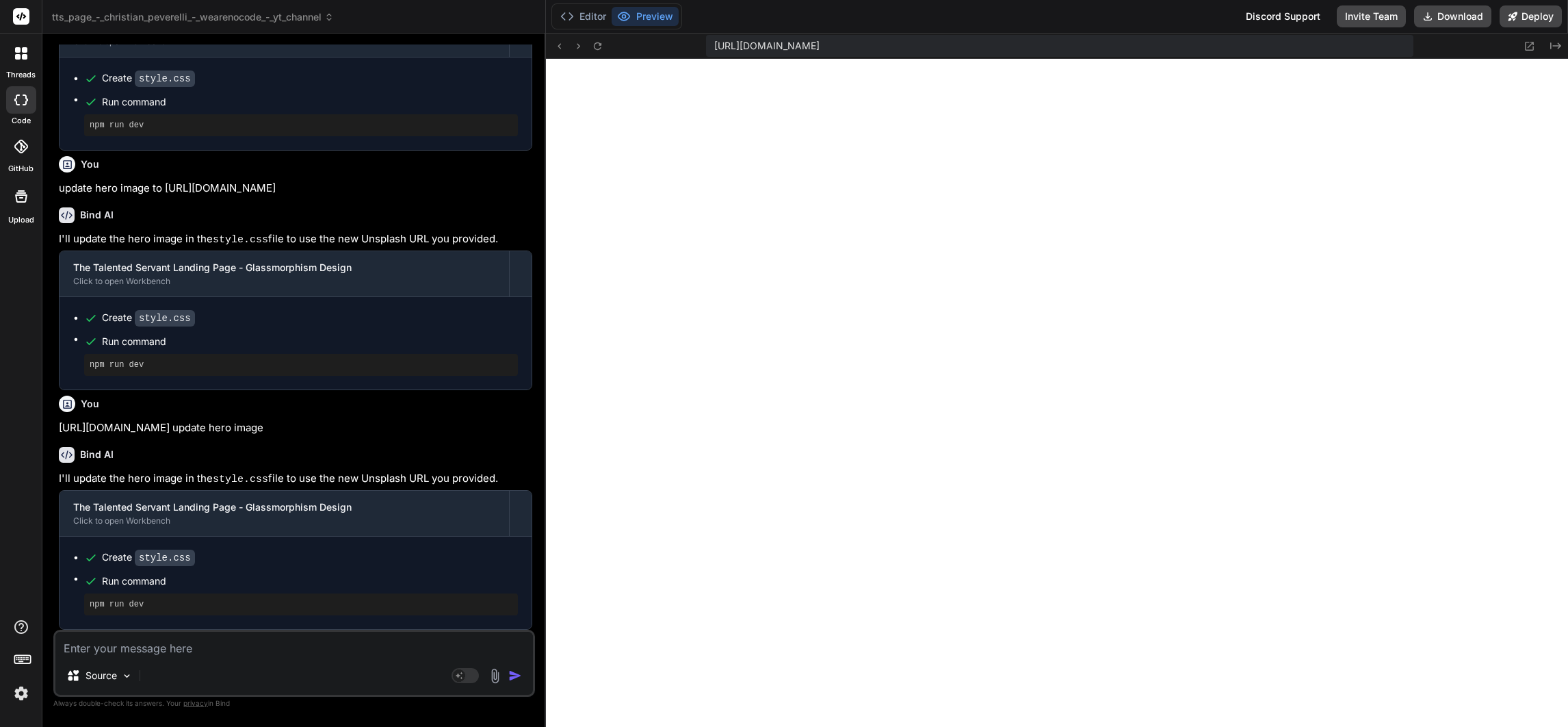
click at [50, 413] on div "Bind AI Web Search Created with Pixso. Code Generator You remove the "Get Start…" at bounding box center [294, 380] width 503 height 693
drag, startPoint x: 51, startPoint y: 413, endPoint x: 58, endPoint y: 413, distance: 7.0
copy p "[URL][DOMAIN_NAME] update hero image"
click at [460, 668] on icon at bounding box center [465, 676] width 27 height 15
type textarea "x"
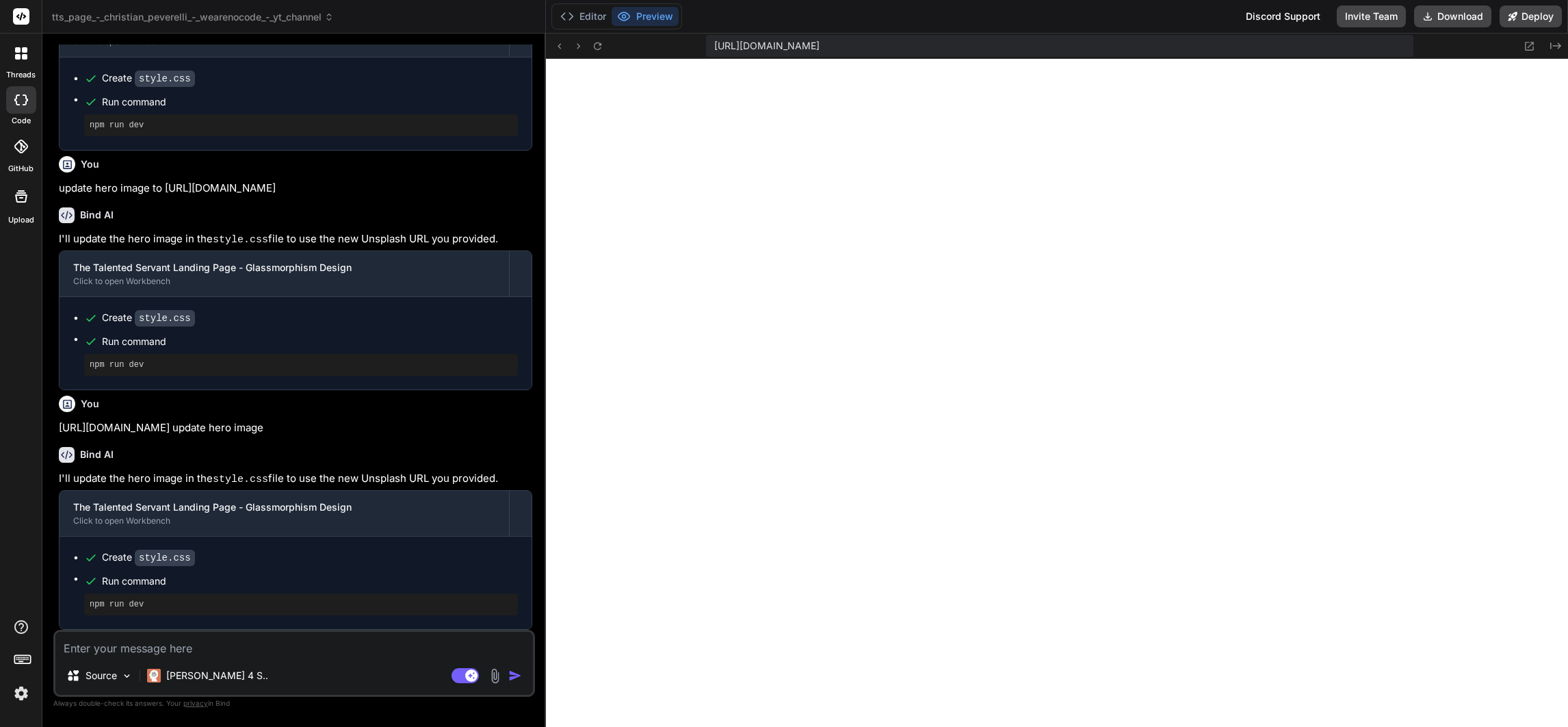
click at [332, 640] on textarea at bounding box center [294, 643] width 477 height 25
paste textarea "[URL][DOMAIN_NAME] update hero image"
type textarea "[URL][DOMAIN_NAME] update hero image"
type textarea "x"
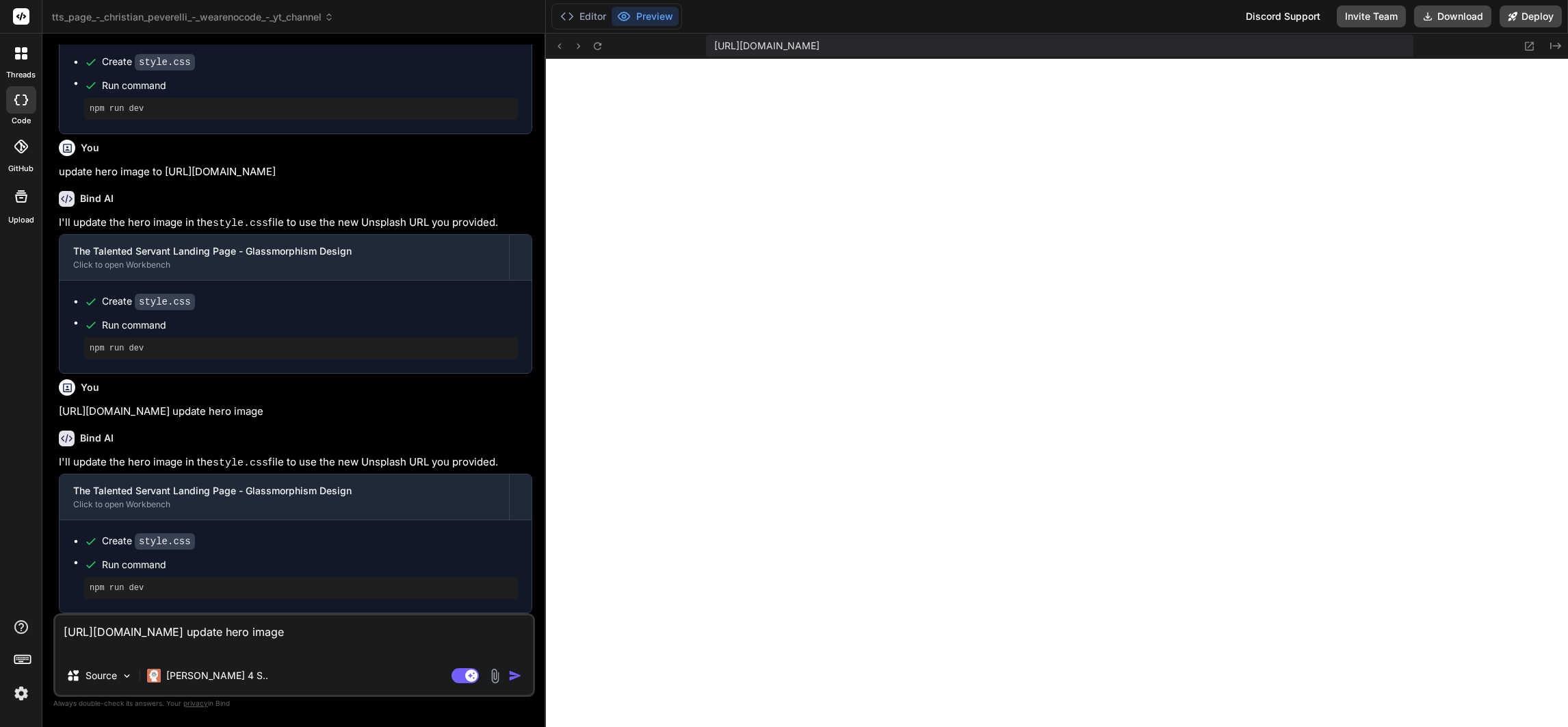
type textarea "[URL][DOMAIN_NAME] update hero image"
click at [510, 672] on img "button" at bounding box center [514, 675] width 13 height 13
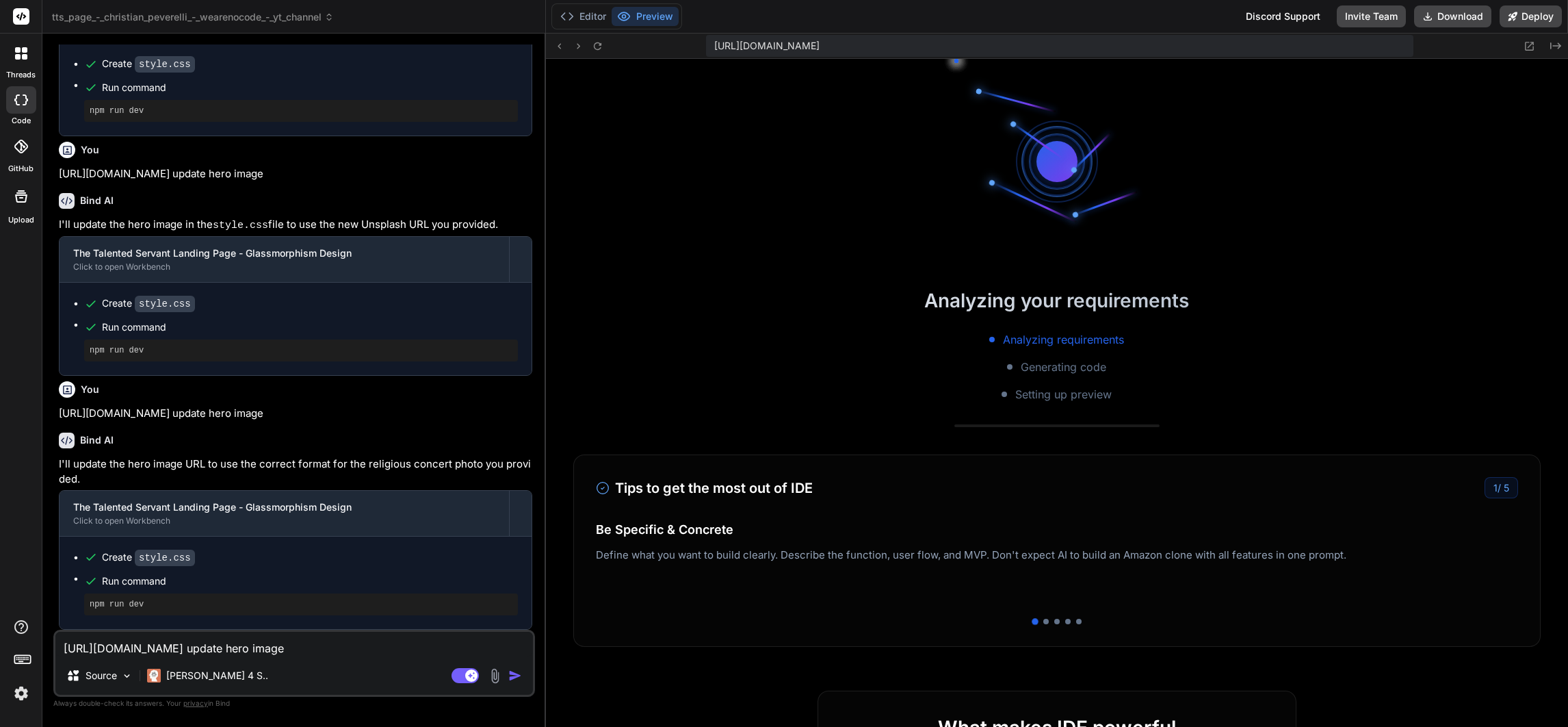
scroll to position [4387, 0]
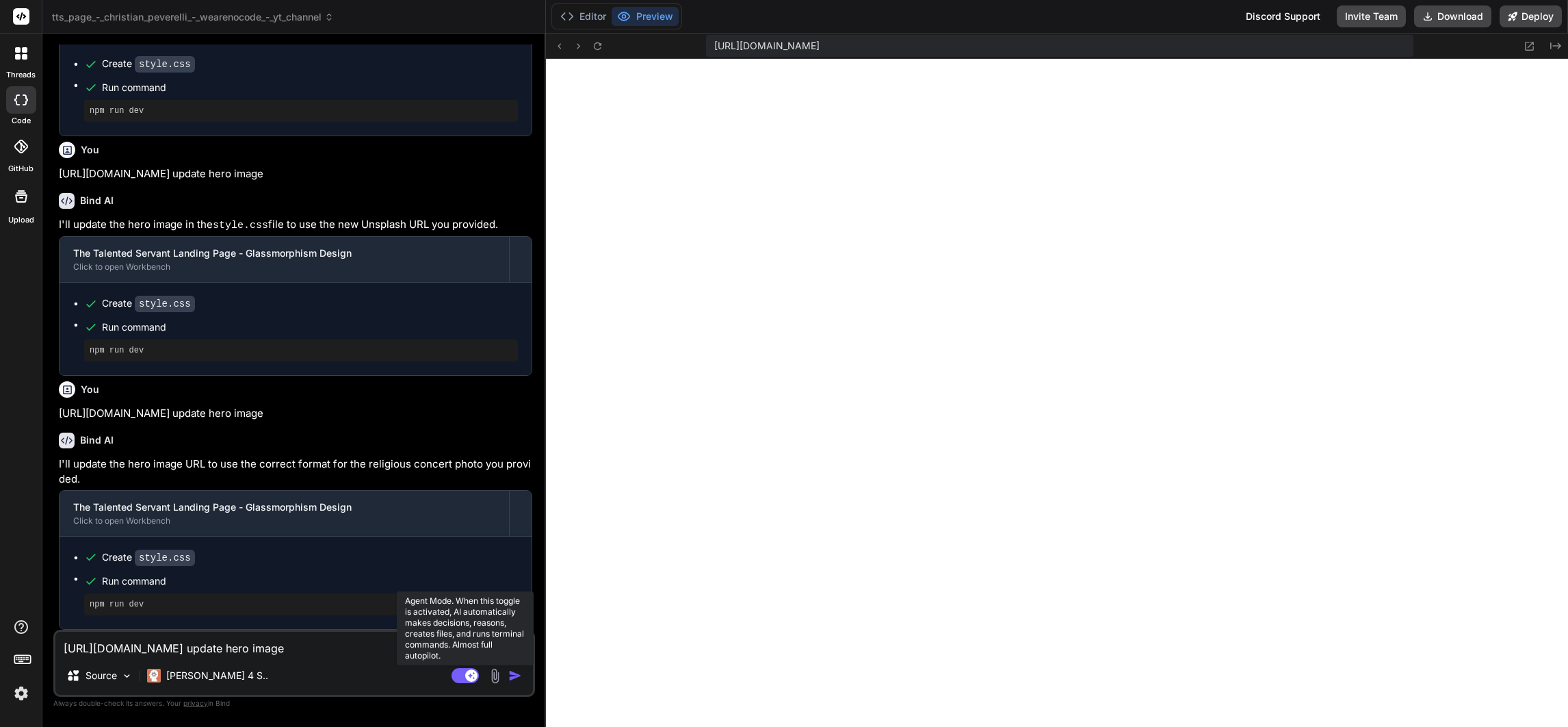
click at [470, 675] on icon at bounding box center [472, 675] width 7 height 7
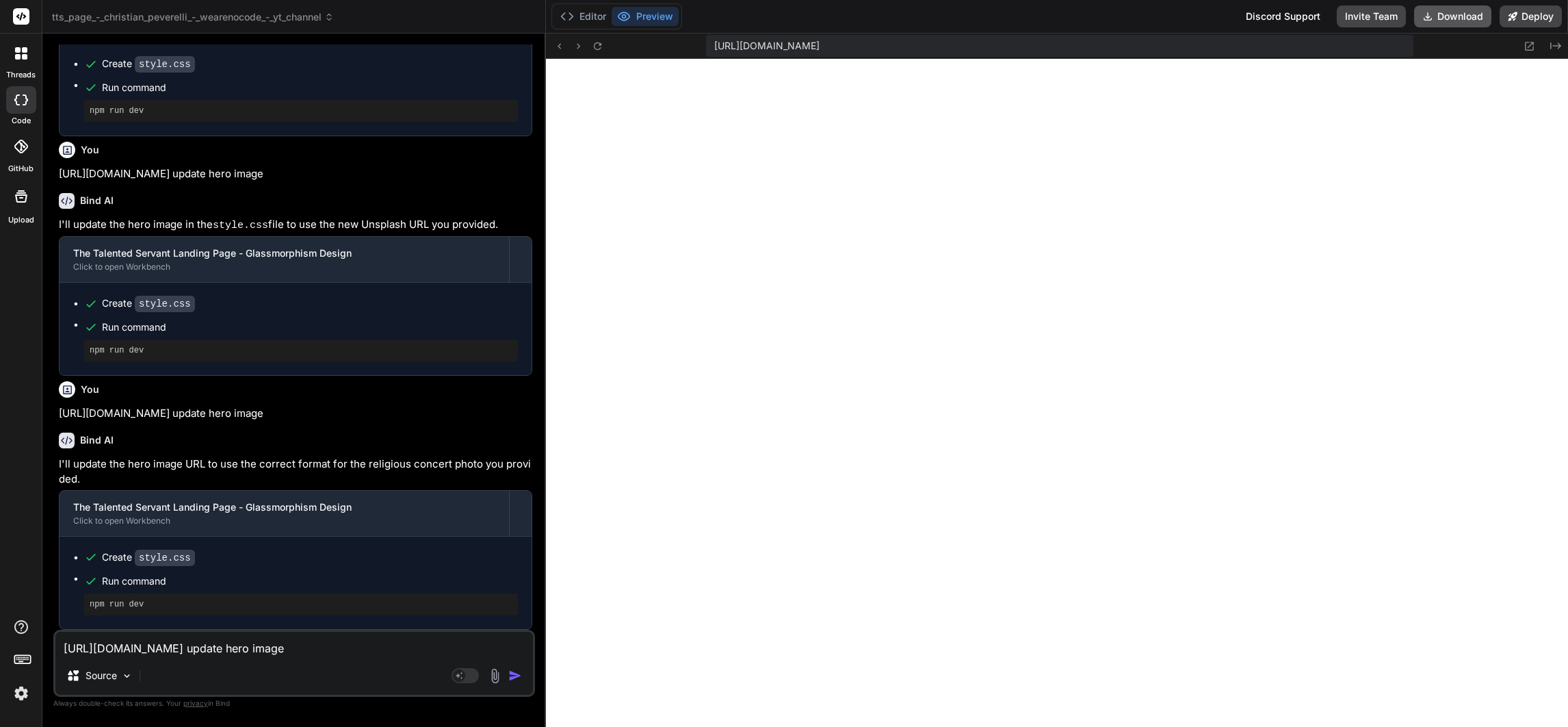
click at [1448, 18] on button "Download" at bounding box center [1453, 16] width 77 height 22
type textarea "x"
click at [211, 643] on textarea "[URL][DOMAIN_NAME] update hero image" at bounding box center [294, 643] width 477 height 25
type textarea "wh"
type textarea "x"
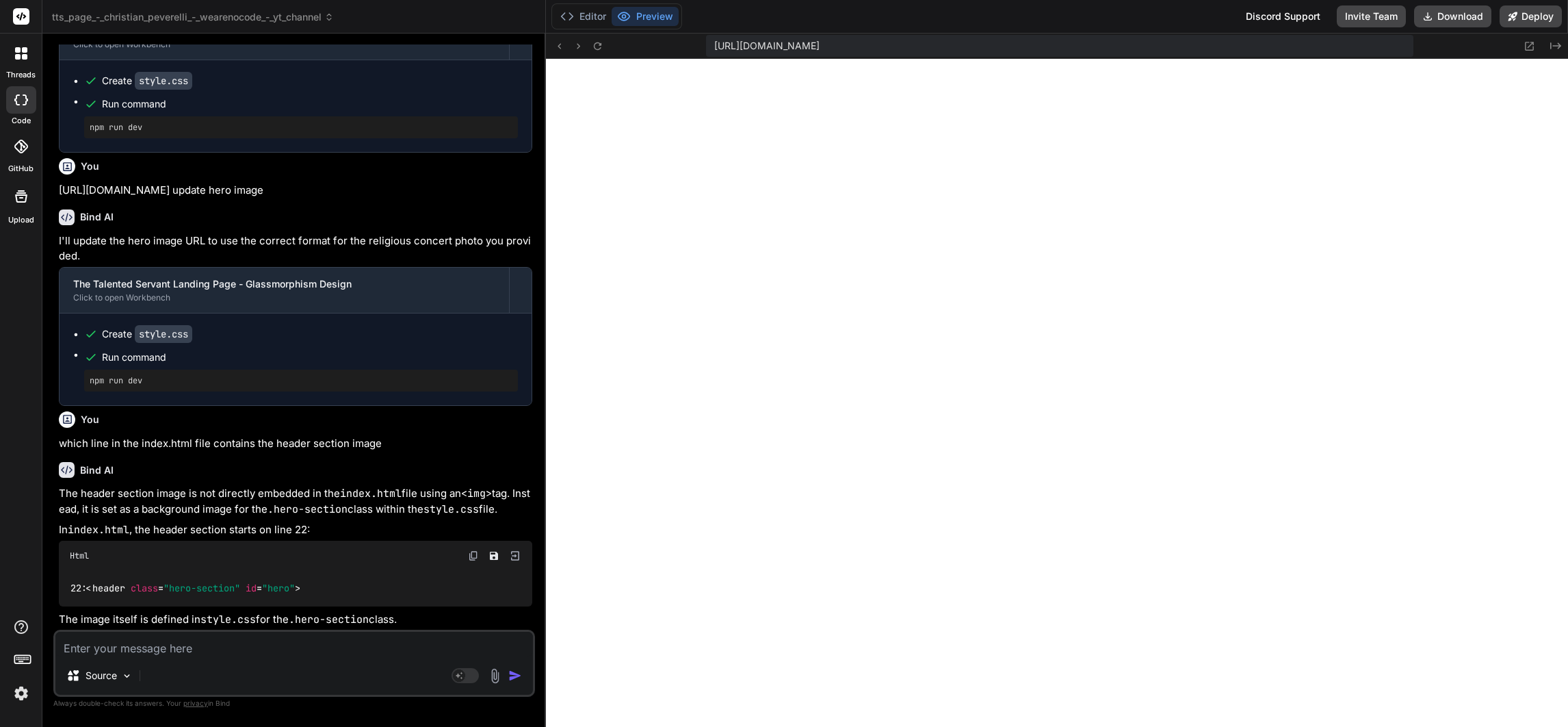
scroll to position [3141, 0]
click at [98, 647] on textarea at bounding box center [294, 643] width 477 height 25
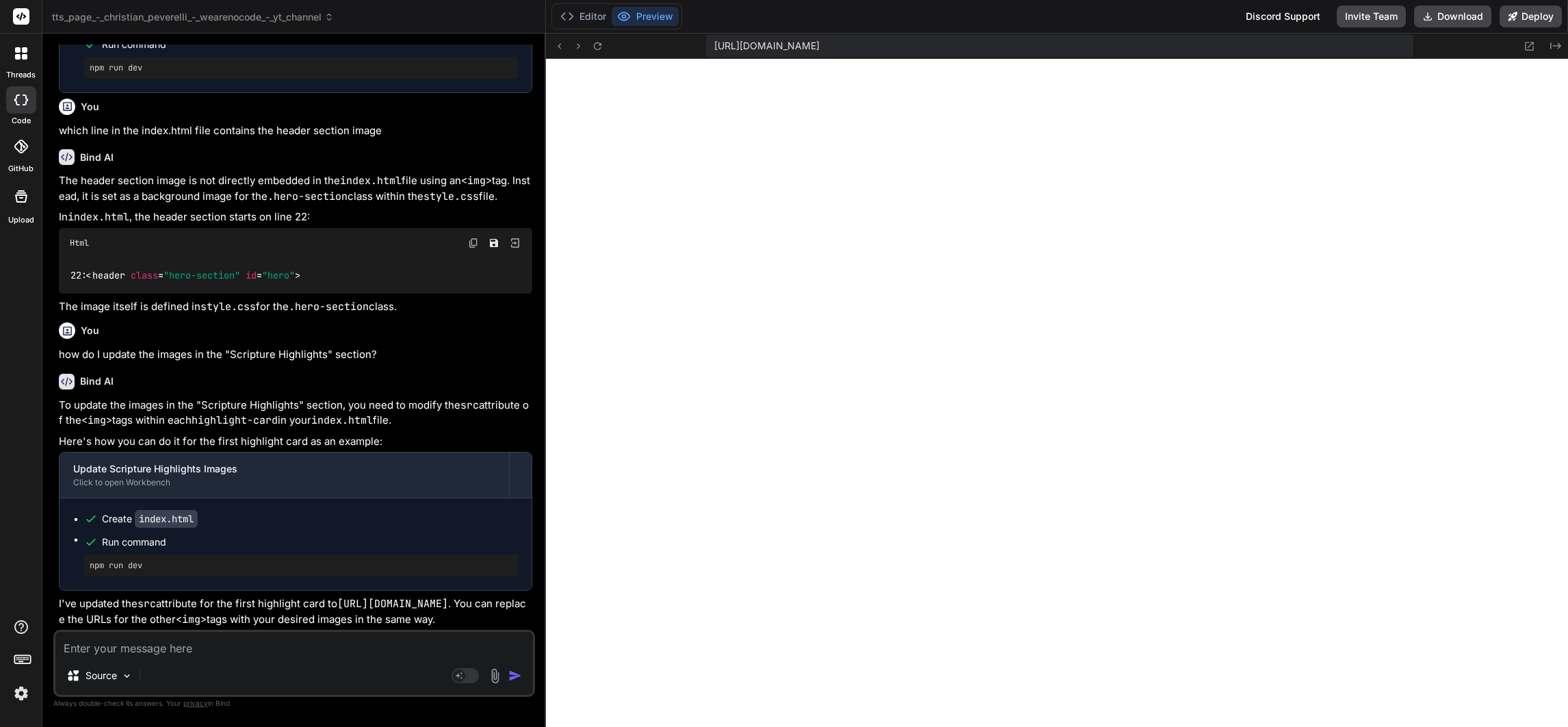
scroll to position [3470, 0]
click at [596, 44] on icon at bounding box center [597, 46] width 12 height 12
click at [223, 650] on textarea at bounding box center [294, 643] width 477 height 25
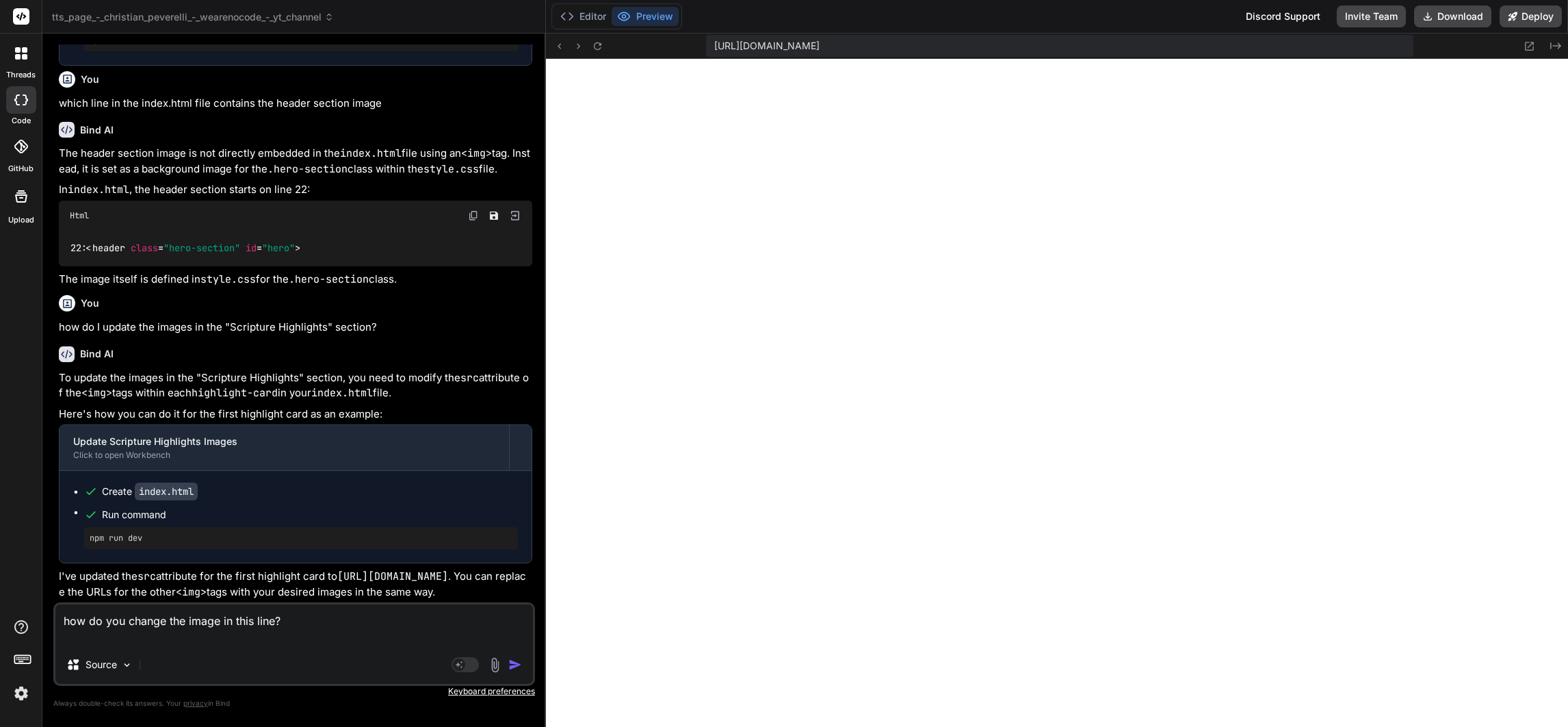
paste textarea "<img src="[URL][DOMAIN_NAME]" alt="Image related to scripture highlight">"
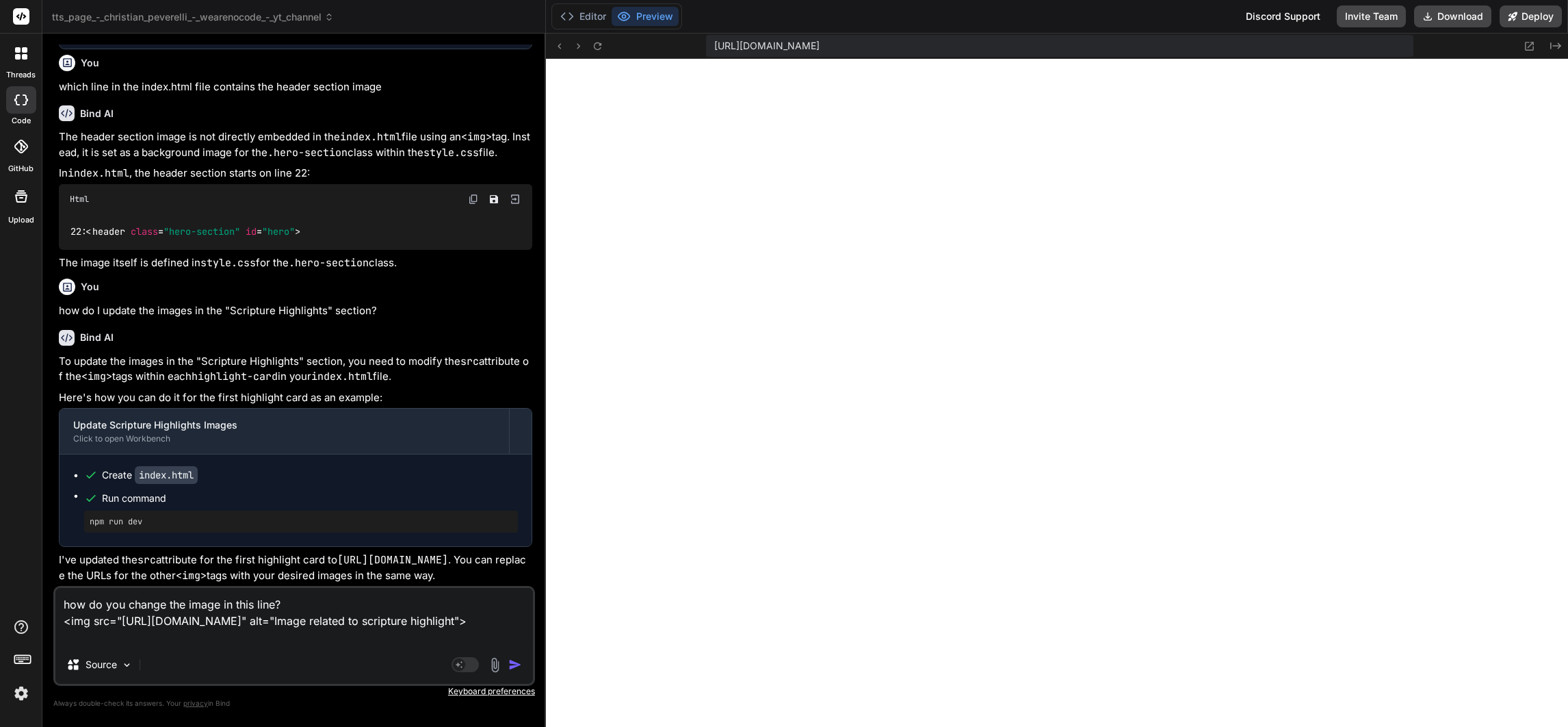
click at [323, 600] on textarea "how do you change the image in this line? <img src="[URL][DOMAIN_NAME]" alt="Im…" at bounding box center [294, 617] width 477 height 58
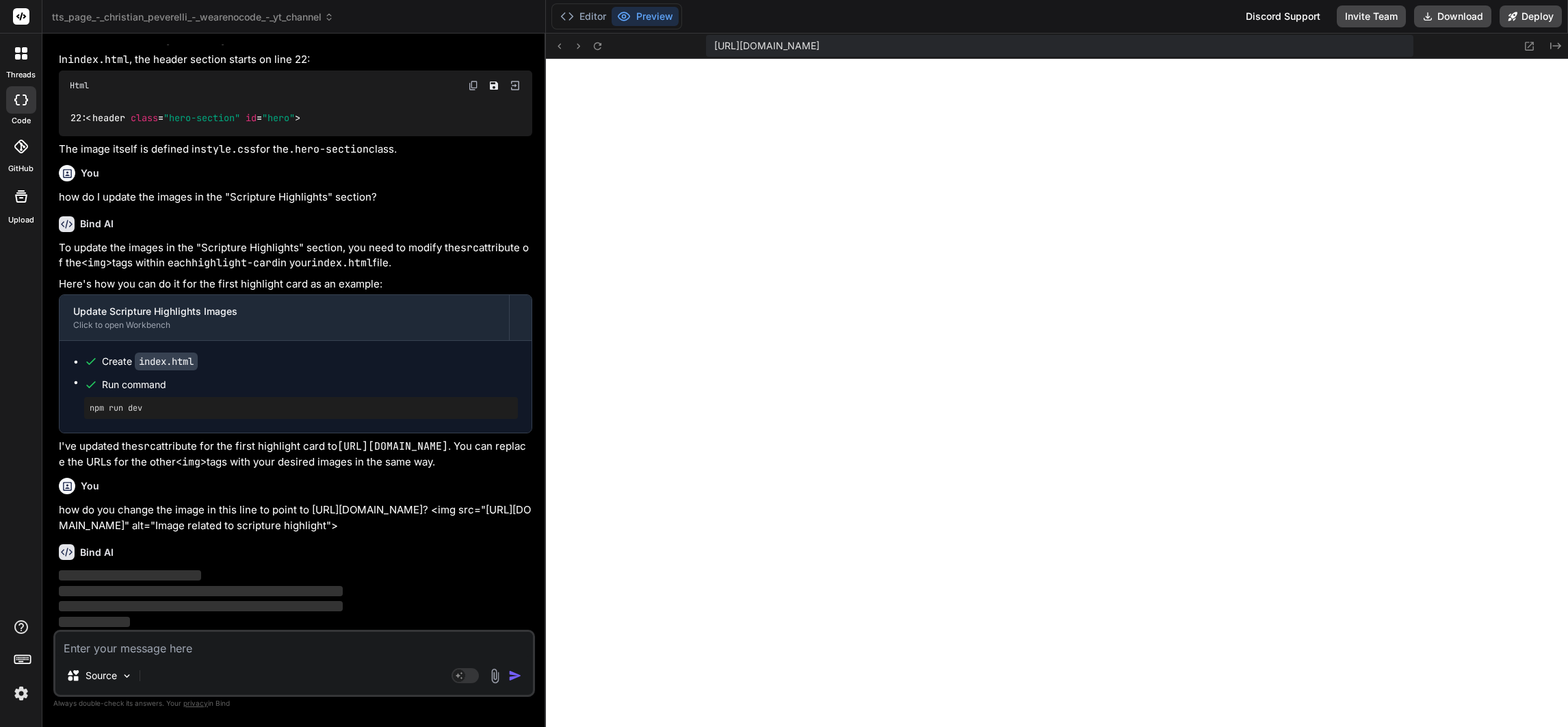
scroll to position [3643, 0]
drag, startPoint x: 231, startPoint y: 519, endPoint x: 60, endPoint y: 494, distance: 172.8
click at [60, 502] on p "how do you change the image in this line to point to [URL][DOMAIN_NAME]? <img s…" at bounding box center [296, 517] width 474 height 31
drag, startPoint x: 60, startPoint y: 494, endPoint x: 80, endPoint y: 494, distance: 20.0
copy p "how do you change the image in this line to point to [URL][DOMAIN_NAME]? <img s…"
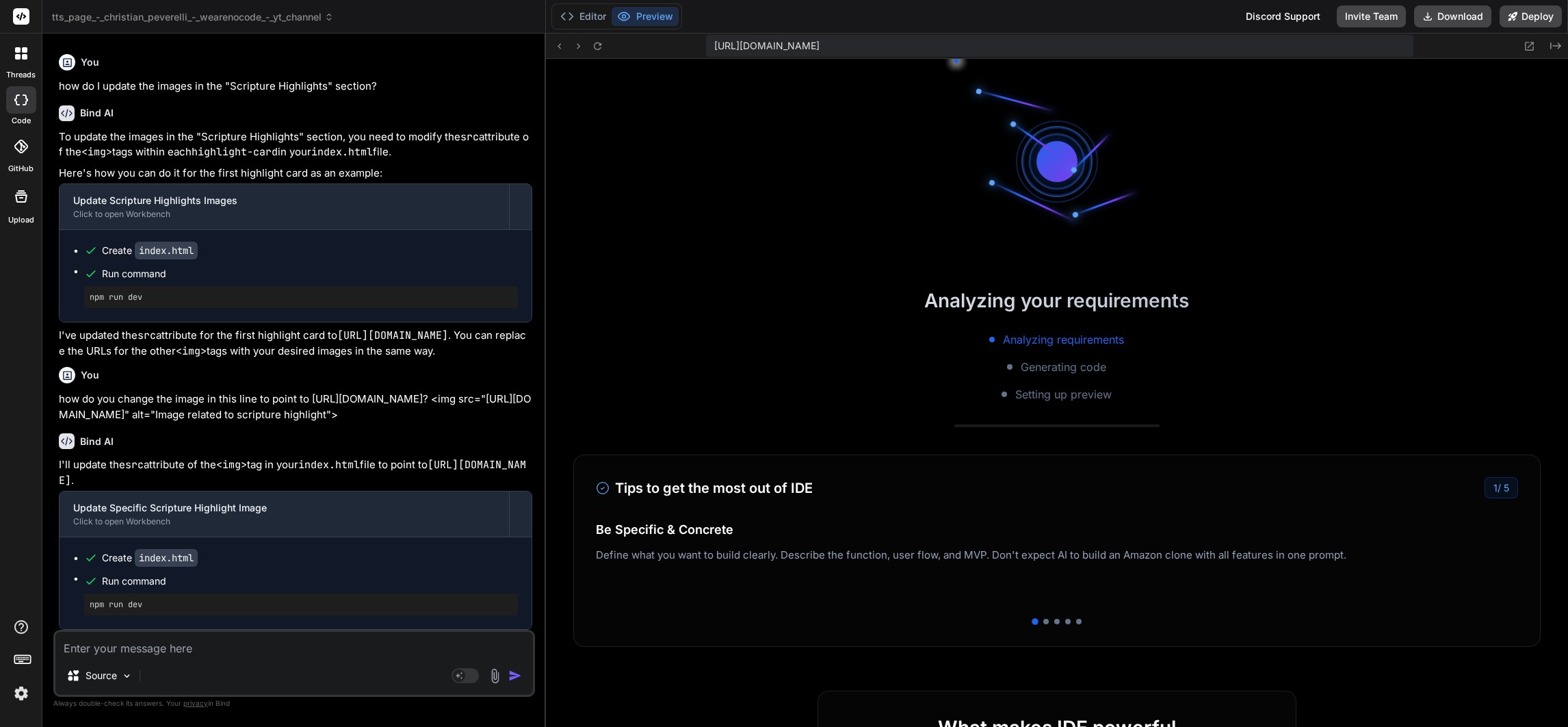
scroll to position [5490, 0]
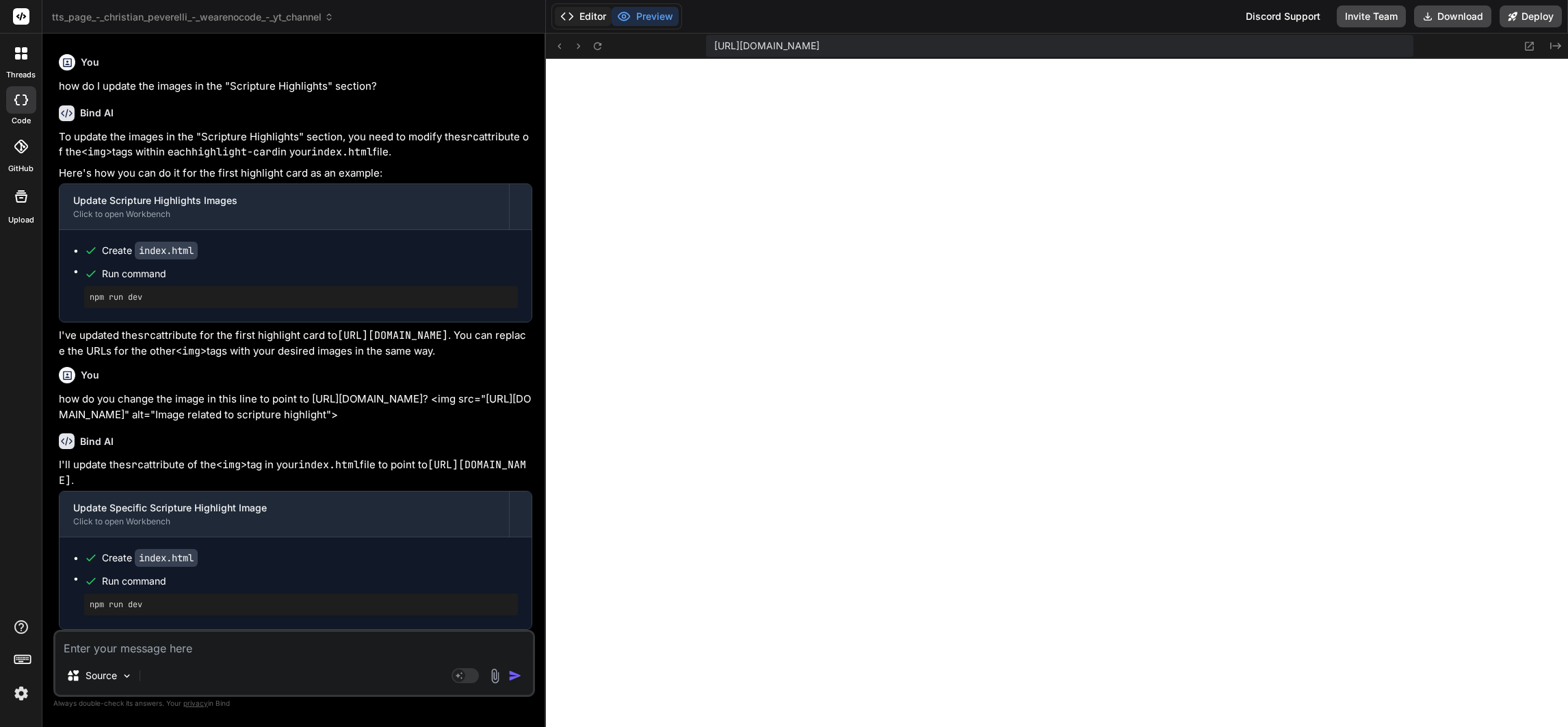
click at [583, 15] on button "Editor" at bounding box center [583, 16] width 57 height 19
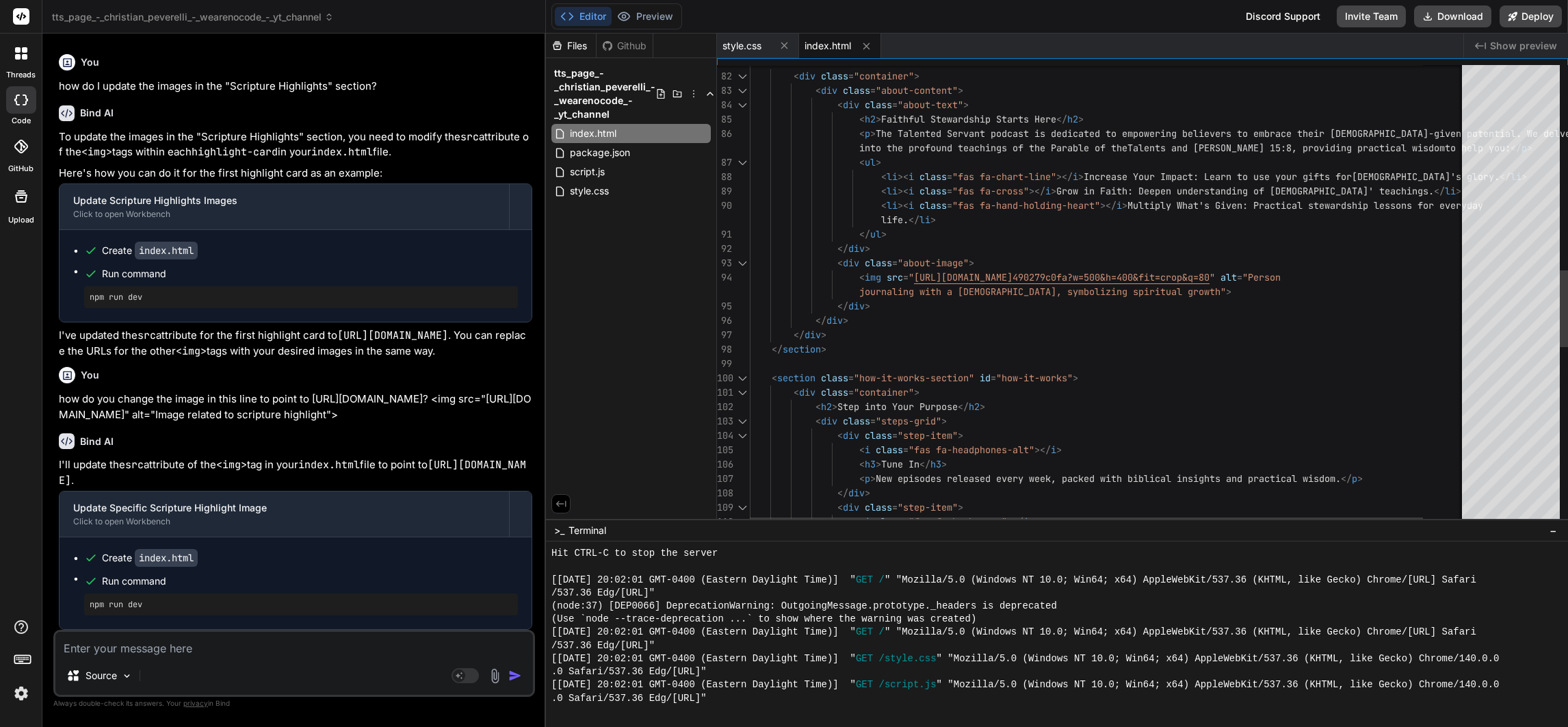
click at [1217, 359] on div "< div class = "about-text" > < h2 > Faithful Stewardship Starts Here </ h2 > < …" at bounding box center [1130, 217] width 761 height 2767
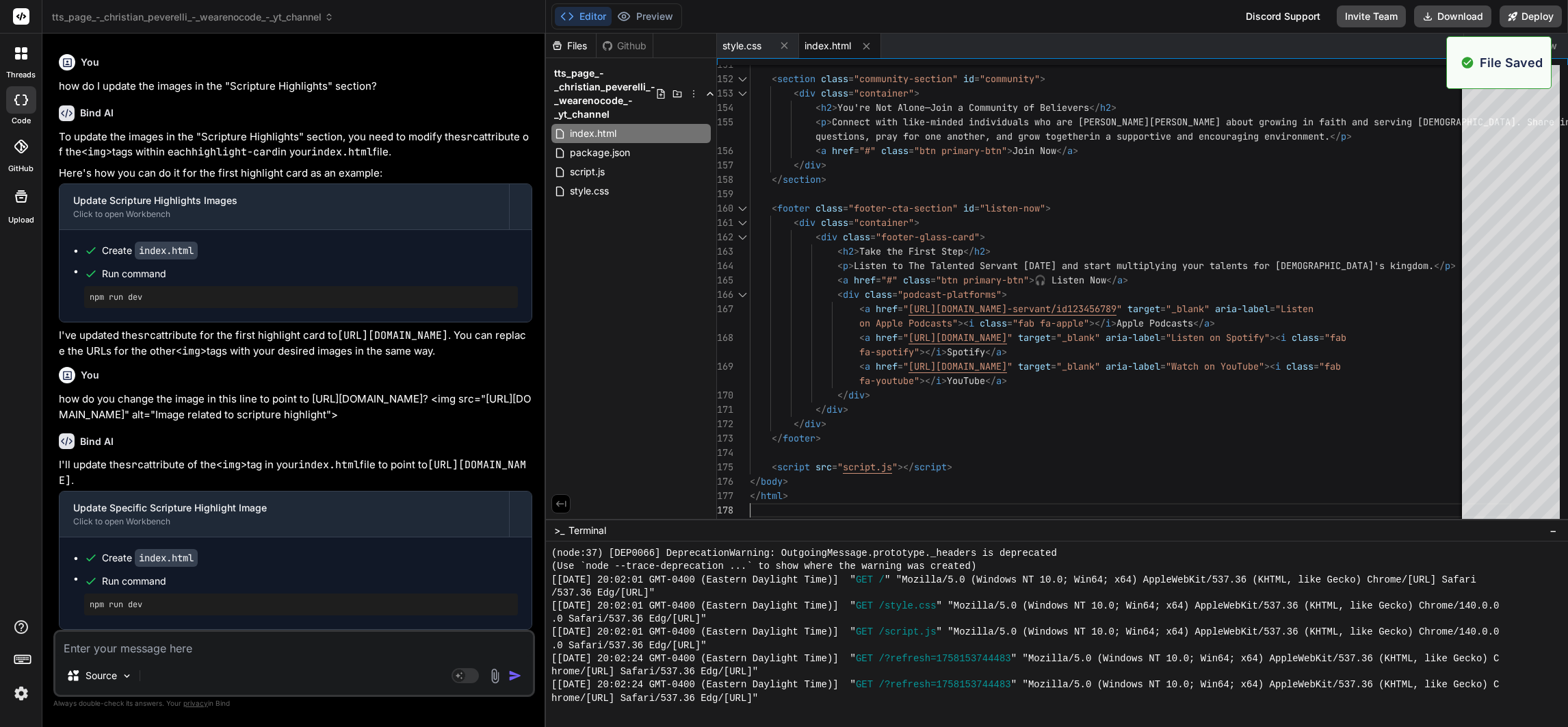
scroll to position [5597, 0]
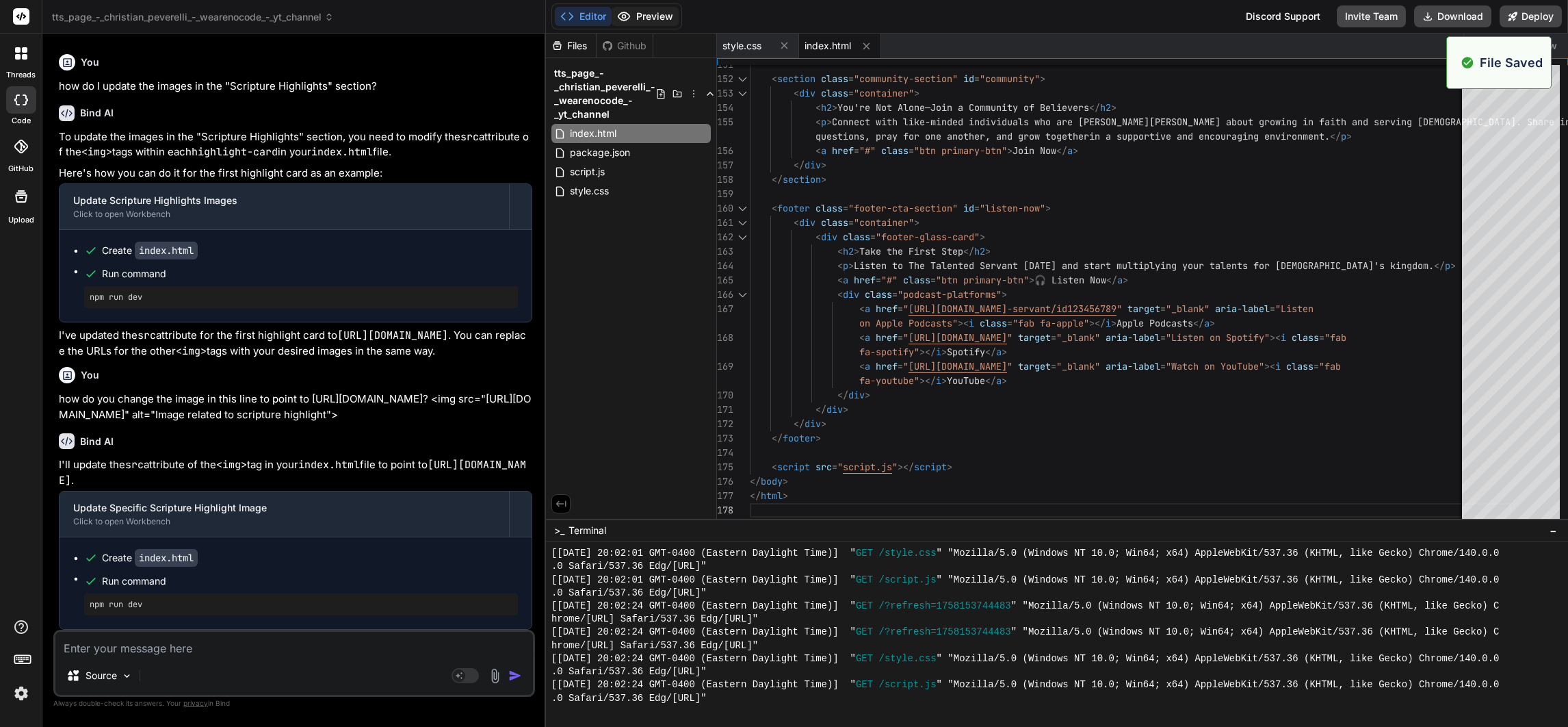
click at [664, 14] on button "Preview" at bounding box center [644, 16] width 67 height 19
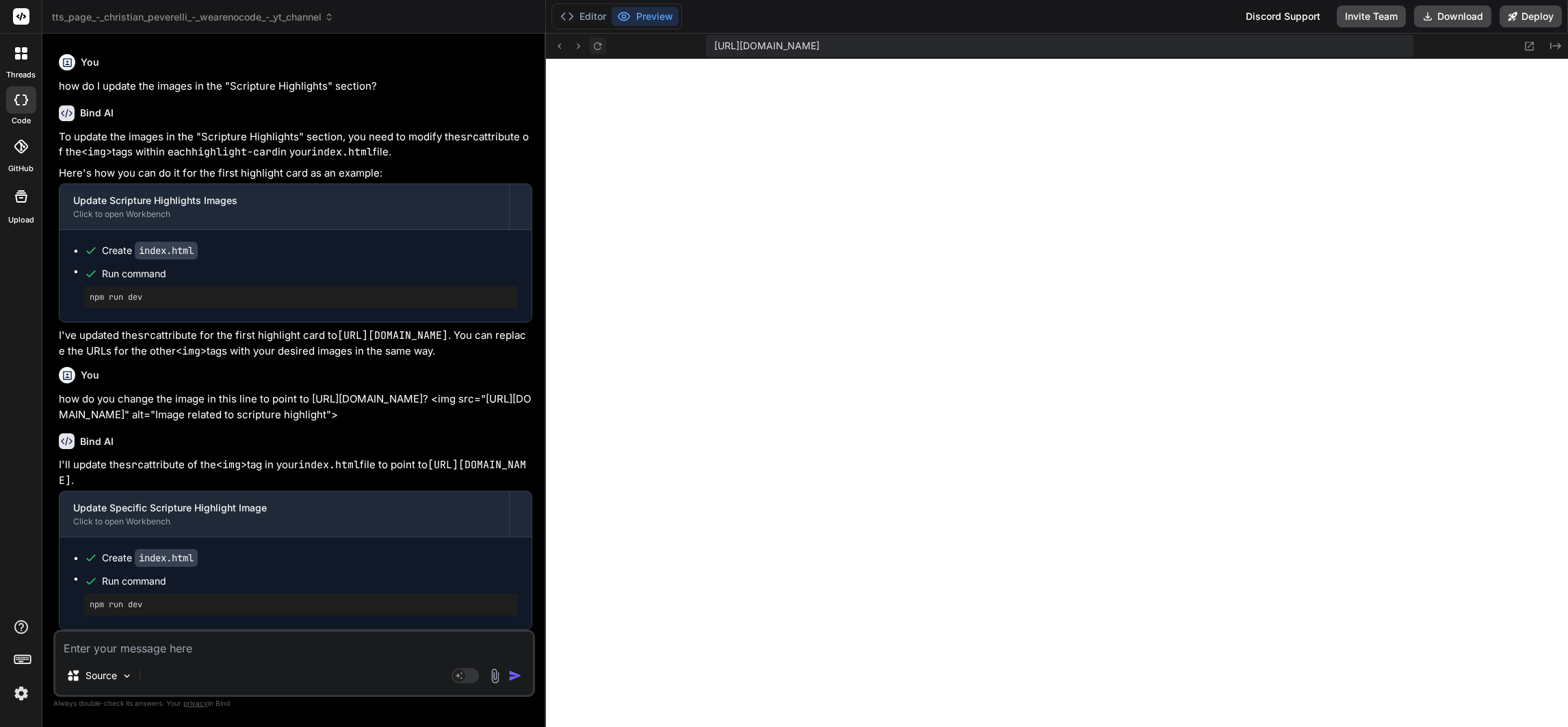
click at [596, 44] on icon at bounding box center [597, 46] width 12 height 12
click at [285, 641] on textarea at bounding box center [294, 643] width 477 height 25
click at [384, 659] on div "update the color scheme so it uses Source Agent Mode. When this toggle is activ…" at bounding box center [294, 662] width 481 height 67
click at [381, 647] on textarea "update the color scheme so it uses" at bounding box center [294, 643] width 477 height 25
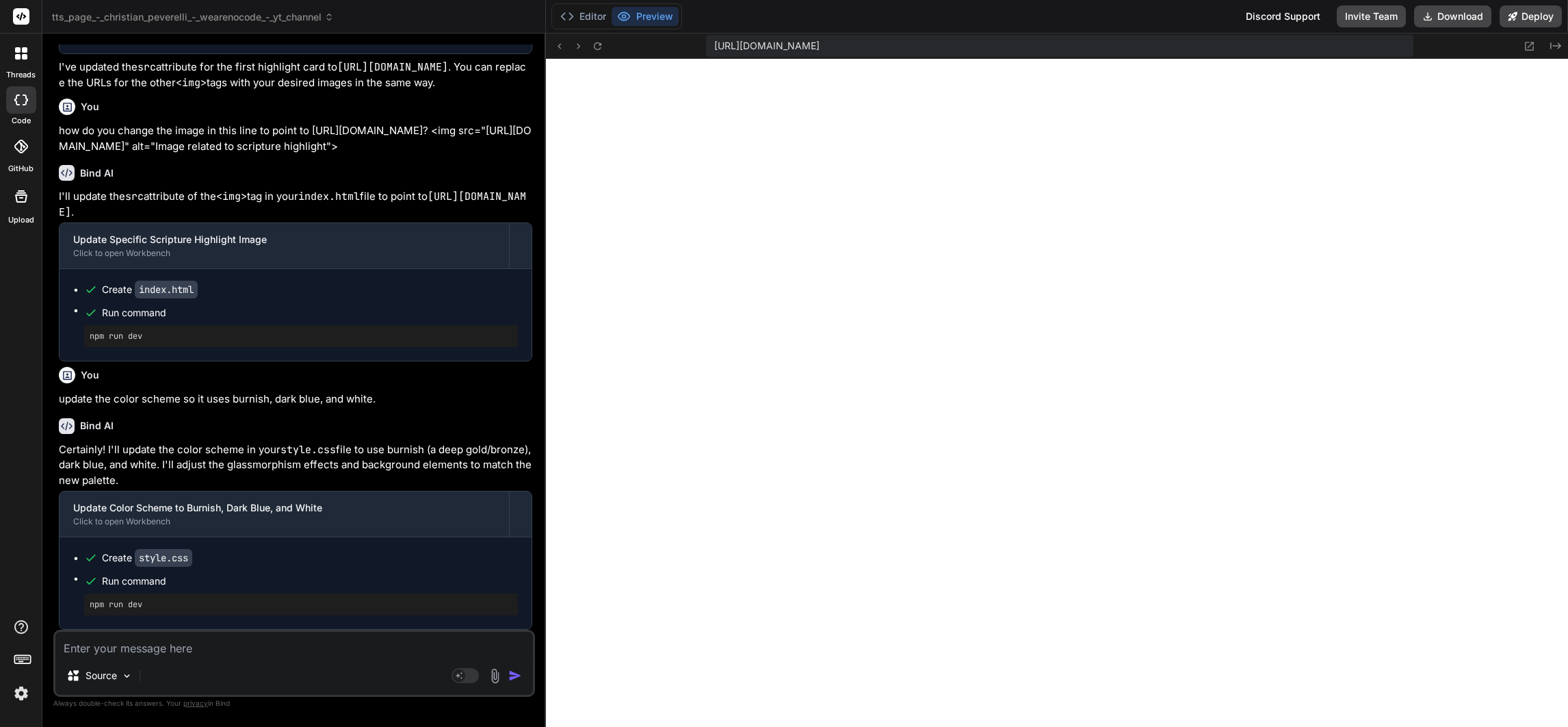
scroll to position [4022, 0]
click at [596, 43] on icon at bounding box center [597, 46] width 12 height 12
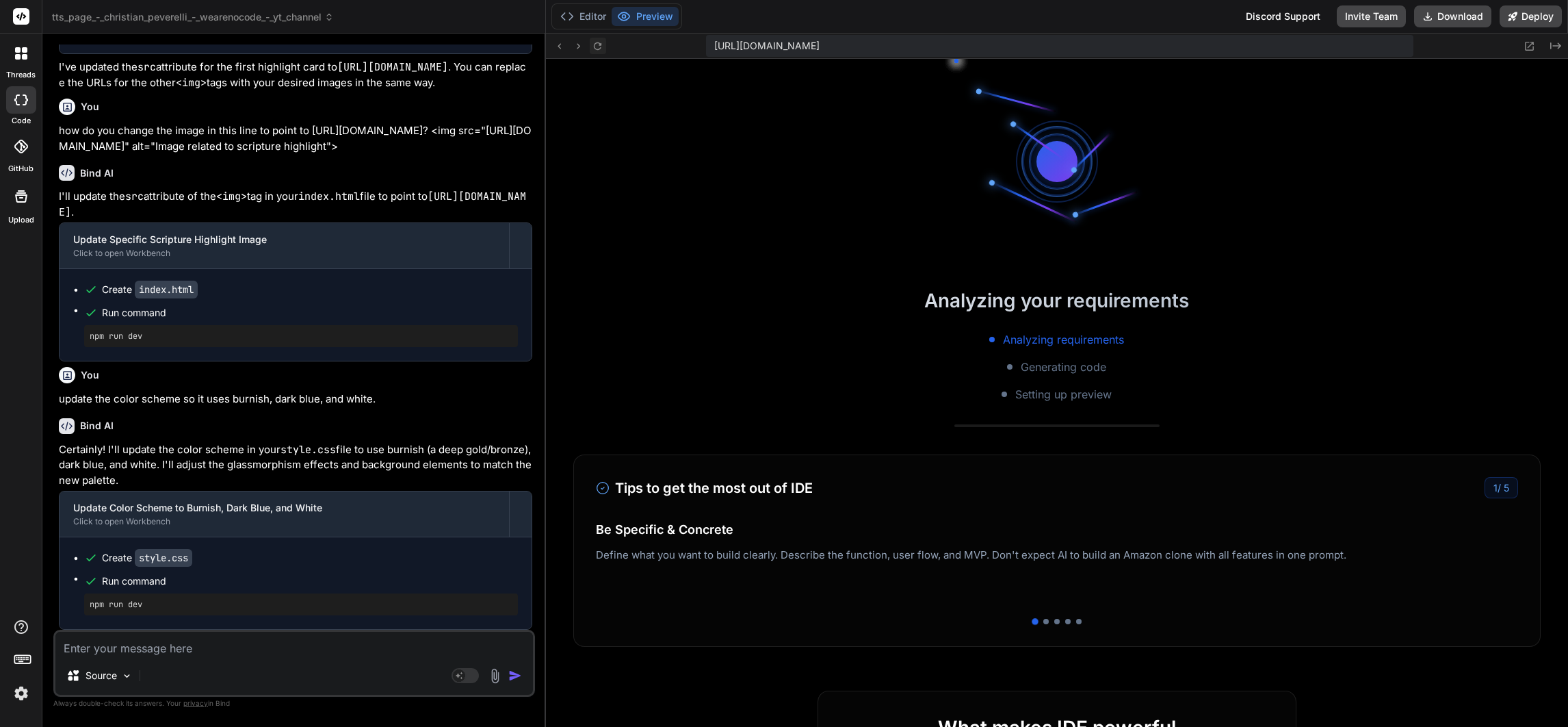
scroll to position [6398, 0]
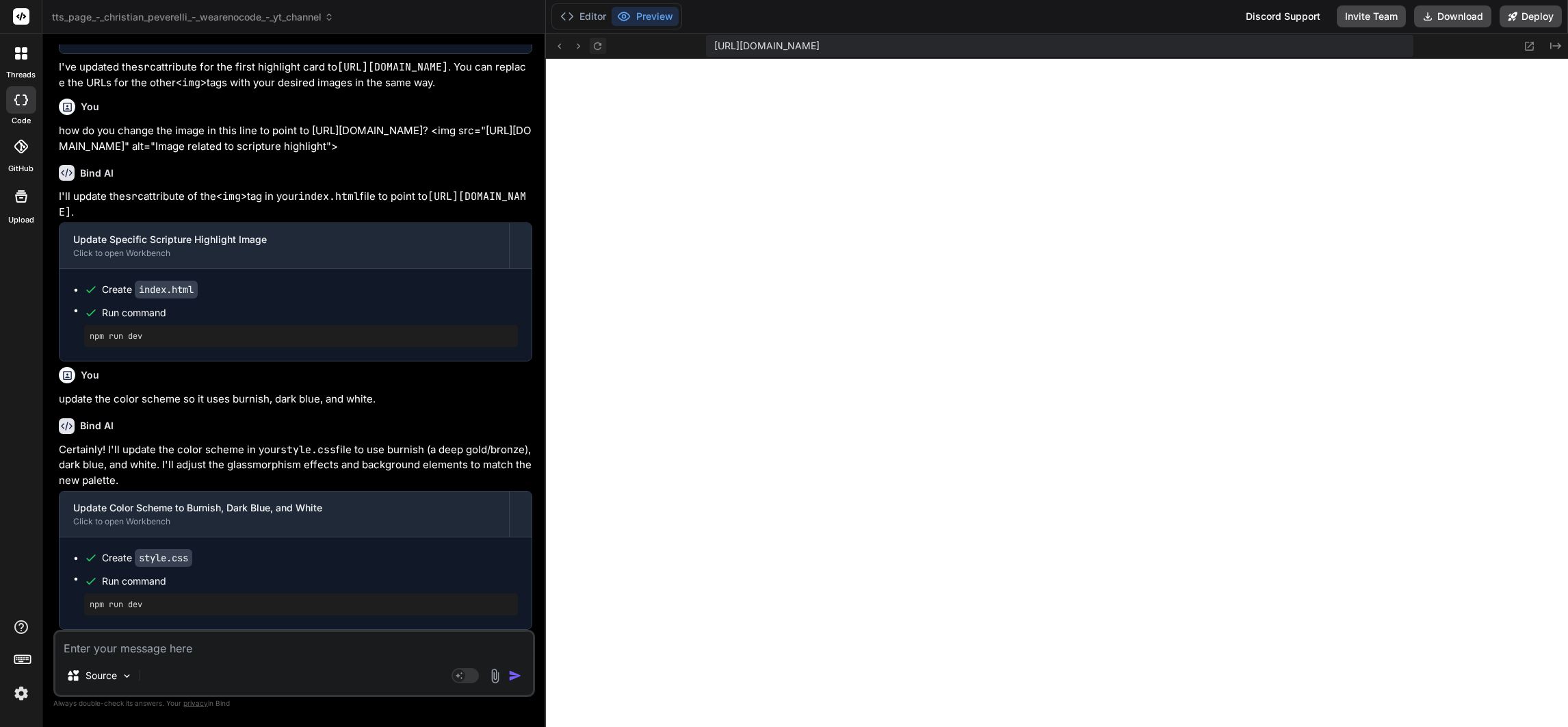
click at [598, 44] on icon at bounding box center [597, 46] width 12 height 12
click at [589, 11] on button "Editor" at bounding box center [583, 16] width 57 height 19
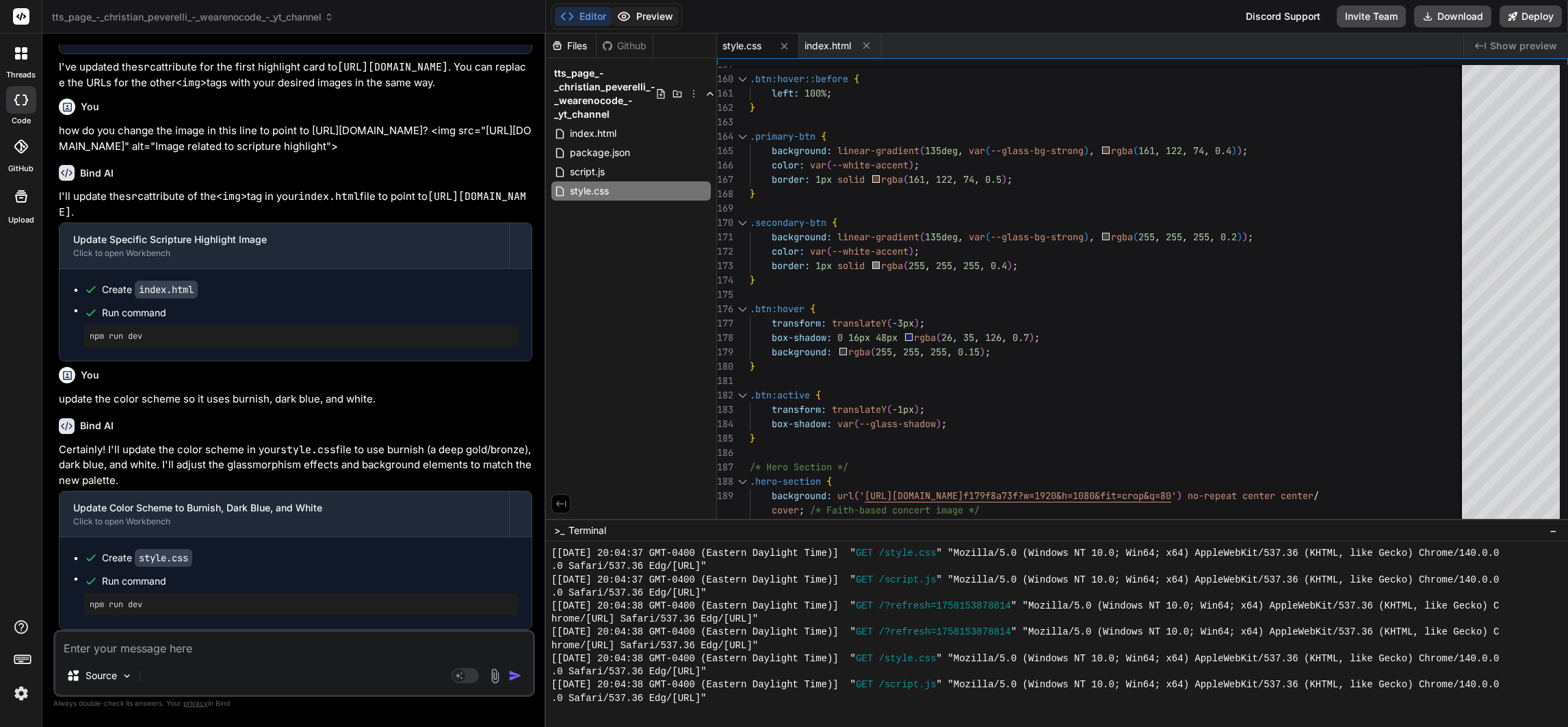
click at [637, 11] on button "Preview" at bounding box center [644, 16] width 67 height 19
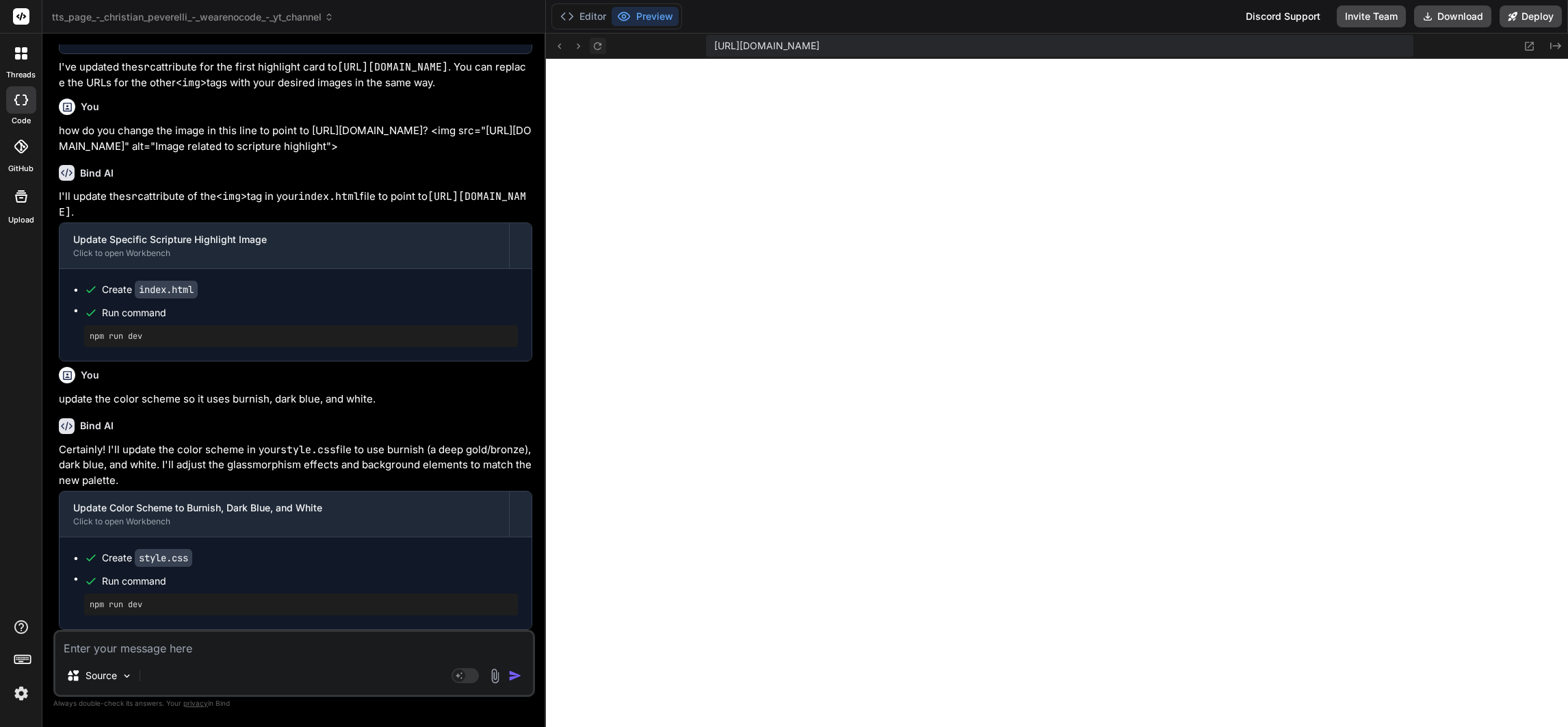
click at [594, 42] on icon at bounding box center [597, 46] width 12 height 12
click at [586, 15] on button "Editor" at bounding box center [583, 16] width 57 height 19
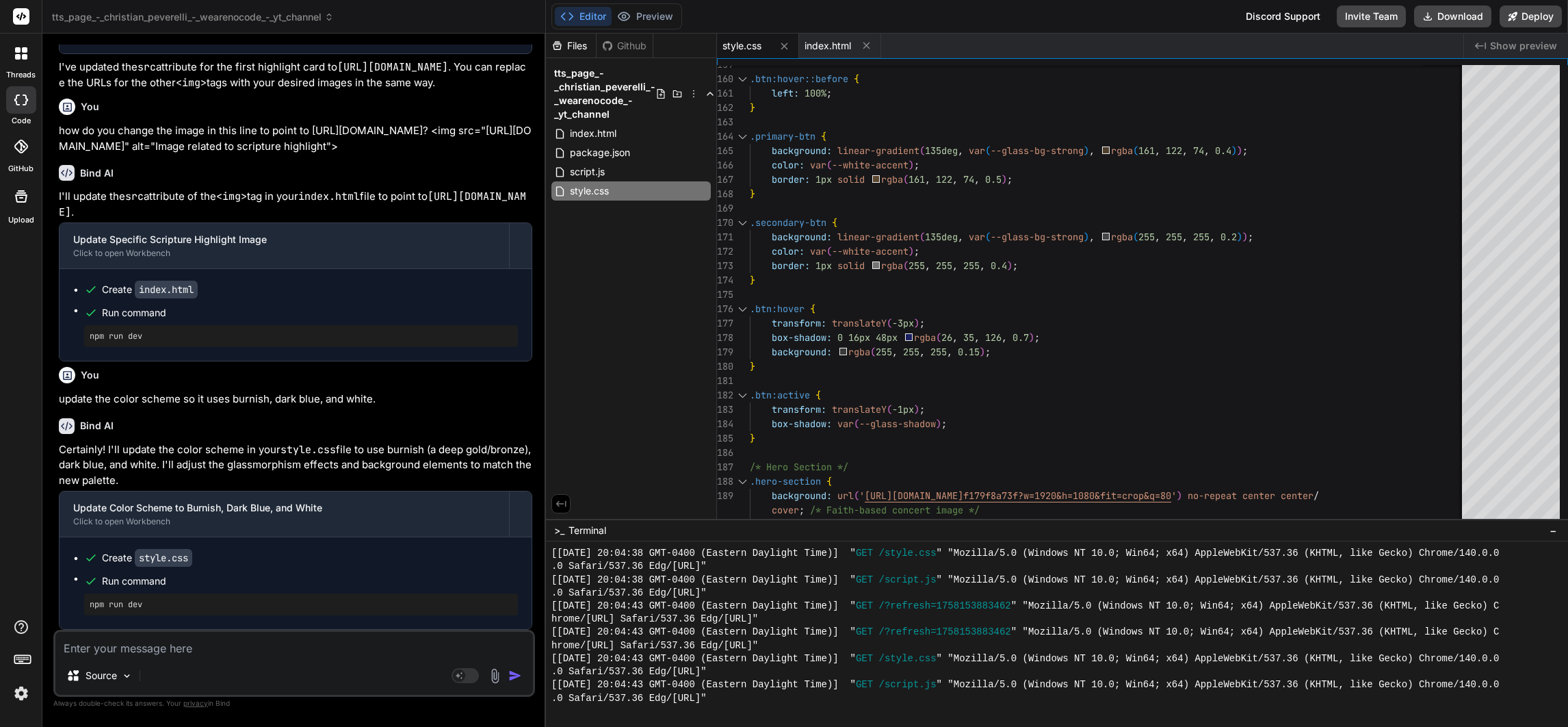
click at [909, 703] on div ".0 Safari/537.36 Edg/[URL]"" at bounding box center [1051, 698] width 1000 height 13
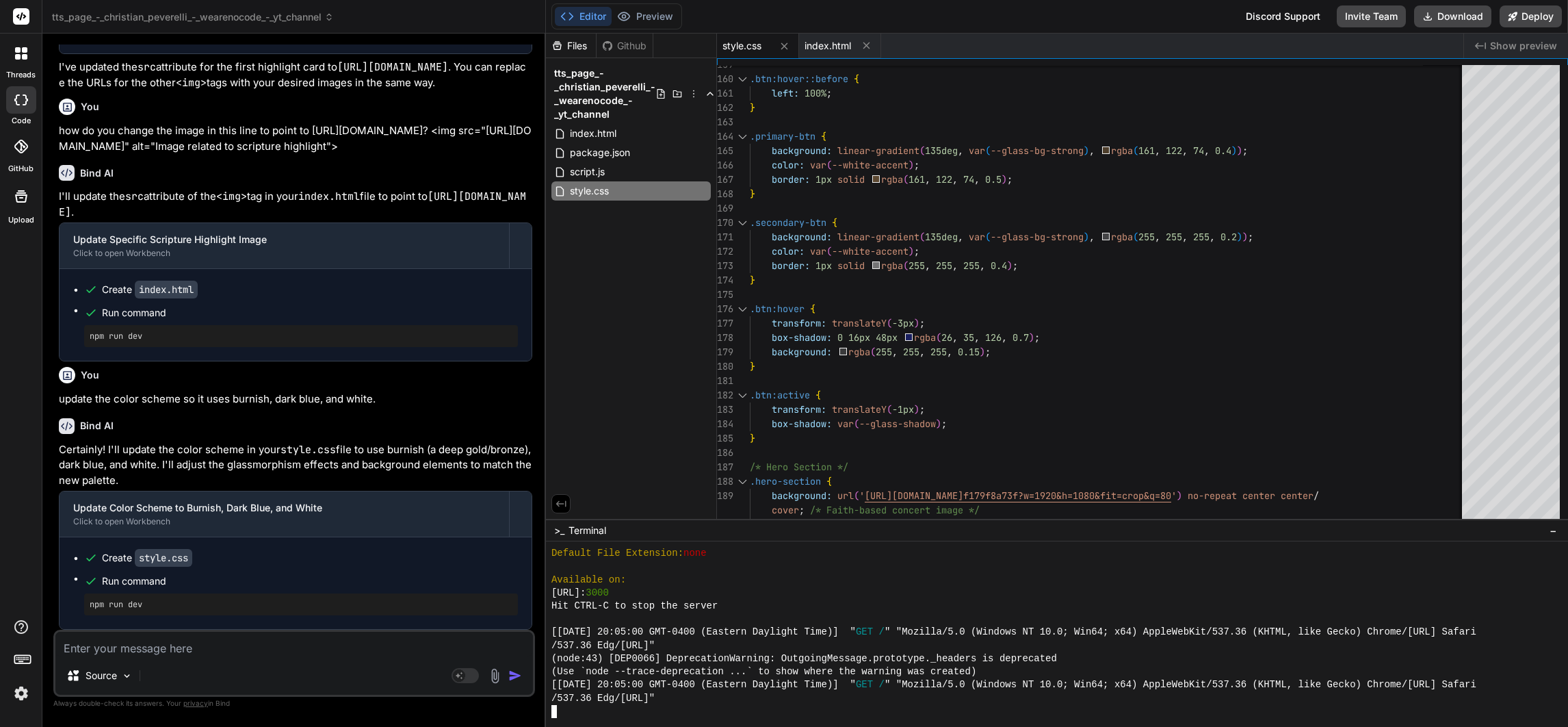
scroll to position [7174, 0]
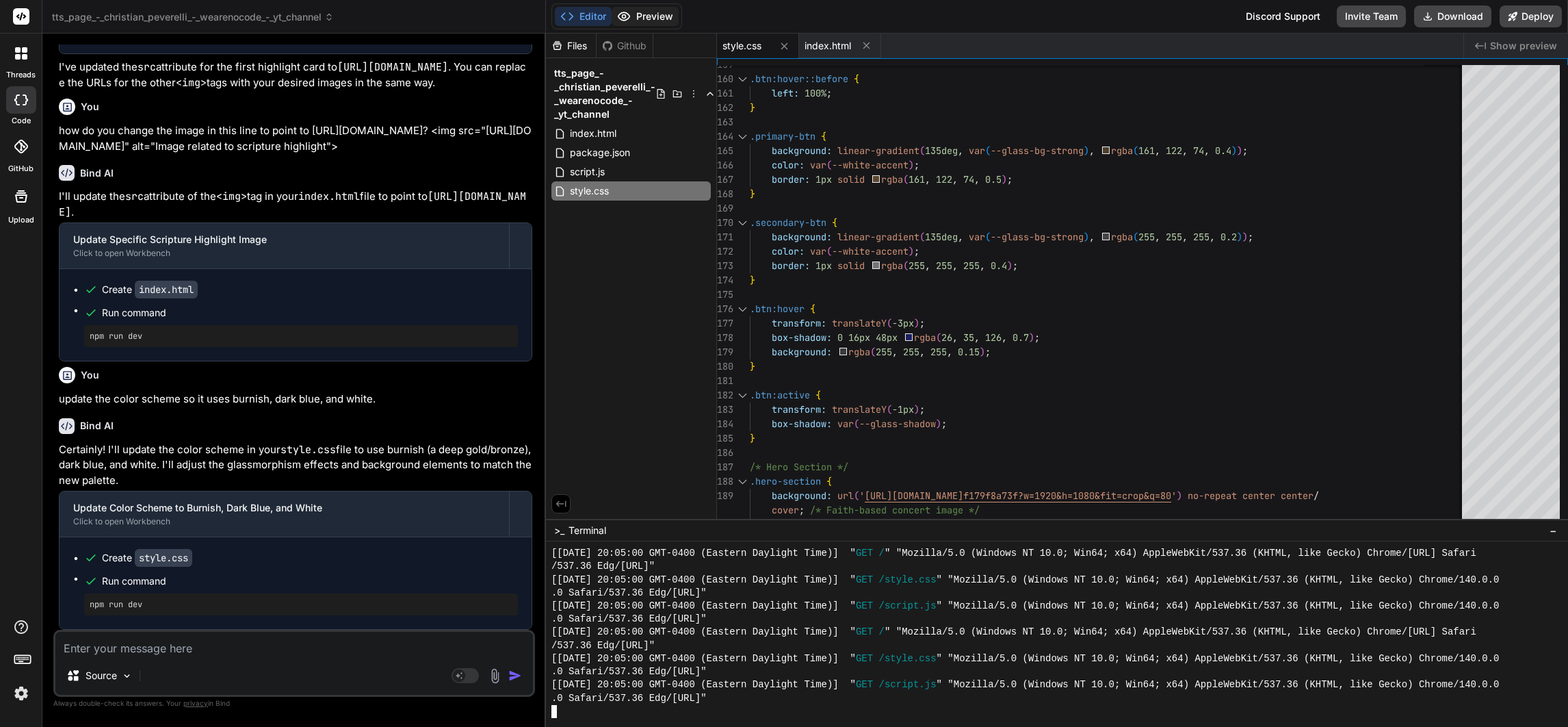
click at [641, 18] on button "Preview" at bounding box center [644, 16] width 67 height 19
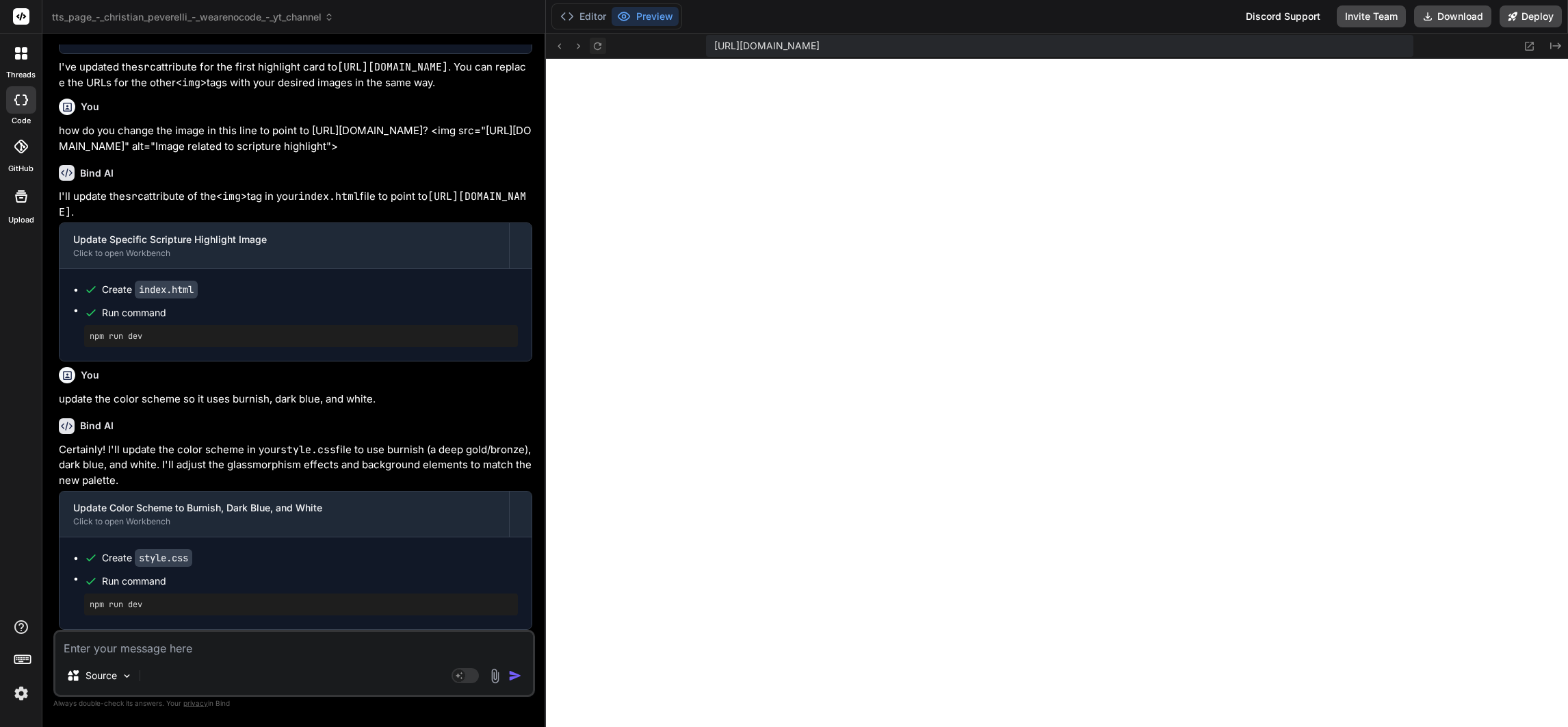
click at [596, 39] on button at bounding box center [597, 46] width 16 height 16
drag, startPoint x: 119, startPoint y: 449, endPoint x: 171, endPoint y: 478, distance: 59.5
click at [171, 478] on p "Certainly! I'll update the color scheme in your style.css file to use burnish (…" at bounding box center [296, 465] width 474 height 46
copy p "update the color scheme in your style.css file to use burnish (a deep gold/bron…"
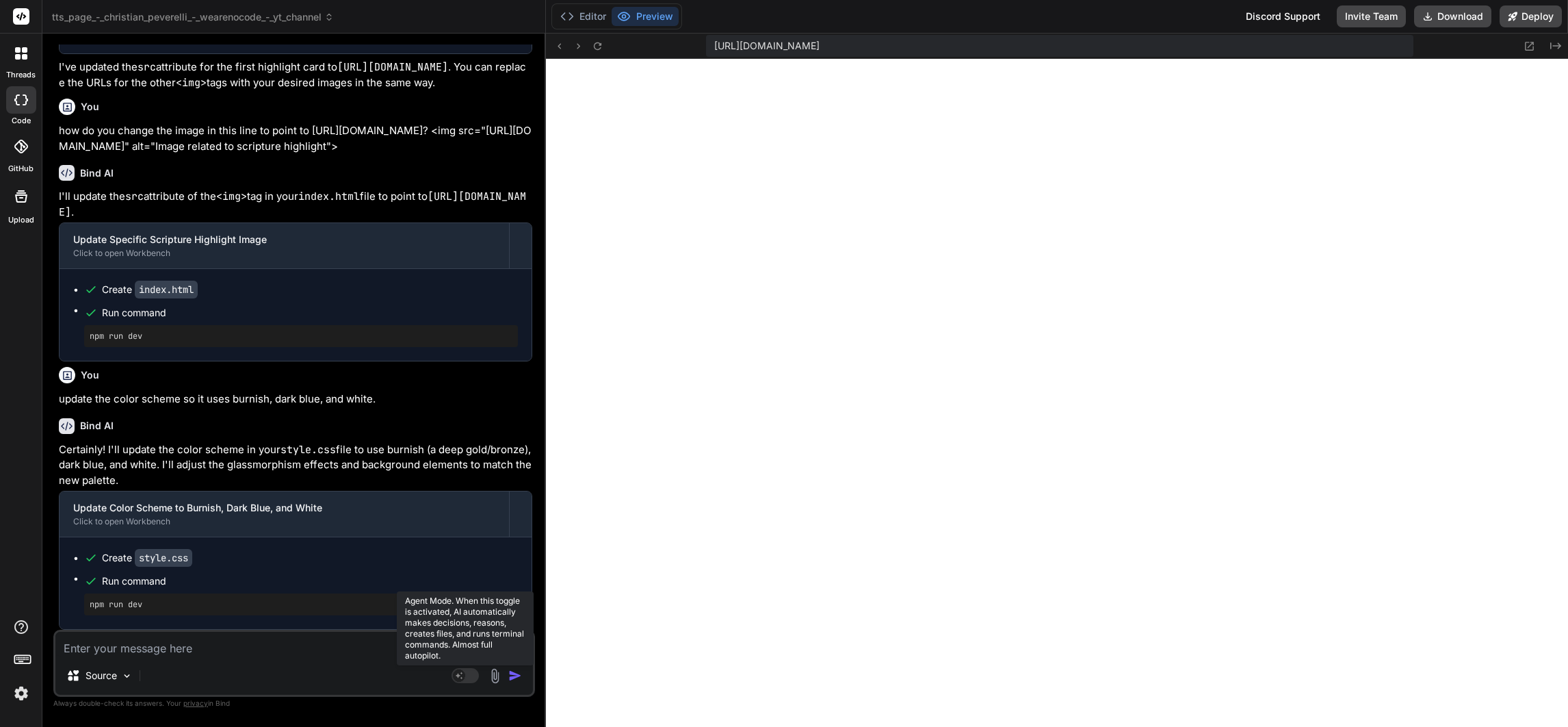
click at [466, 669] on rect at bounding box center [465, 675] width 27 height 15
click at [205, 642] on textarea at bounding box center [294, 643] width 477 height 25
paste textarea "update the color scheme in your style.css file to use burnish (a deep gold/bron…"
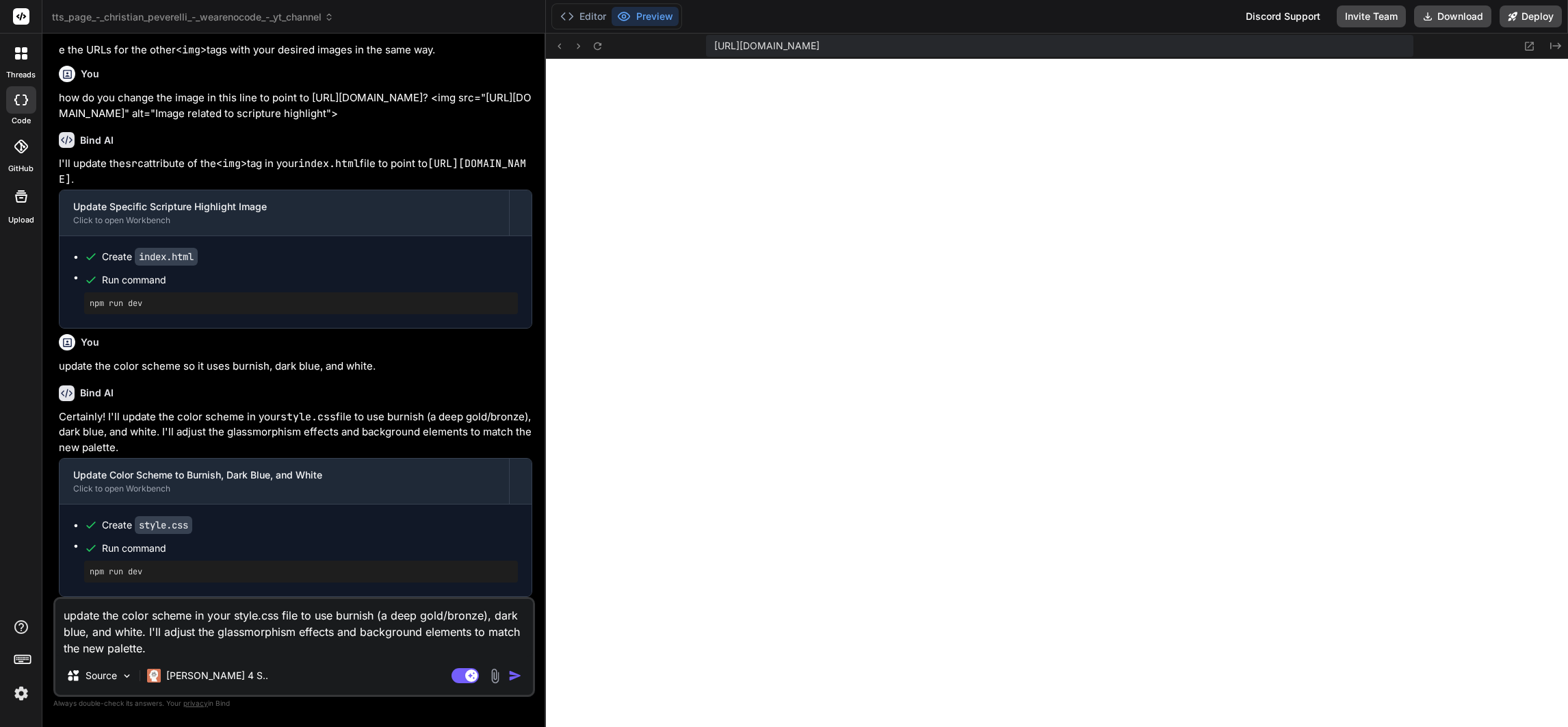
drag, startPoint x: 163, startPoint y: 633, endPoint x: 212, endPoint y: 660, distance: 55.9
click at [163, 634] on textarea "update the color scheme in your style.css file to use burnish (a deep gold/bron…" at bounding box center [294, 628] width 477 height 58
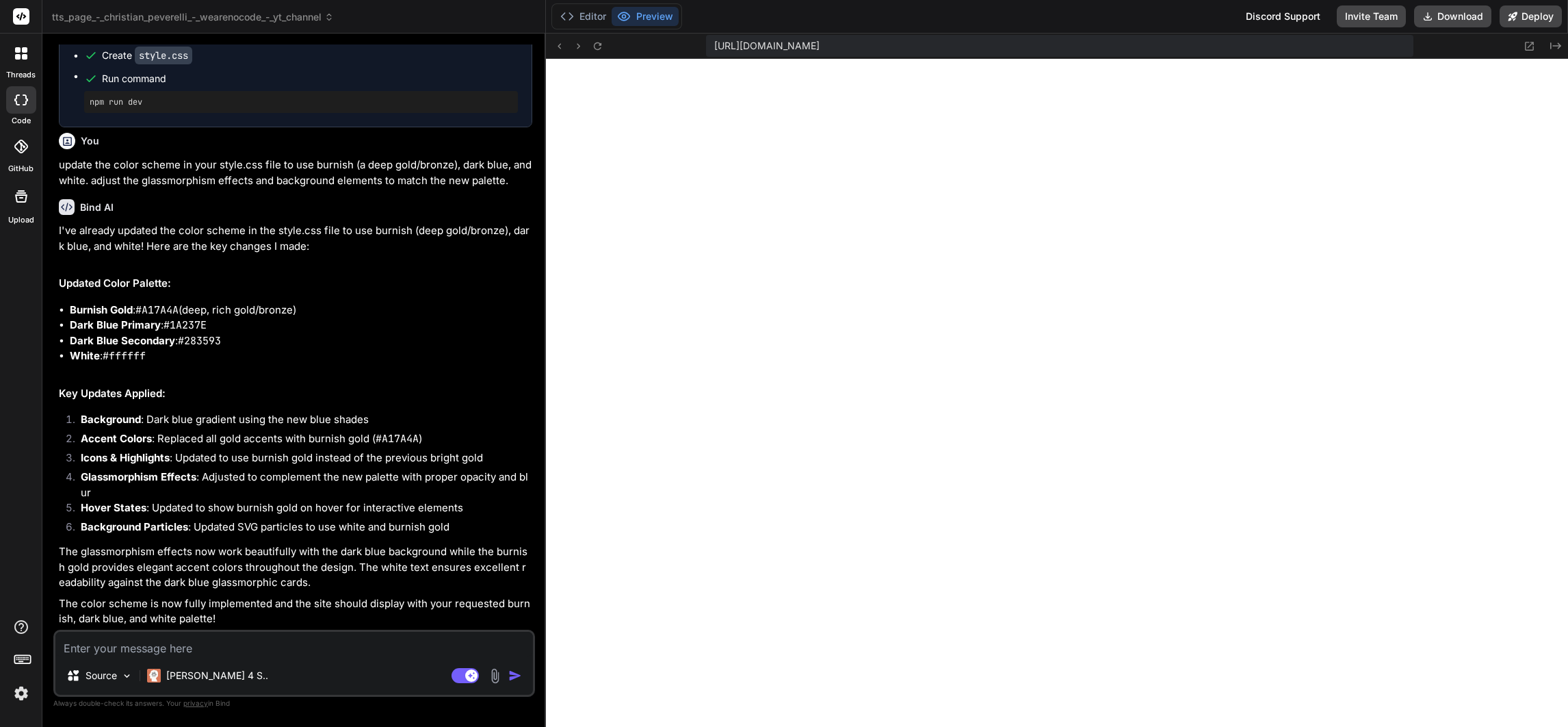
scroll to position [4523, 0]
click at [598, 44] on icon at bounding box center [597, 46] width 12 height 12
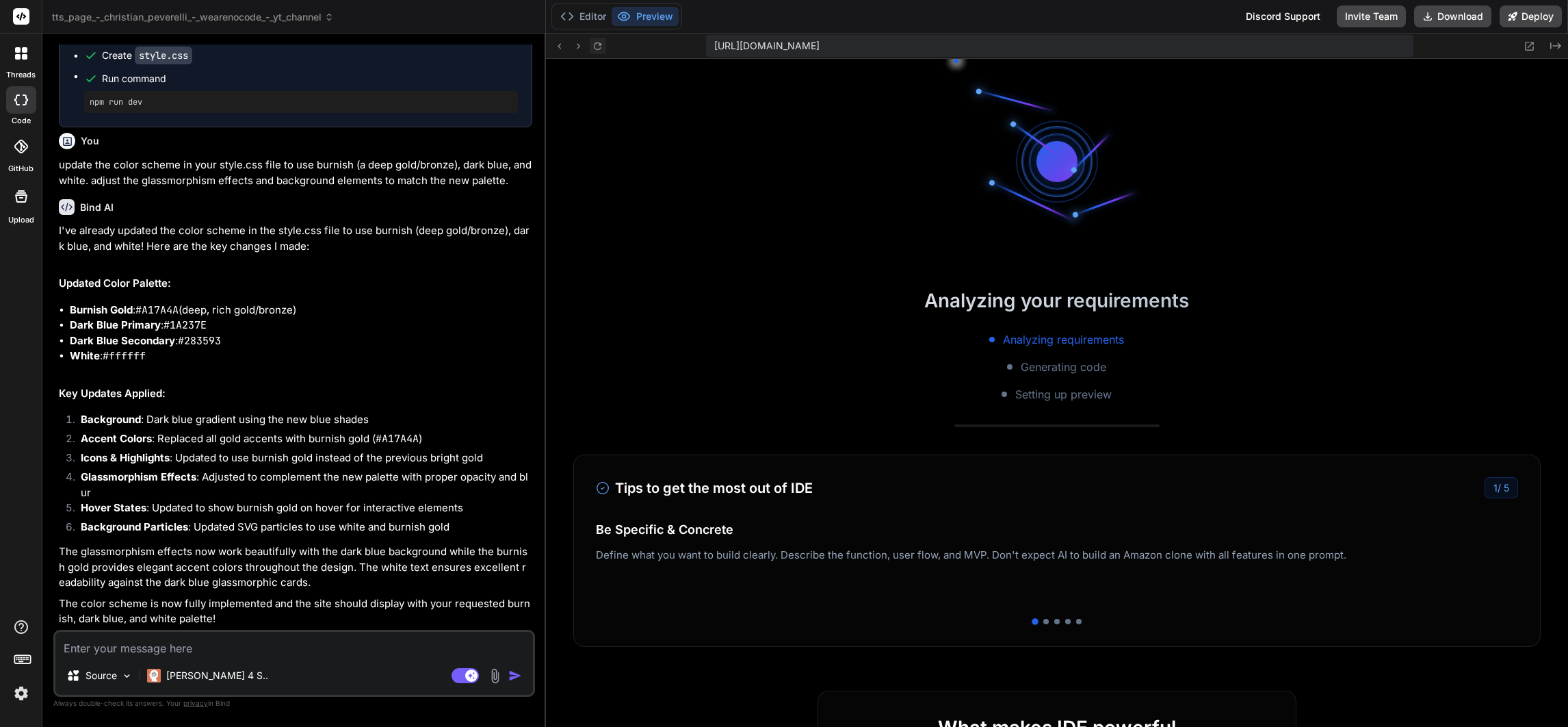
scroll to position [7384, 0]
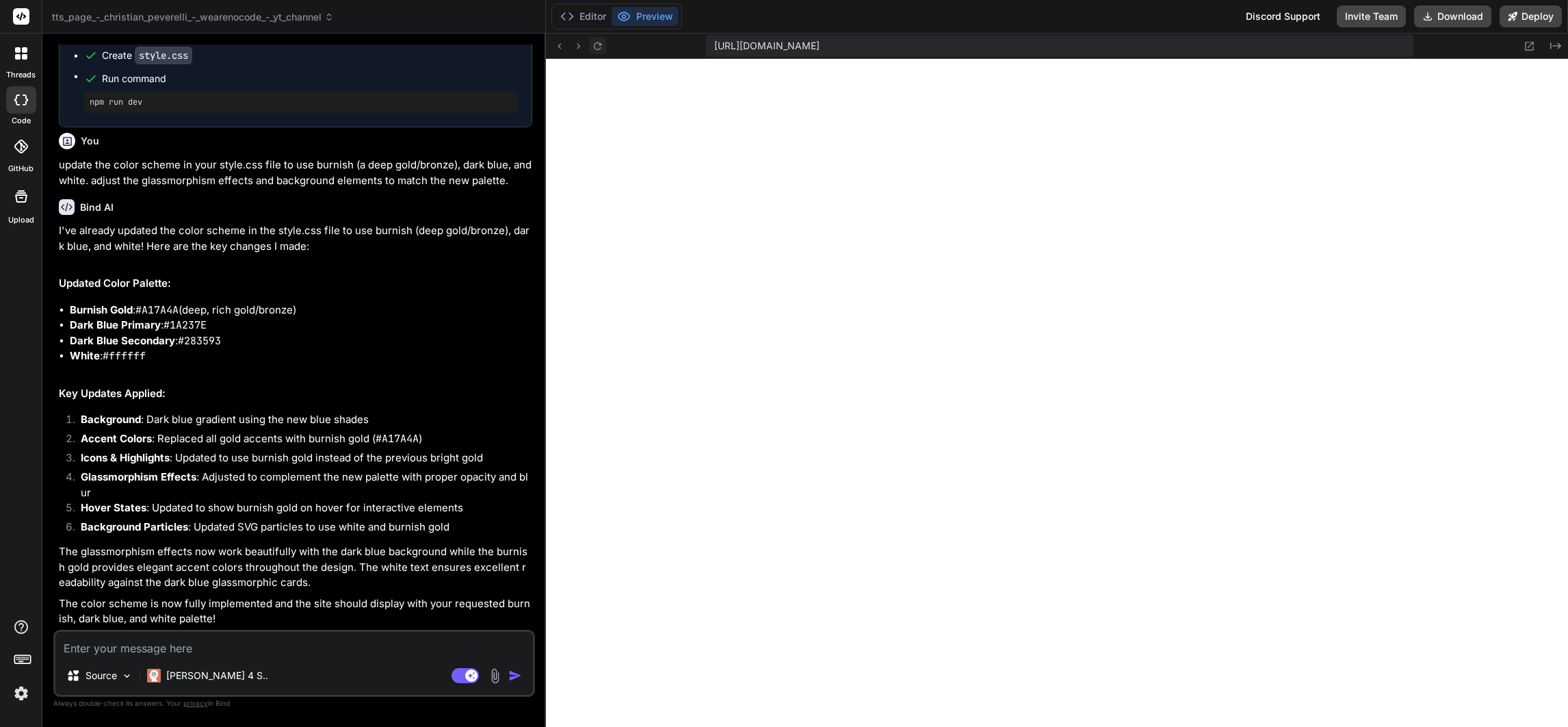
click at [598, 44] on icon at bounding box center [597, 46] width 12 height 12
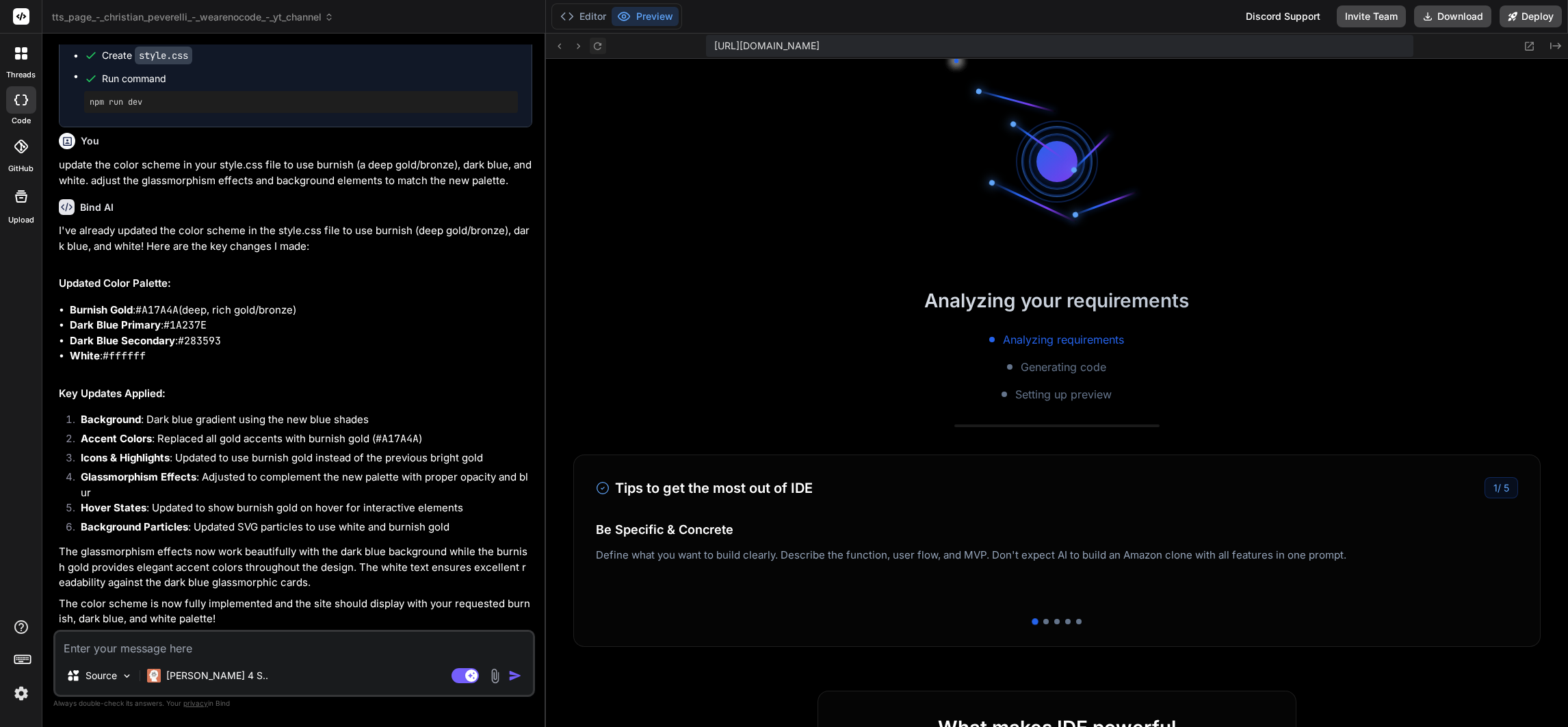
scroll to position [7488, 0]
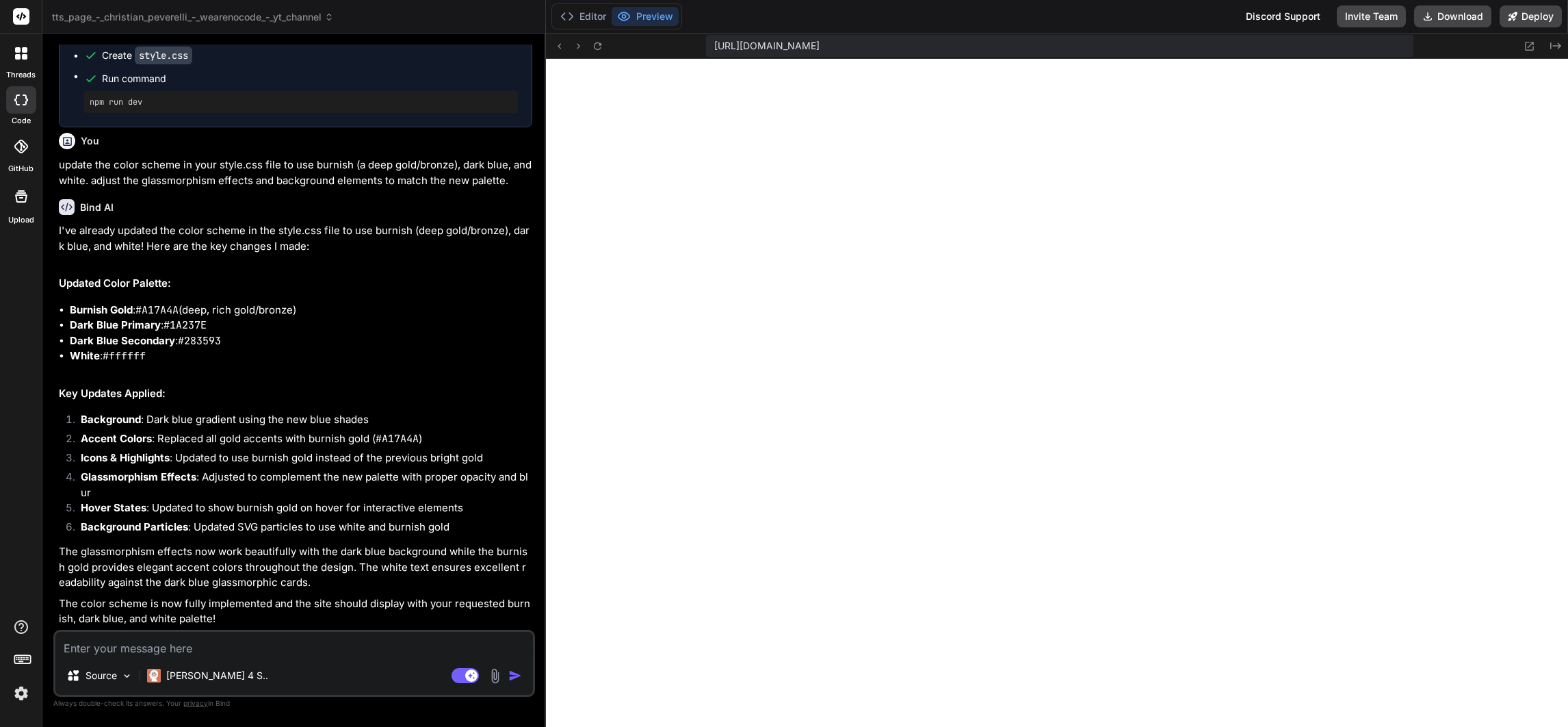
click at [273, 643] on textarea at bounding box center [294, 643] width 477 height 25
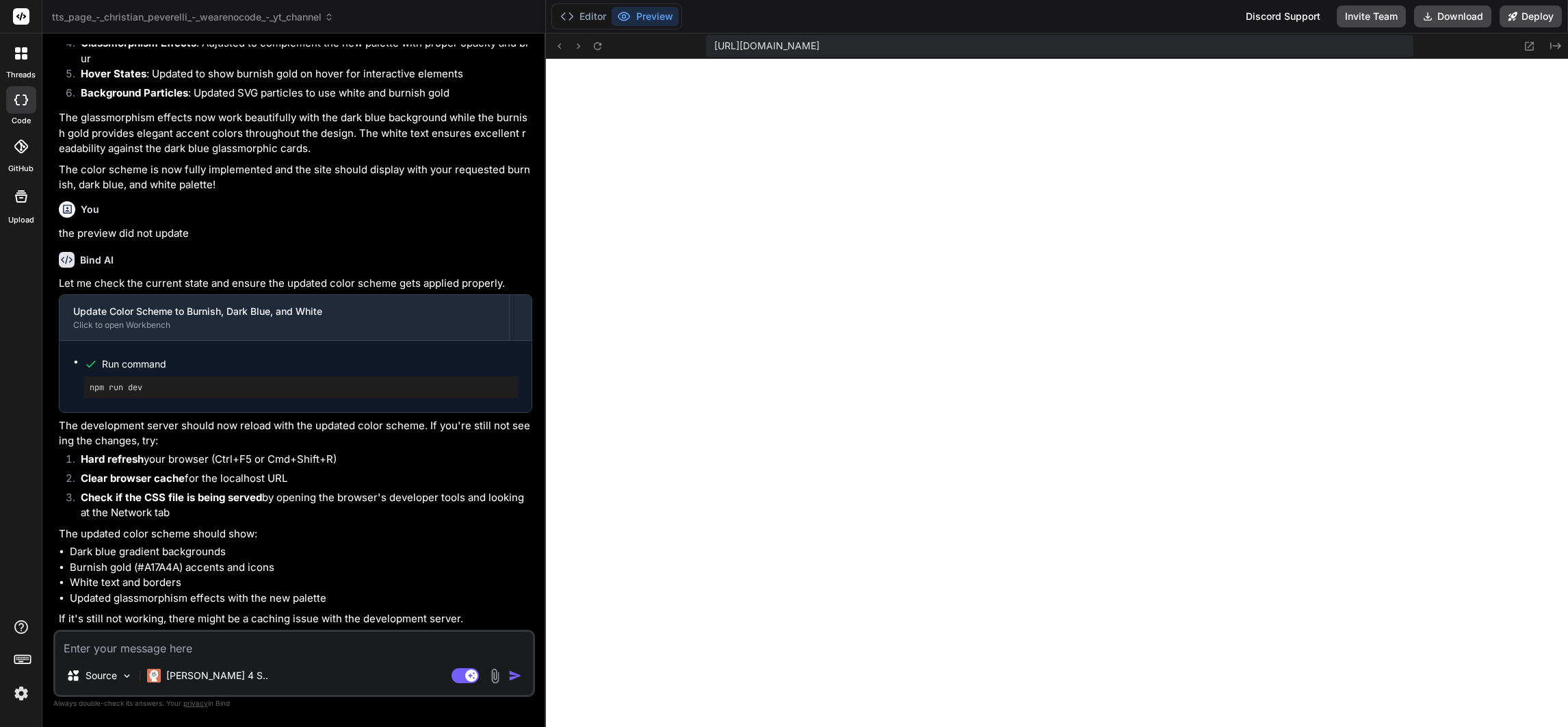
scroll to position [4958, 0]
click at [602, 40] on icon at bounding box center [597, 46] width 12 height 12
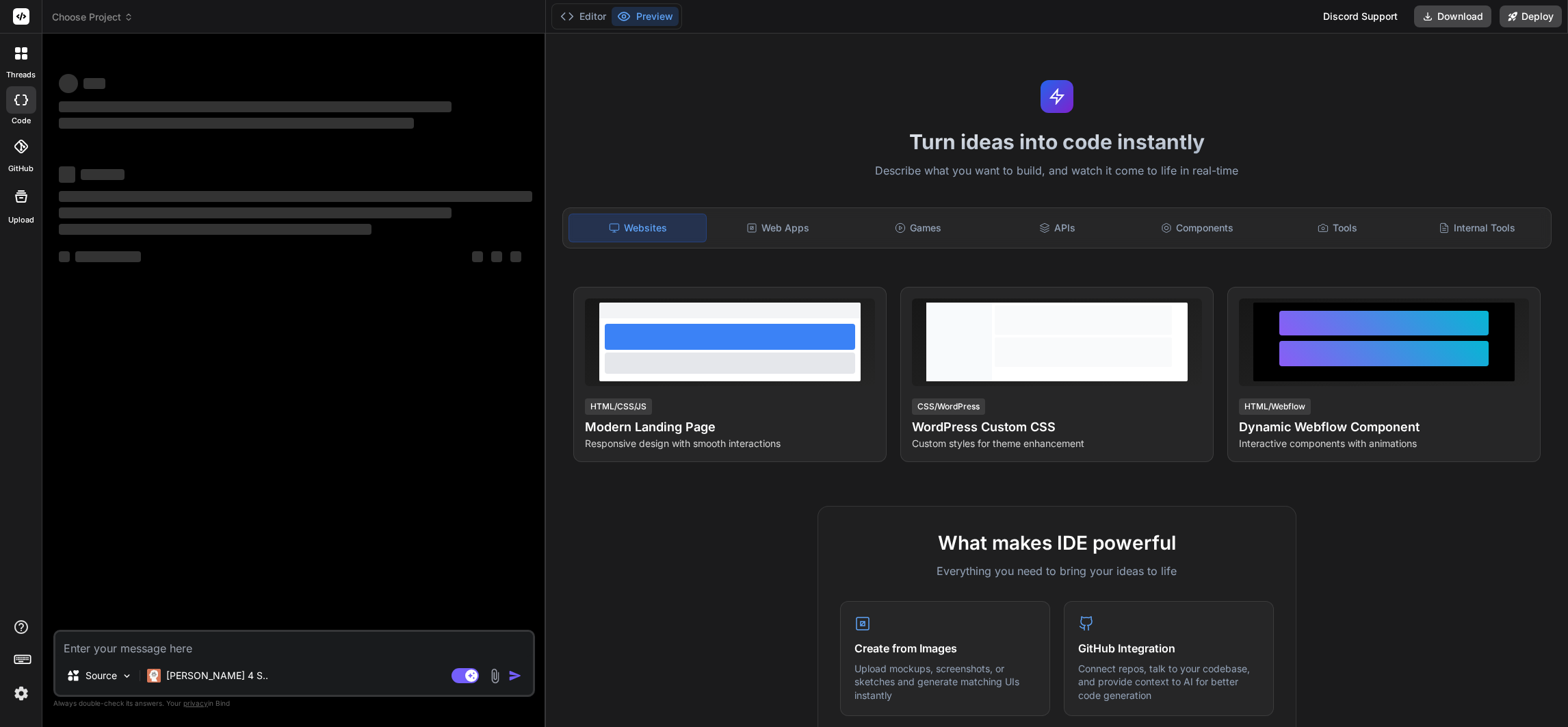
click at [128, 9] on header "Choose Project Created with Pixso." at bounding box center [294, 17] width 503 height 34
click at [126, 13] on icon at bounding box center [129, 18] width 10 height 10
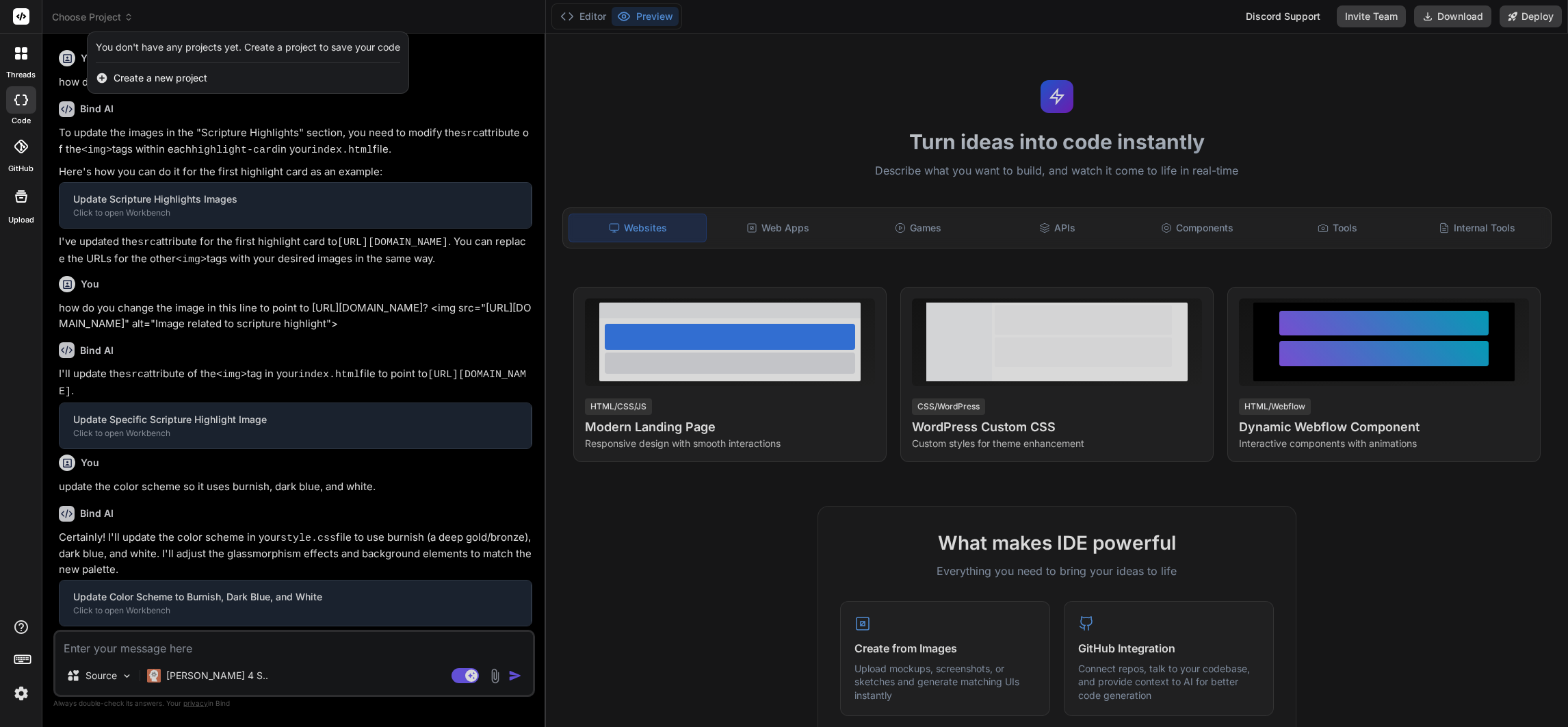
type textarea "x"
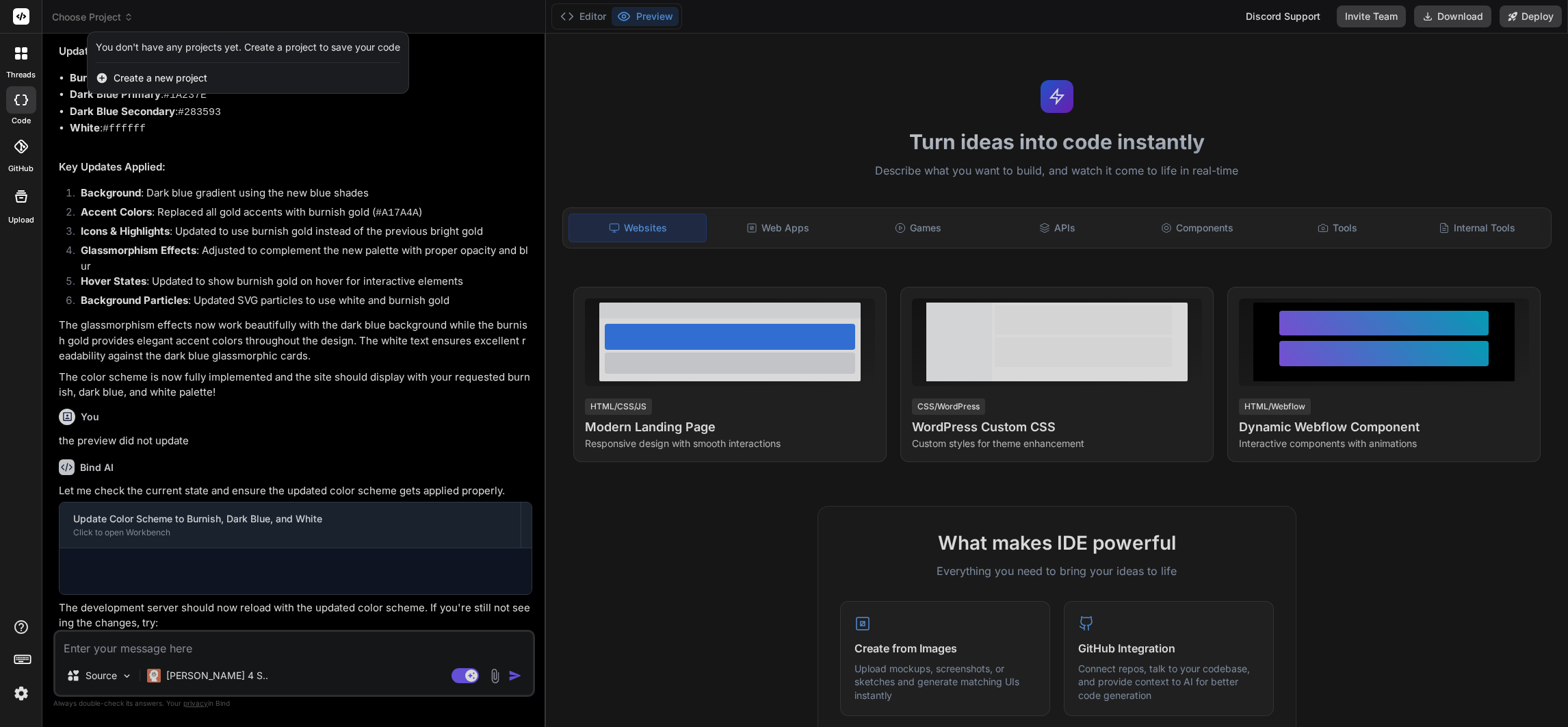
scroll to position [938, 0]
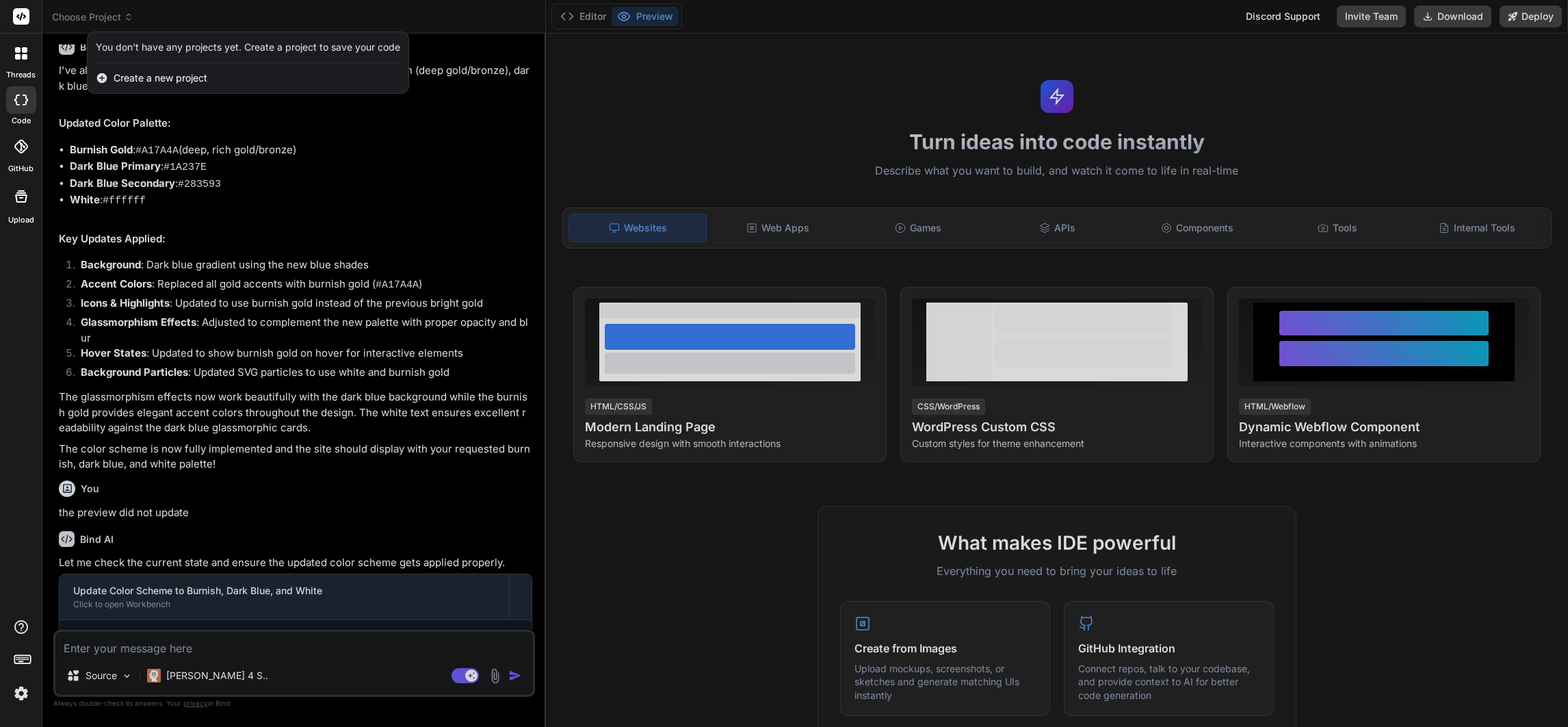
click at [581, 14] on div at bounding box center [784, 364] width 1568 height 727
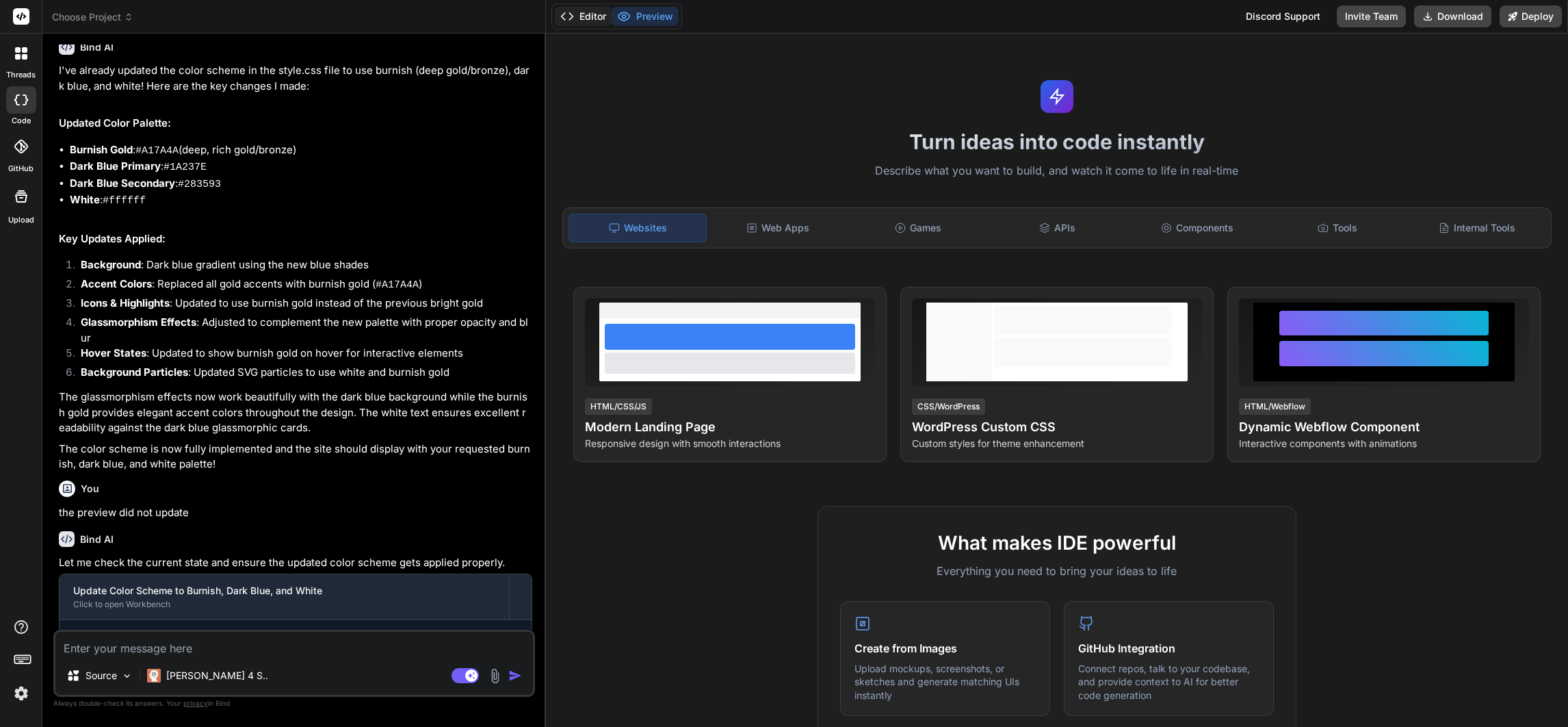
click at [588, 18] on button "Editor" at bounding box center [583, 16] width 57 height 19
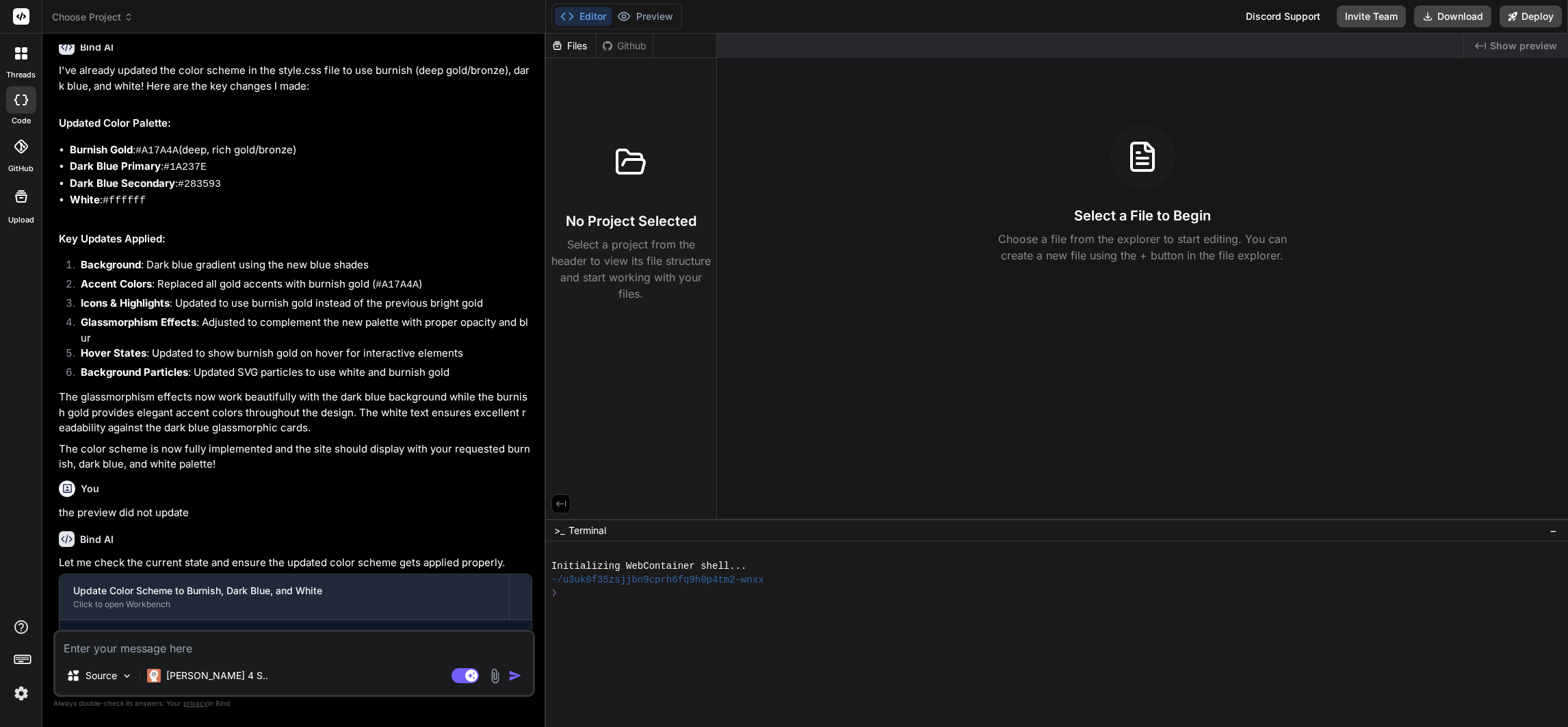
scroll to position [1230, 0]
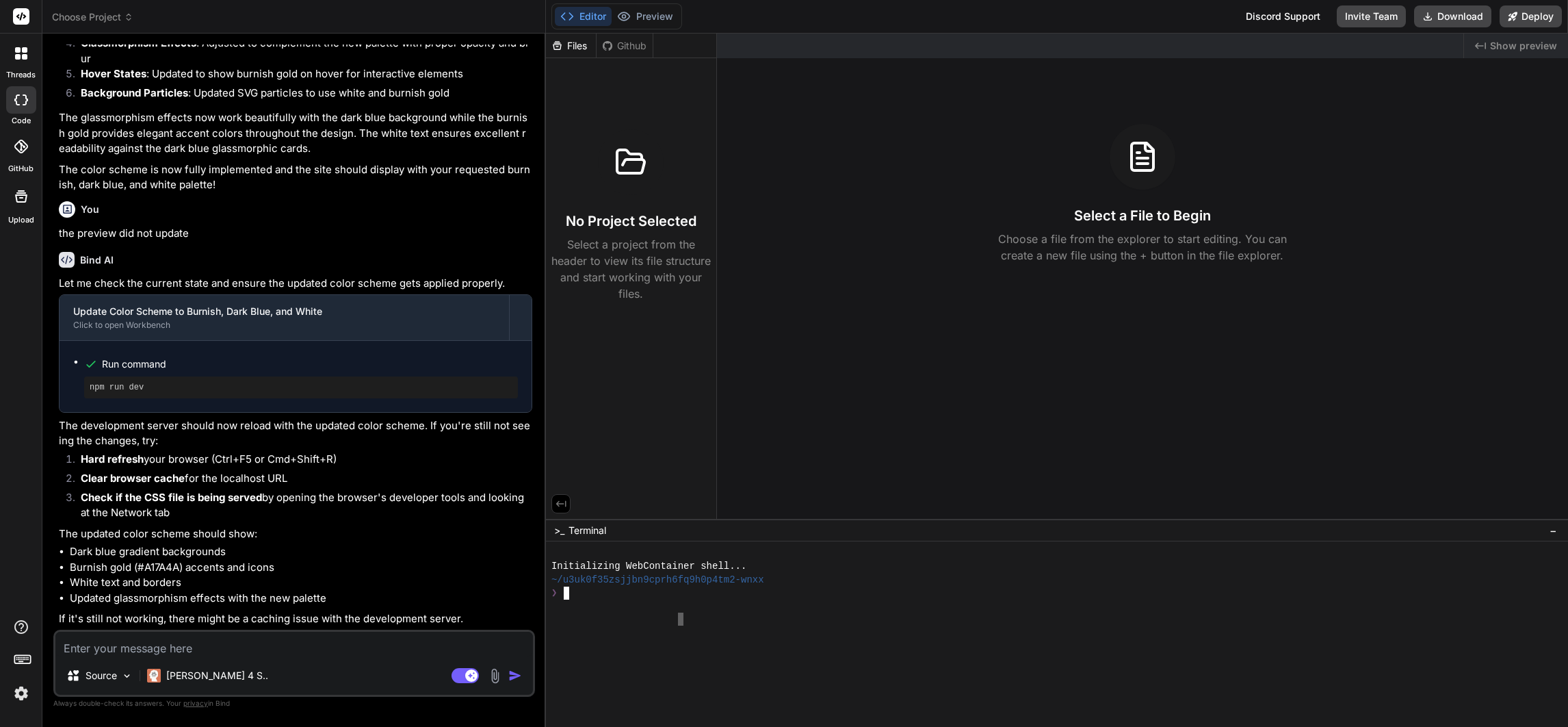
click at [679, 615] on div at bounding box center [1051, 619] width 1000 height 13
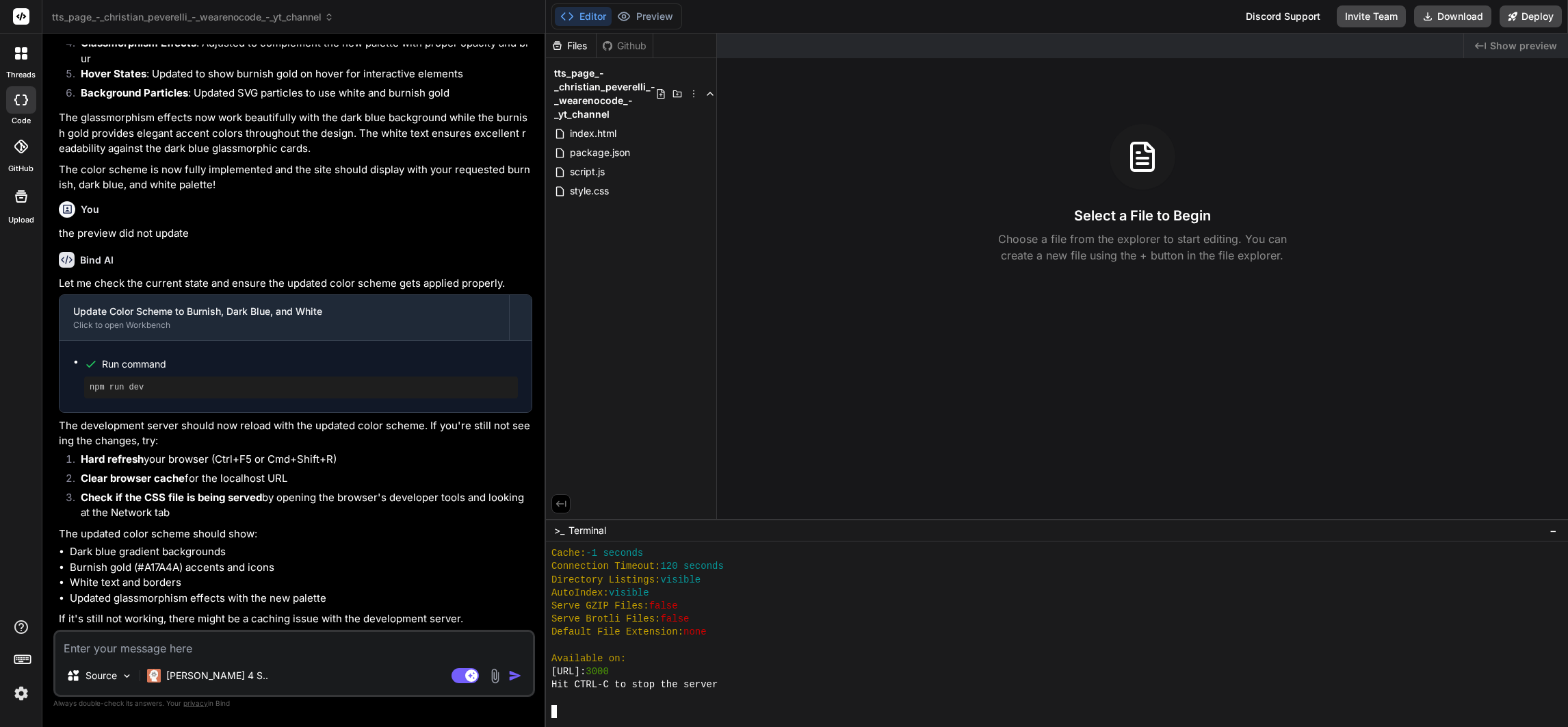
scroll to position [761, 0]
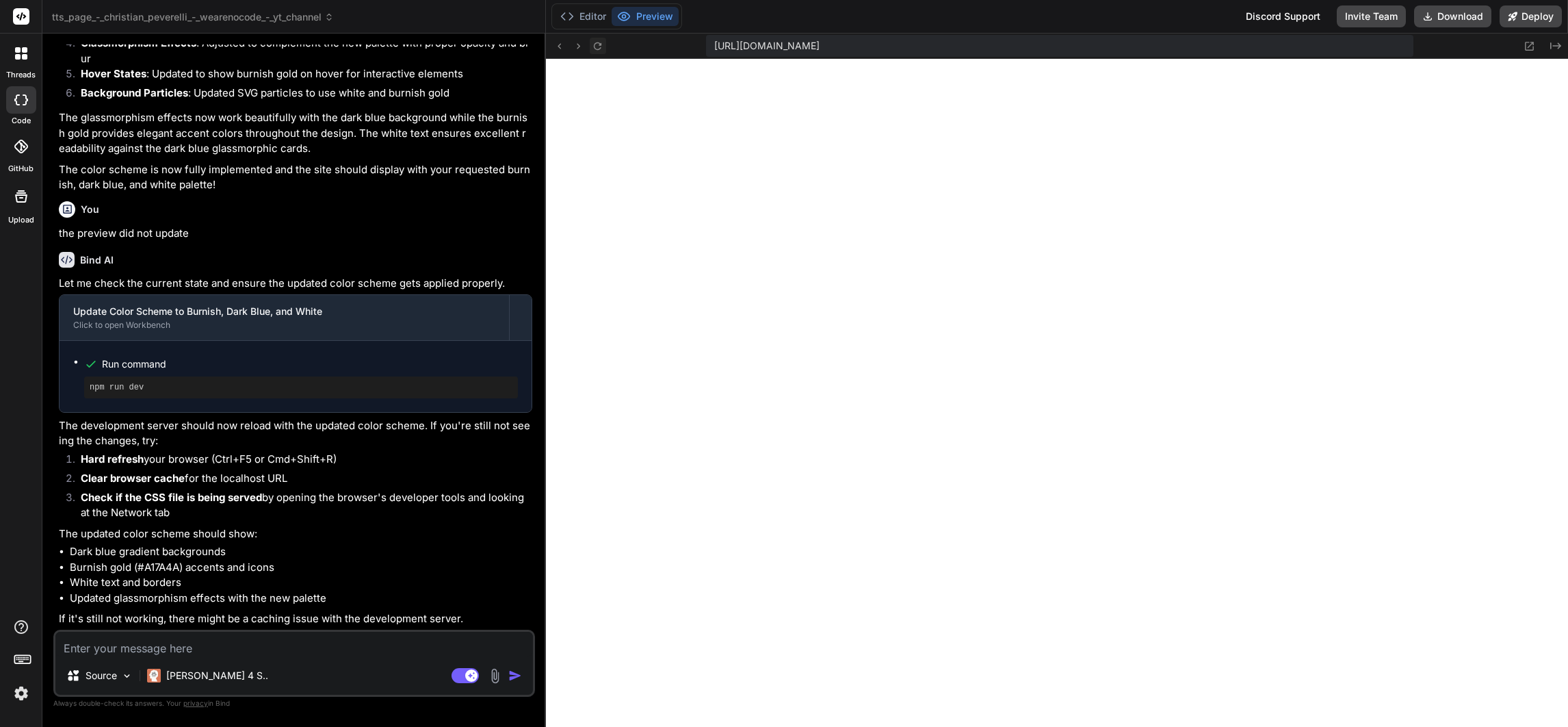
click at [597, 46] on icon at bounding box center [597, 46] width 12 height 12
click at [592, 13] on button "Editor" at bounding box center [583, 16] width 57 height 19
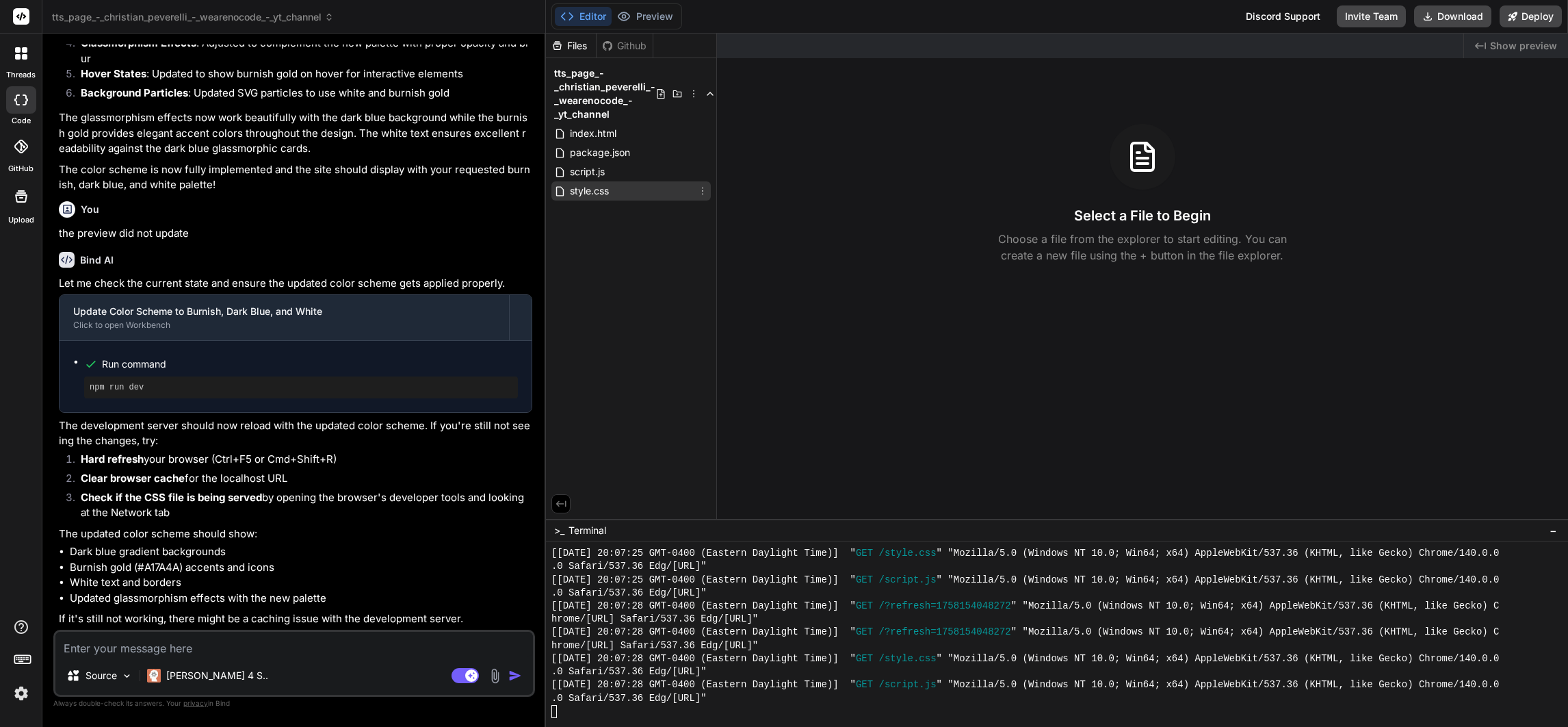
click at [599, 186] on span "style.css" at bounding box center [589, 191] width 41 height 16
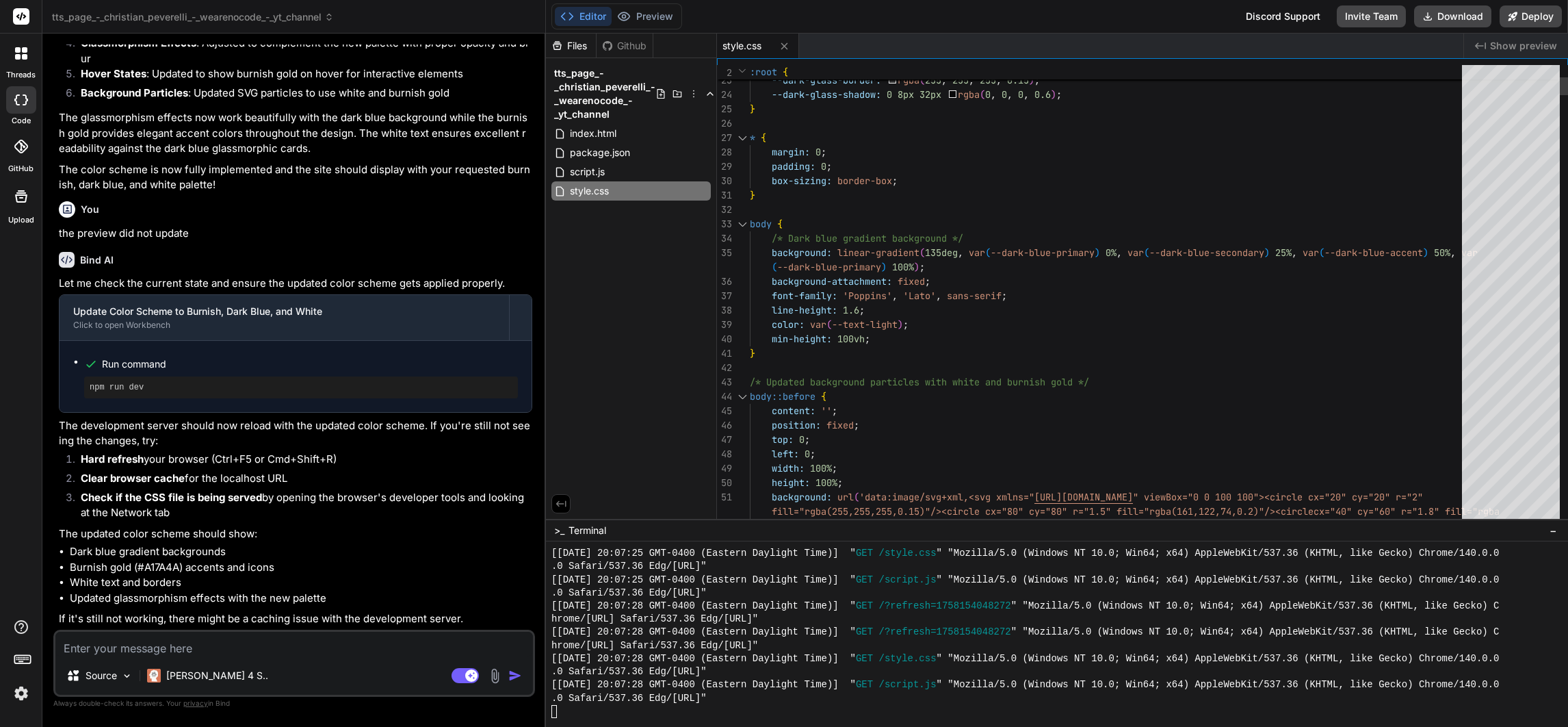
type textarea "x"
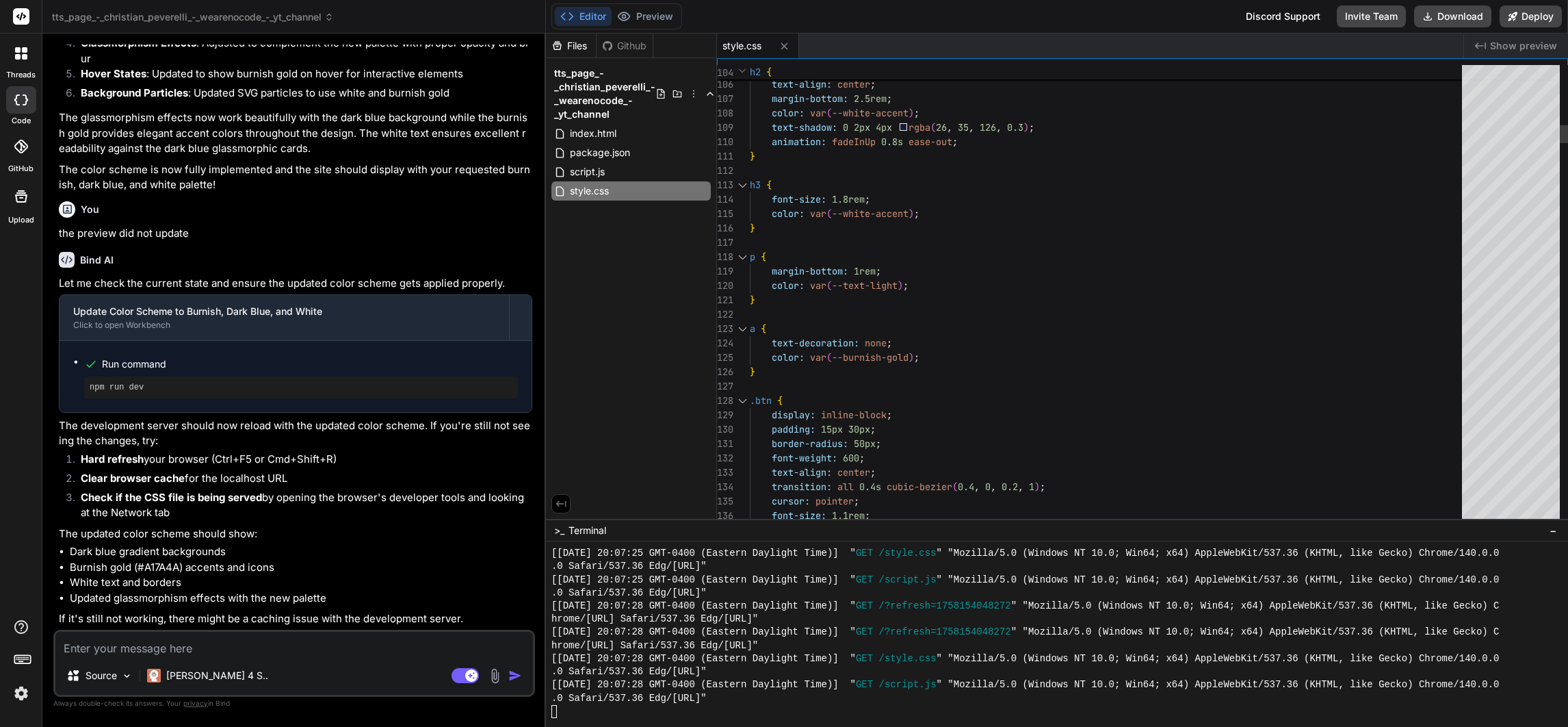
type textarea "p { margin-bottom: 1rem; color: var(--text-light); } a { text-decoration: none;…"
